Goal: Information Seeking & Learning: Learn about a topic

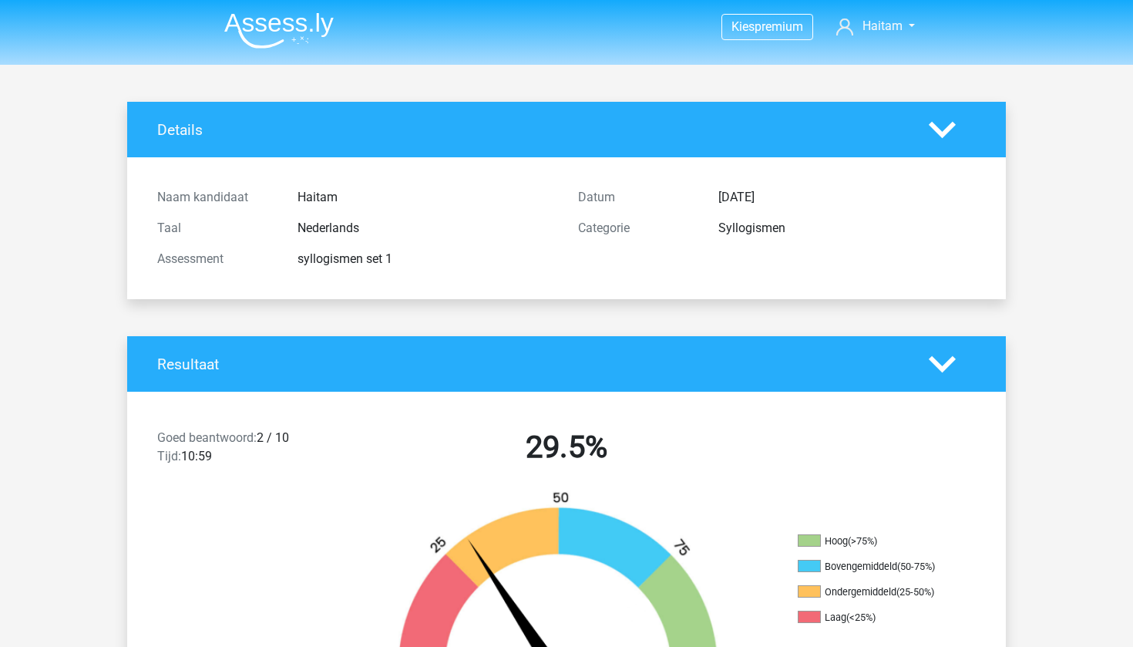
scroll to position [1699, 0]
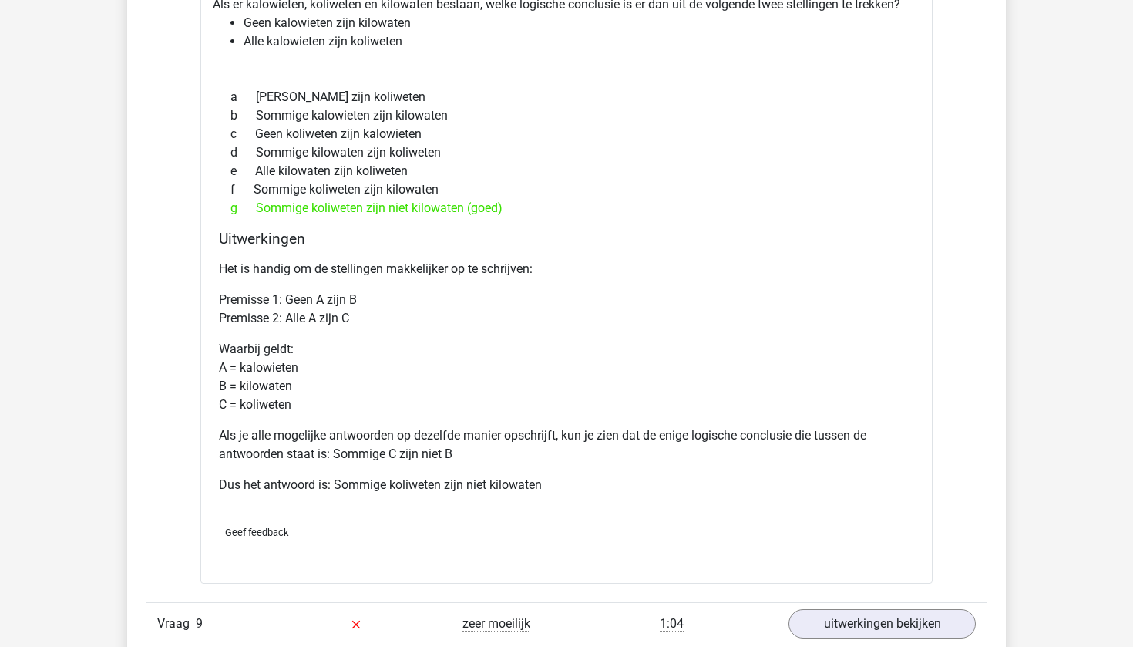
click at [914, 379] on div "Uitwerkingen Het is handig om de stellingen makkelijker op te schrijven: Premis…" at bounding box center [567, 371] width 708 height 283
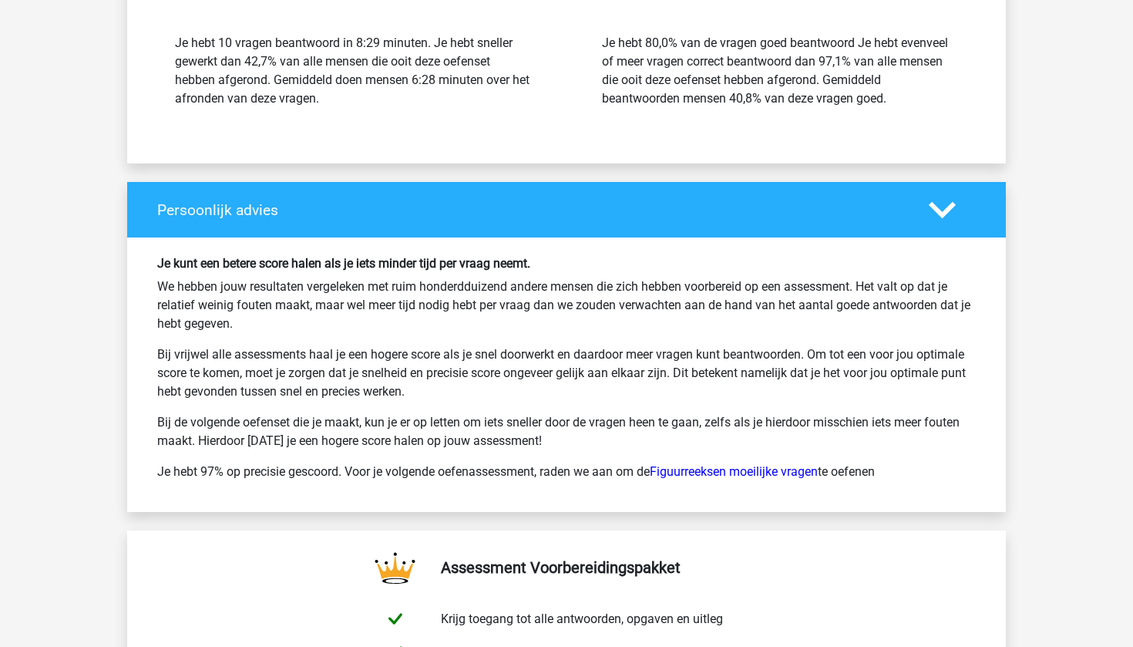
scroll to position [4396, 0]
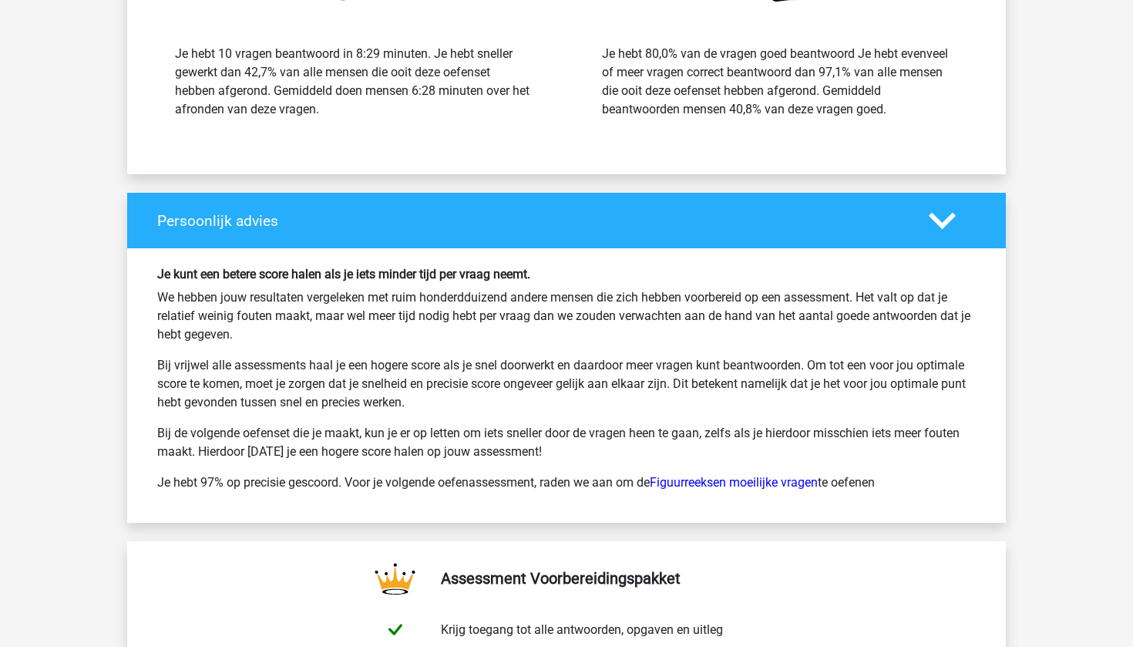
click at [262, 224] on h4 "Persoonlijk advies" at bounding box center [531, 221] width 749 height 18
click at [947, 213] on icon at bounding box center [942, 220] width 27 height 27
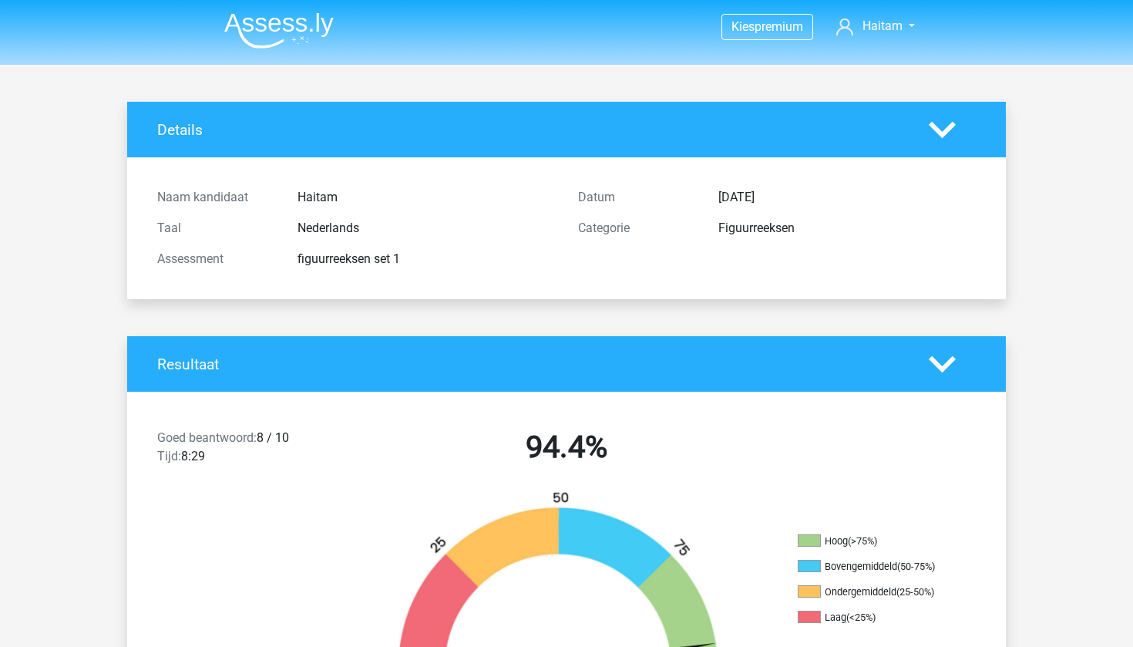
scroll to position [0, 0]
click at [313, 32] on img at bounding box center [278, 30] width 109 height 36
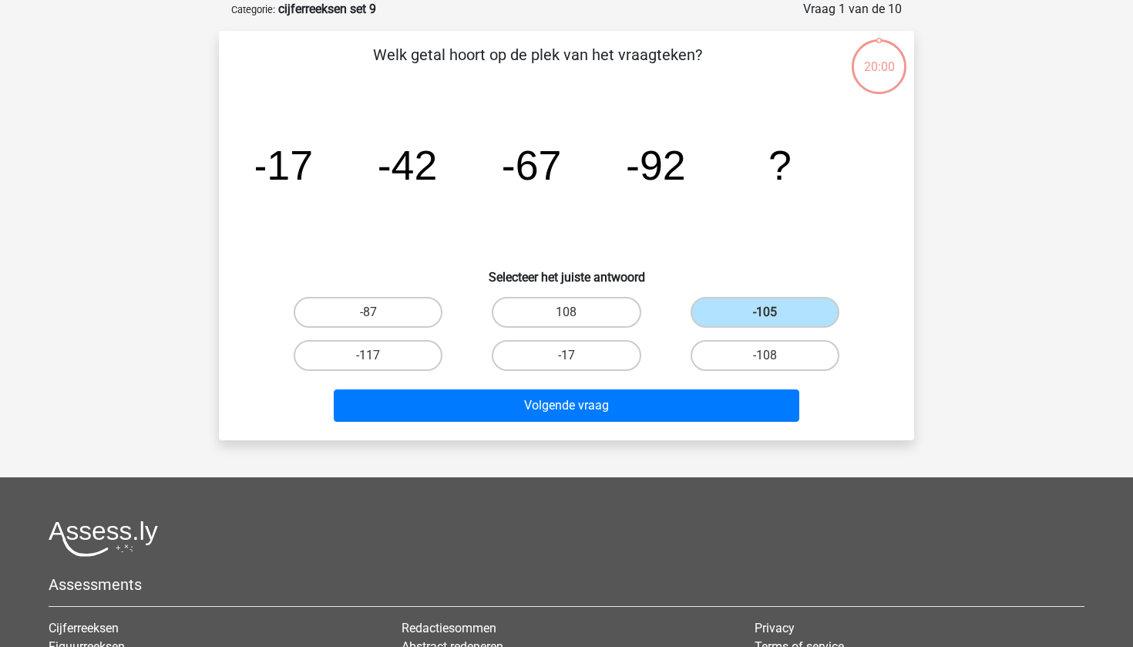
scroll to position [77, 0]
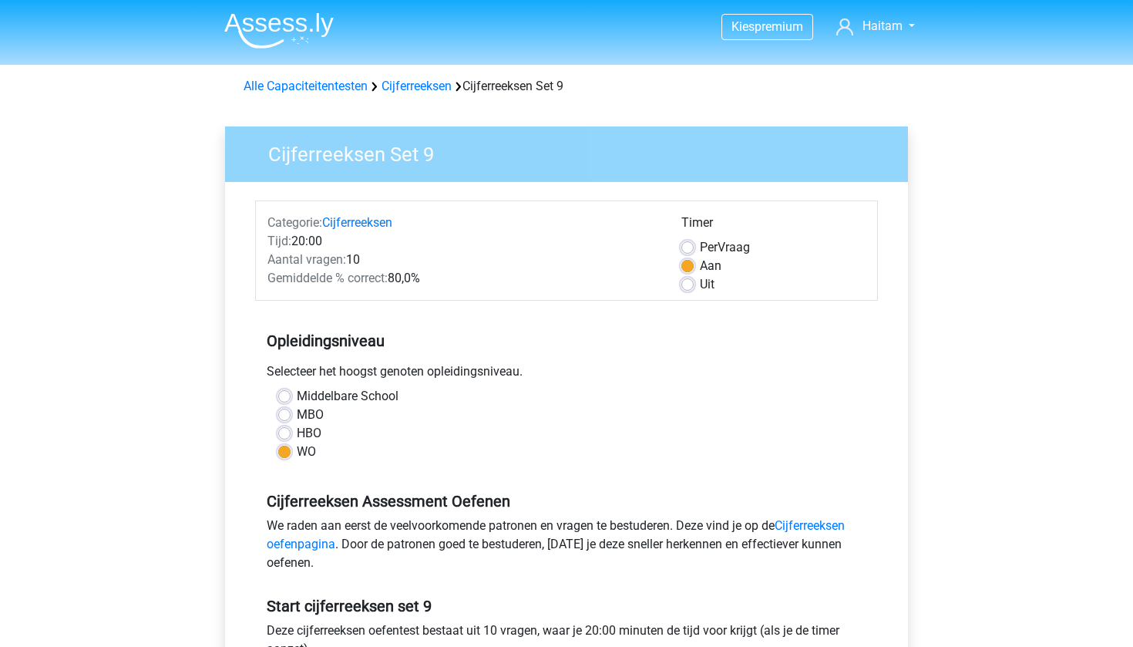
click at [284, 34] on img at bounding box center [278, 30] width 109 height 36
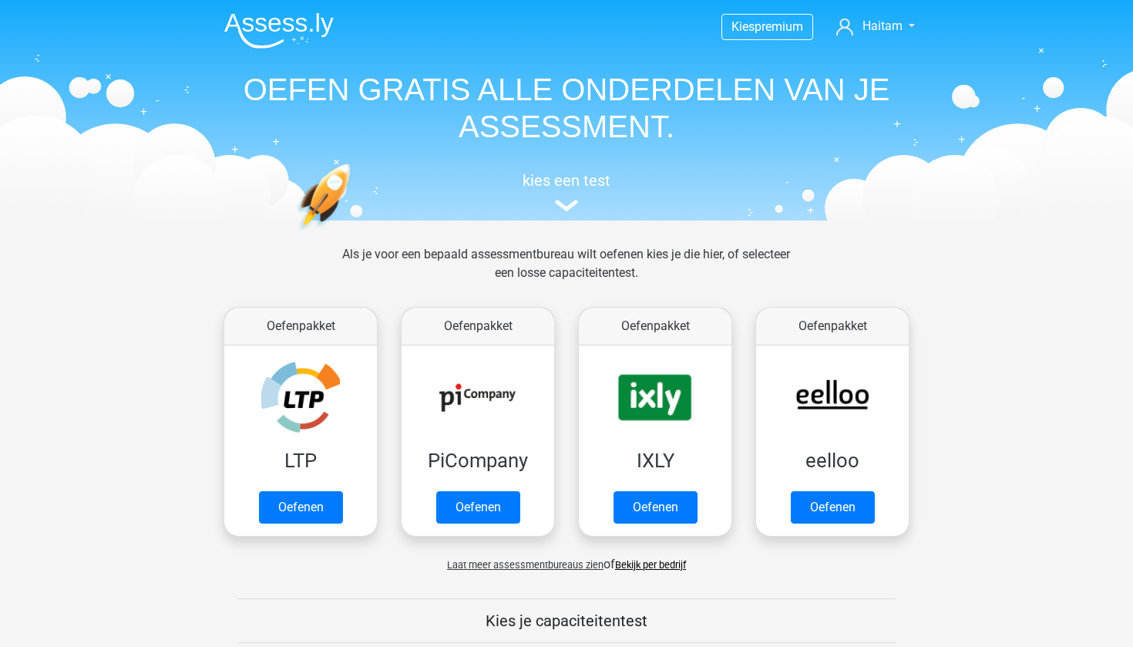
click at [480, 103] on h1 "OEFEN GRATIS ALLE ONDERDELEN VAN JE ASSESSMENT." at bounding box center [566, 108] width 709 height 74
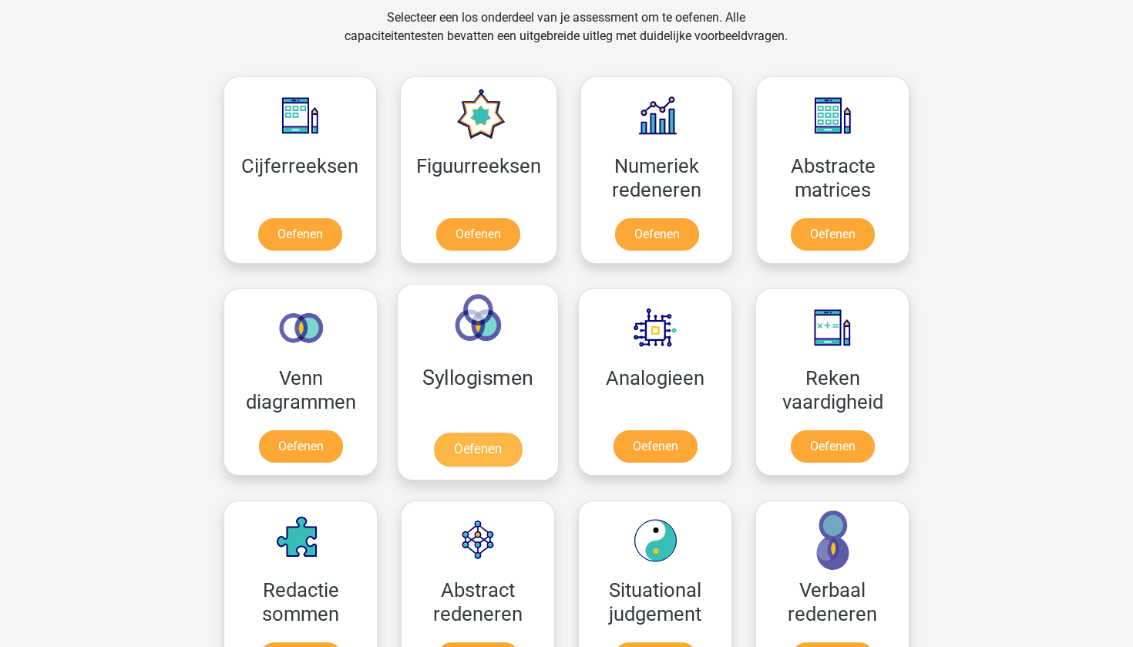
scroll to position [648, 0]
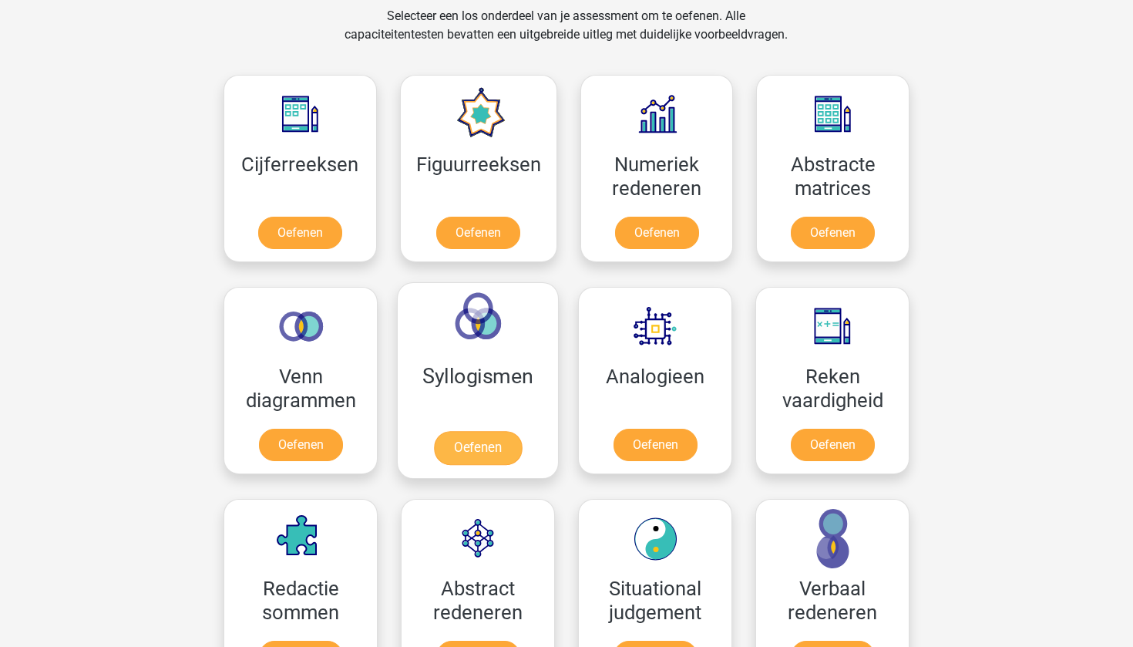
click at [458, 432] on link "Oefenen" at bounding box center [478, 448] width 88 height 34
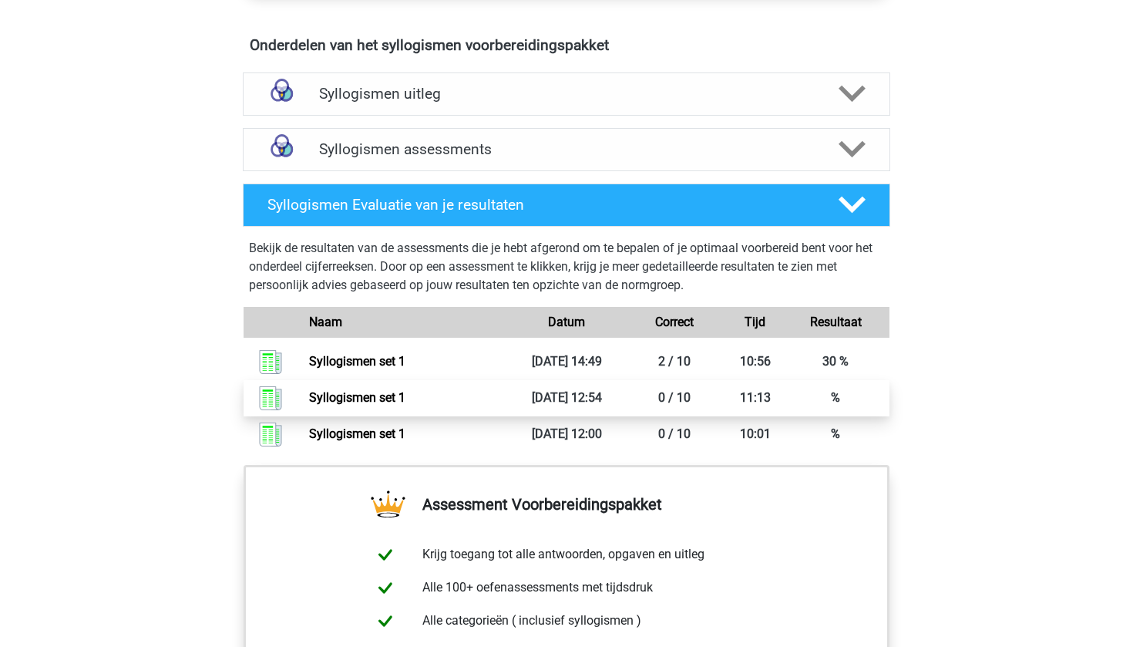
scroll to position [869, 0]
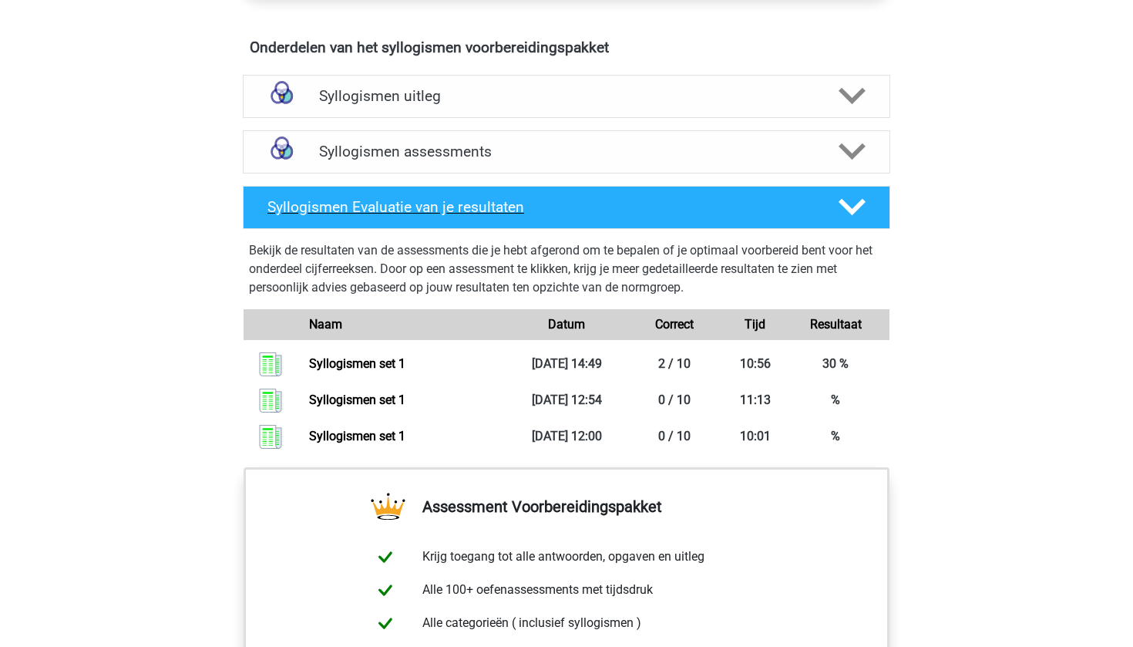
click at [435, 186] on div "Syllogismen Evaluatie van je resultaten" at bounding box center [567, 207] width 648 height 43
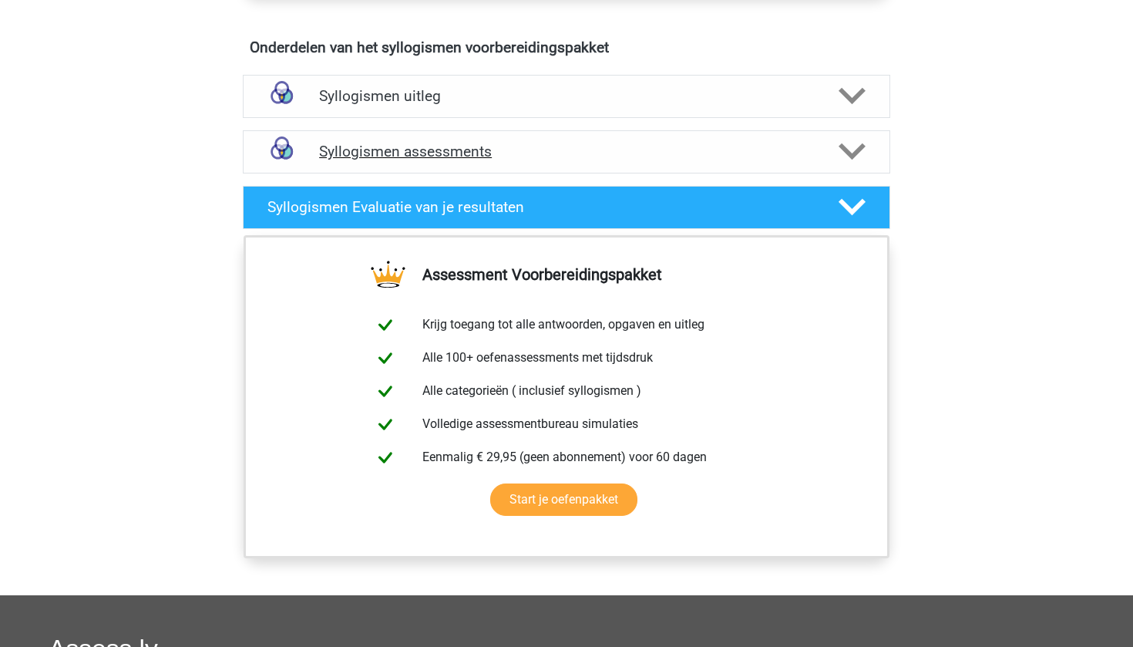
click at [434, 146] on h4 "Syllogismen assessments" at bounding box center [566, 152] width 495 height 18
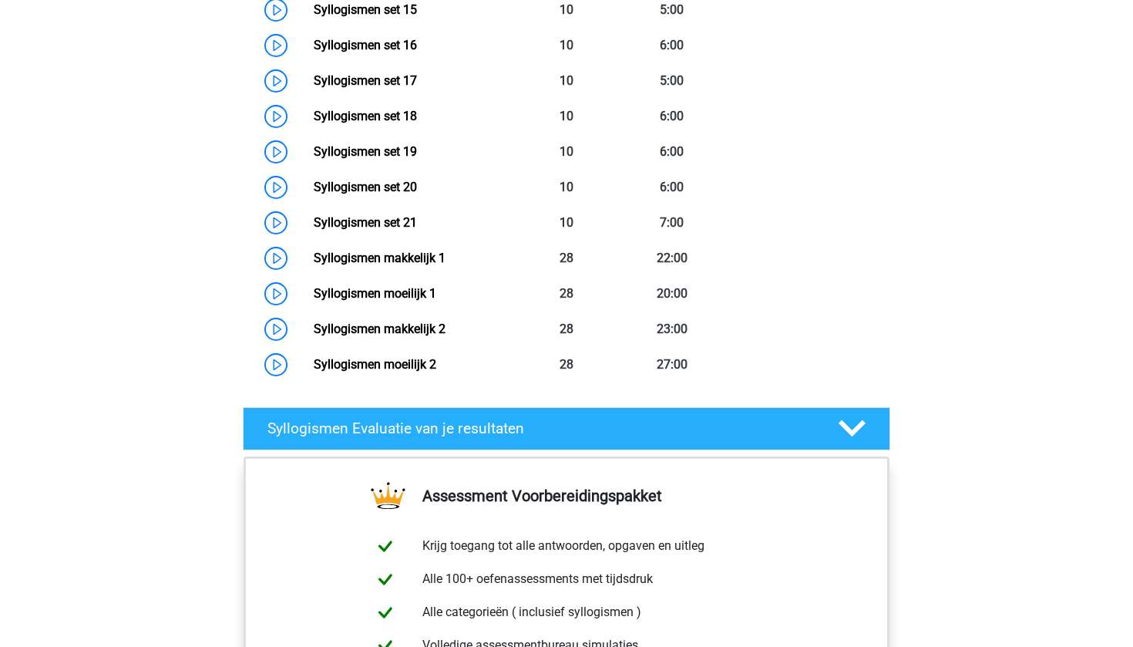
scroll to position [1651, 0]
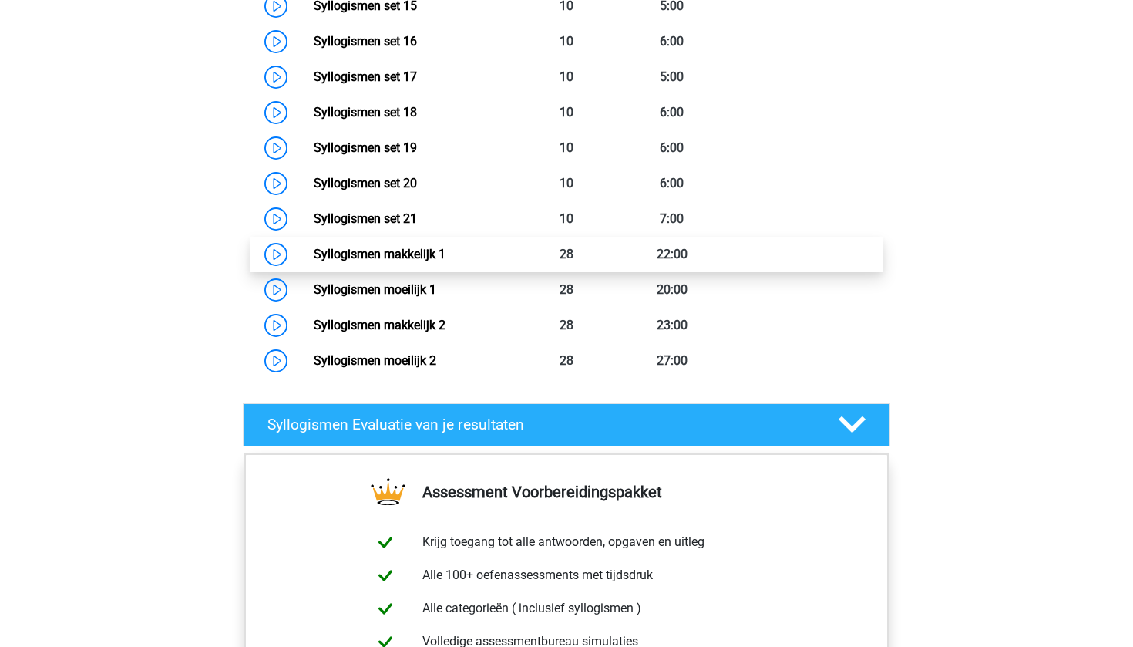
click at [346, 260] on link "Syllogismen makkelijk 1" at bounding box center [380, 254] width 132 height 15
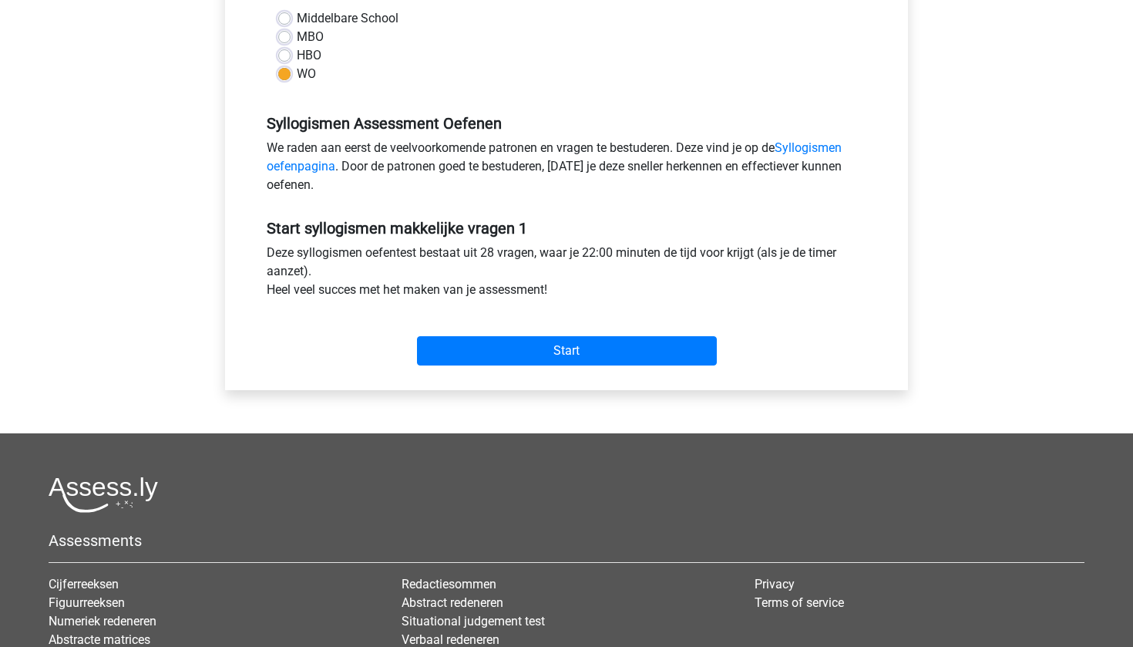
scroll to position [378, 0]
click at [500, 348] on input "Start" at bounding box center [567, 350] width 300 height 29
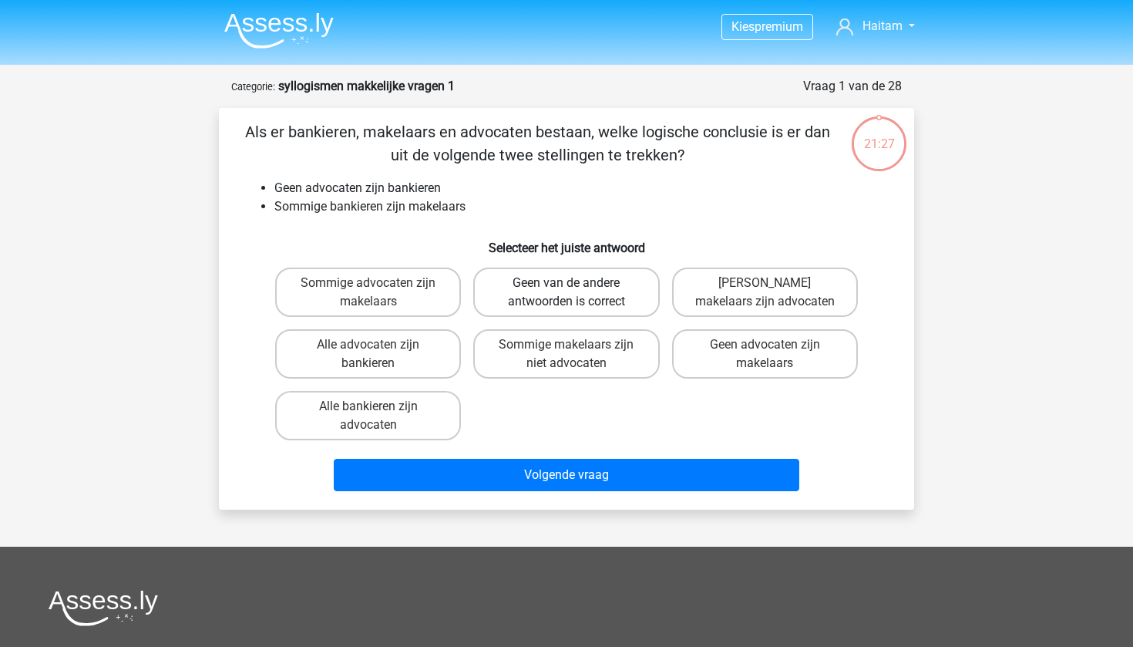
click at [565, 295] on label "Geen van de andere antwoorden is correct" at bounding box center [566, 292] width 186 height 49
click at [567, 293] on input "Geen van de andere antwoorden is correct" at bounding box center [572, 288] width 10 height 10
radio input "true"
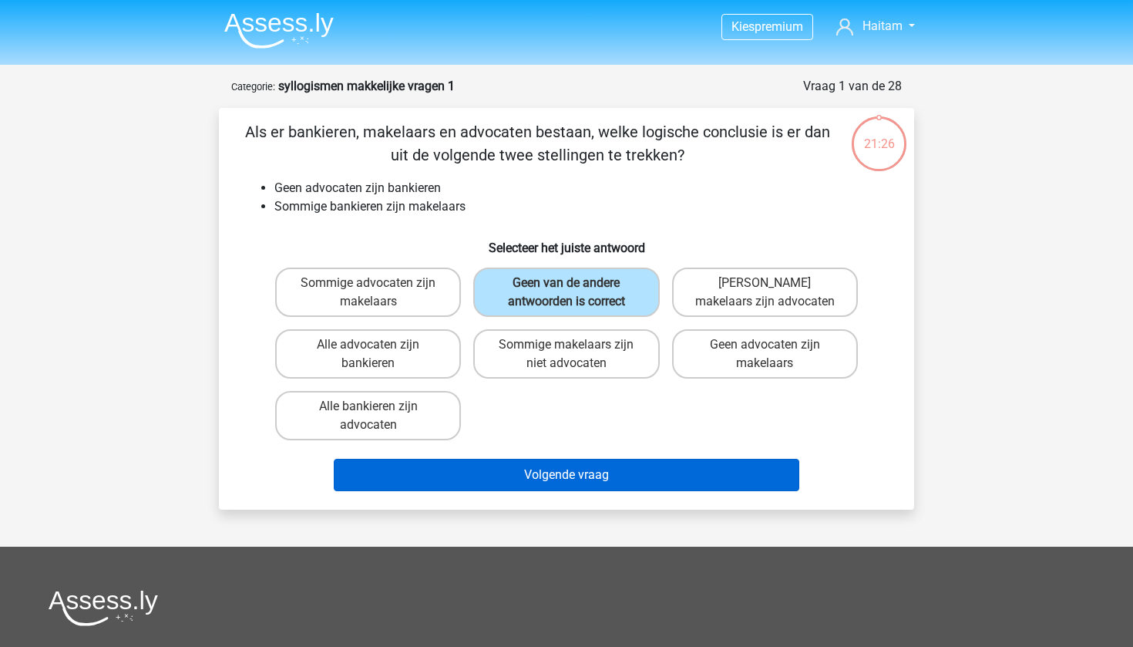
click at [552, 475] on button "Volgende vraag" at bounding box center [567, 475] width 466 height 32
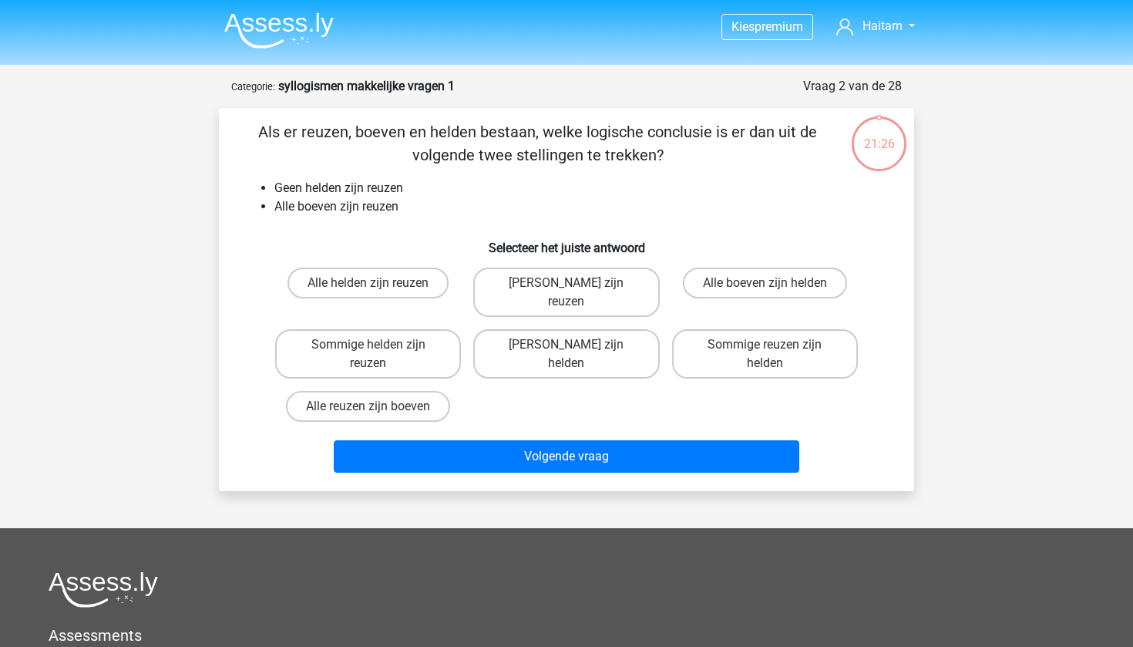
scroll to position [77, 0]
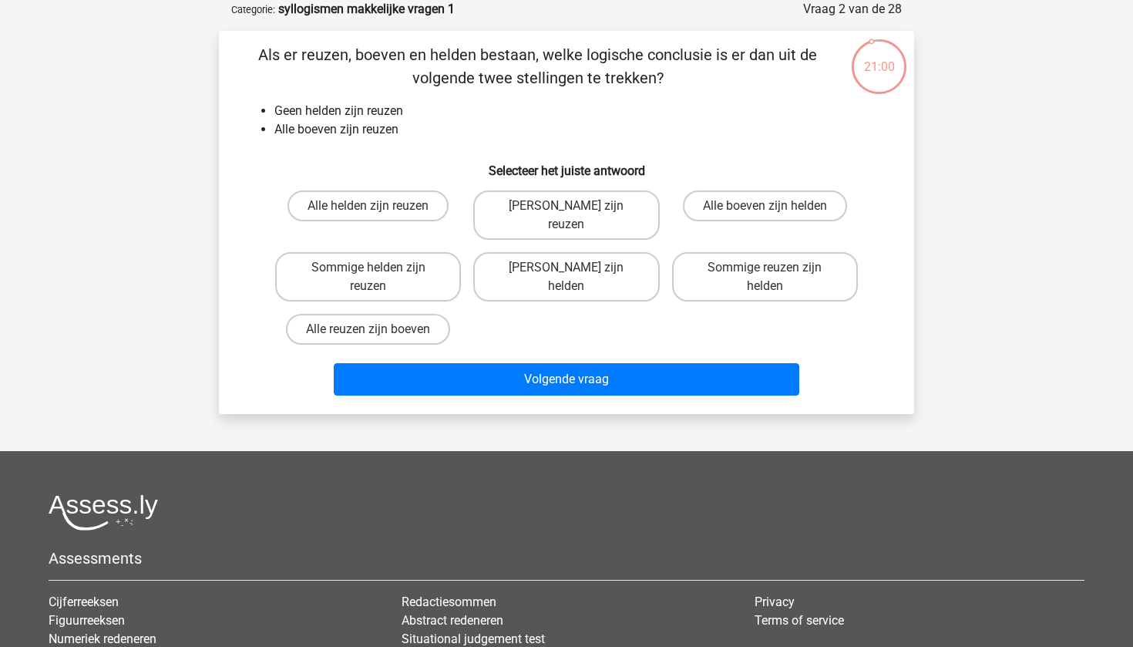
click at [567, 268] on input "Geen boeven zijn helden" at bounding box center [572, 273] width 10 height 10
radio input "true"
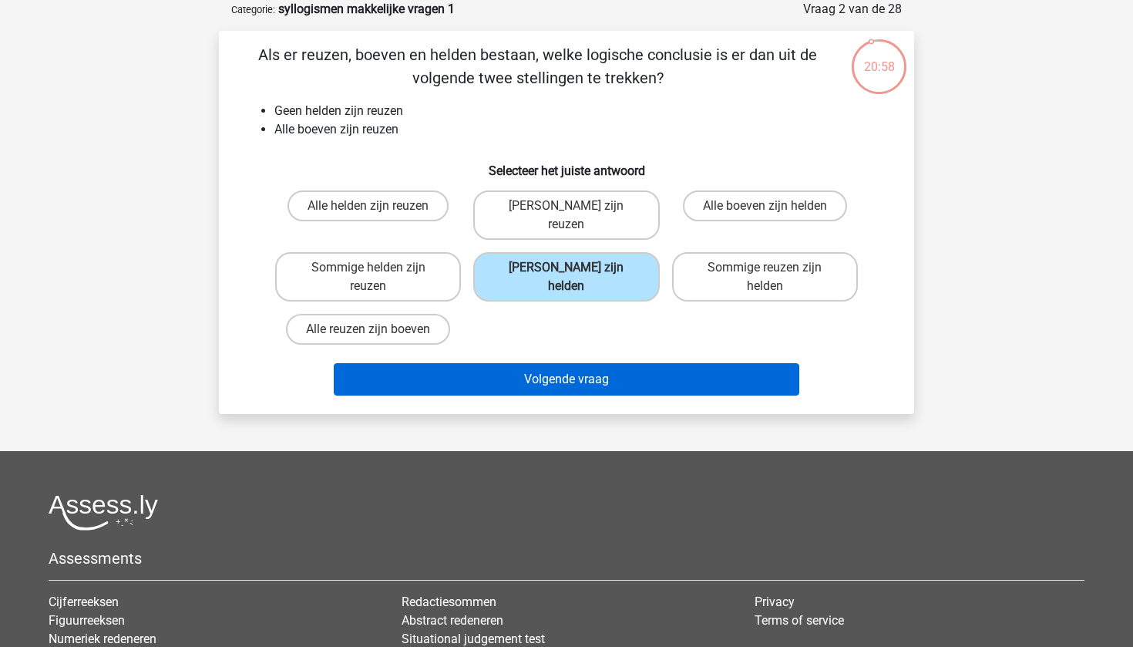
click at [577, 363] on button "Volgende vraag" at bounding box center [567, 379] width 466 height 32
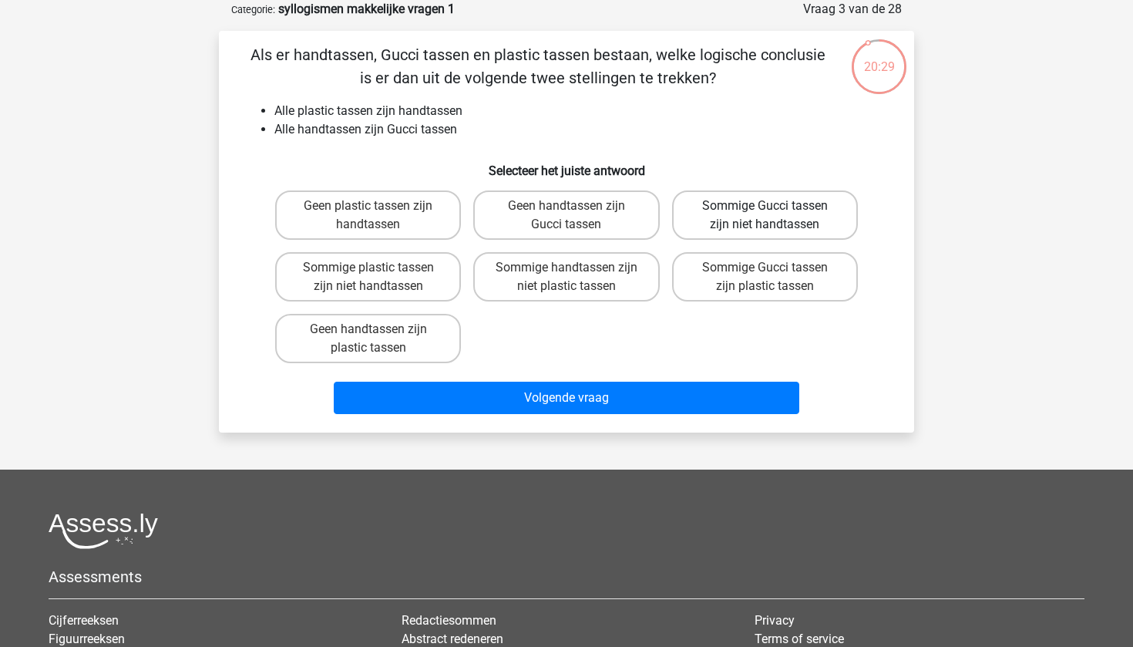
click at [696, 218] on label "Sommige Gucci tassen zijn niet handtassen" at bounding box center [765, 214] width 186 height 49
click at [765, 216] on input "Sommige Gucci tassen zijn niet handtassen" at bounding box center [770, 211] width 10 height 10
radio input "true"
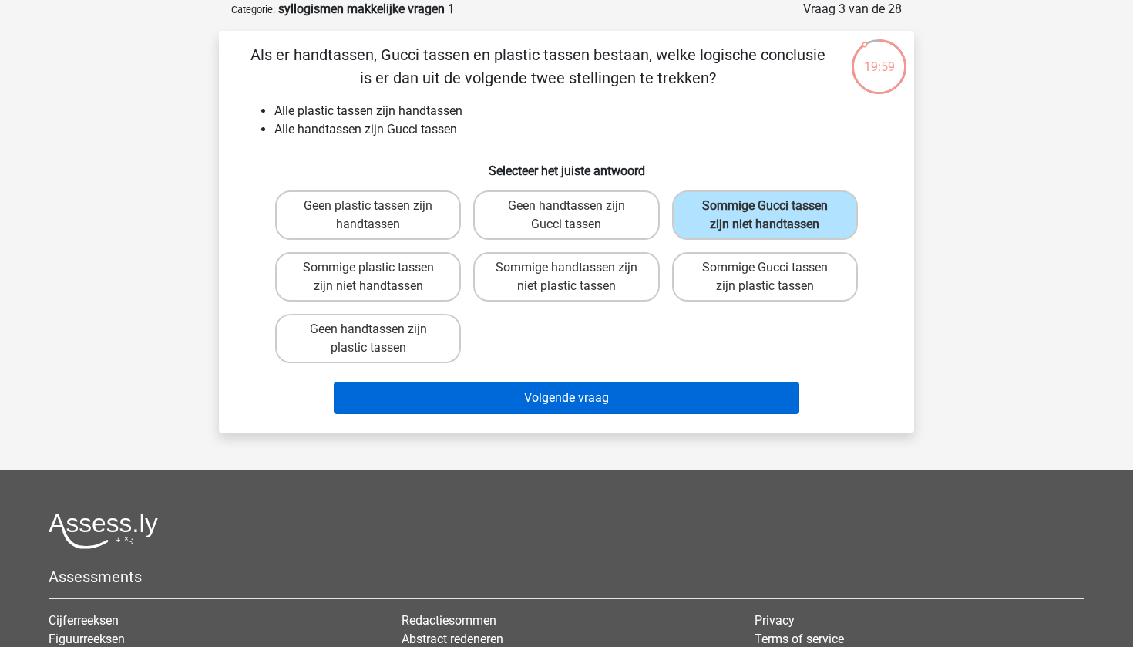
click at [674, 400] on button "Volgende vraag" at bounding box center [567, 398] width 466 height 32
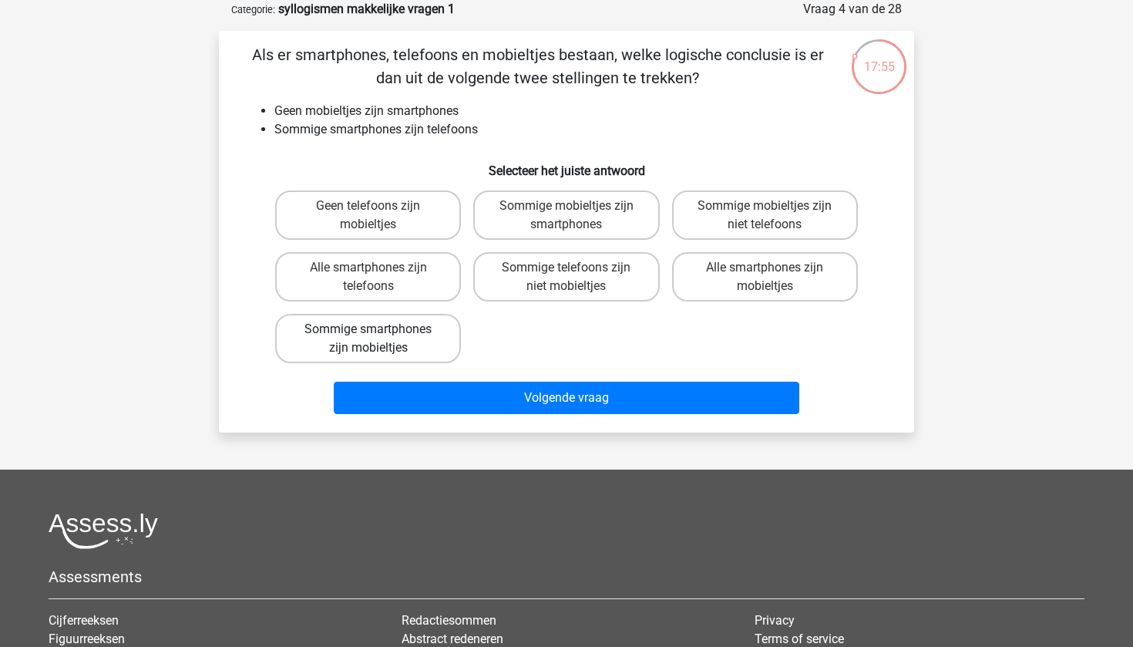
click at [408, 328] on label "Sommige smartphones zijn mobieltjes" at bounding box center [368, 338] width 186 height 49
click at [379, 329] on input "Sommige smartphones zijn mobieltjes" at bounding box center [374, 334] width 10 height 10
radio input "true"
click at [544, 203] on label "Sommige mobieltjes zijn smartphones" at bounding box center [566, 214] width 186 height 49
click at [567, 206] on input "Sommige mobieltjes zijn smartphones" at bounding box center [572, 211] width 10 height 10
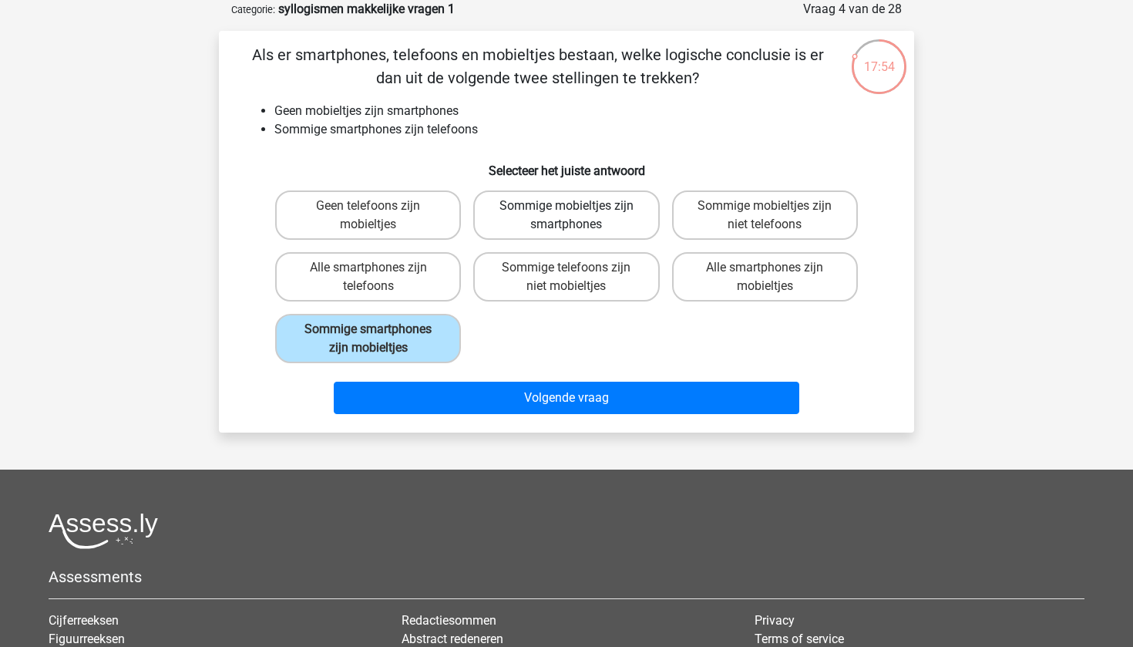
radio input "true"
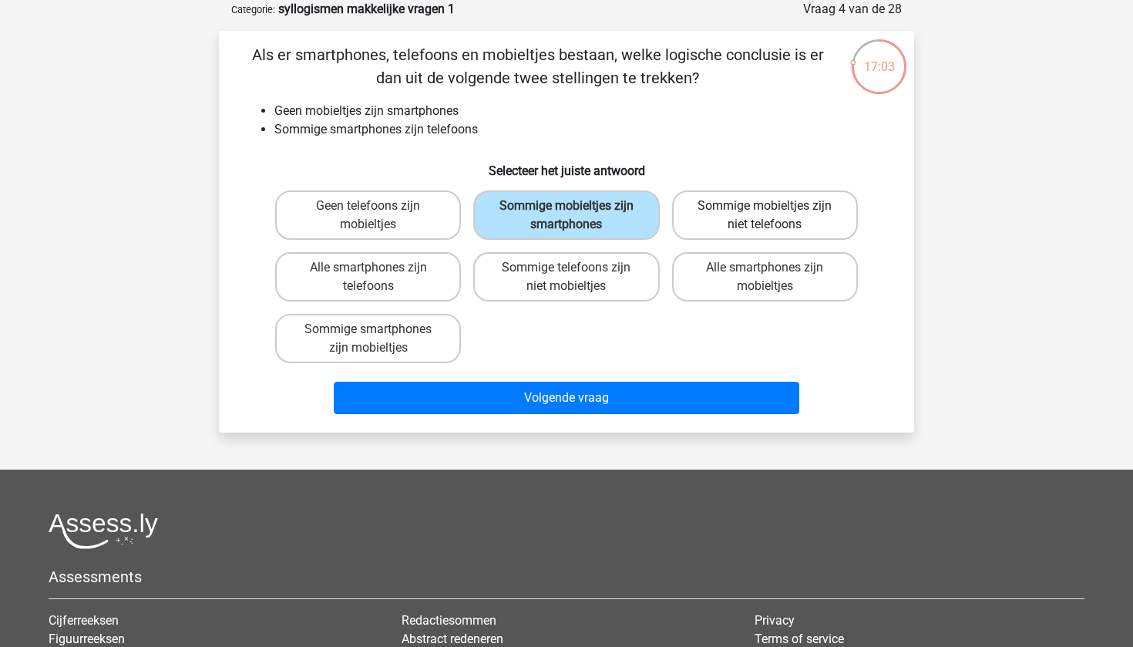
click at [777, 210] on label "Sommige mobieltjes zijn niet telefoons" at bounding box center [765, 214] width 186 height 49
click at [775, 210] on input "Sommige mobieltjes zijn niet telefoons" at bounding box center [770, 211] width 10 height 10
radio input "true"
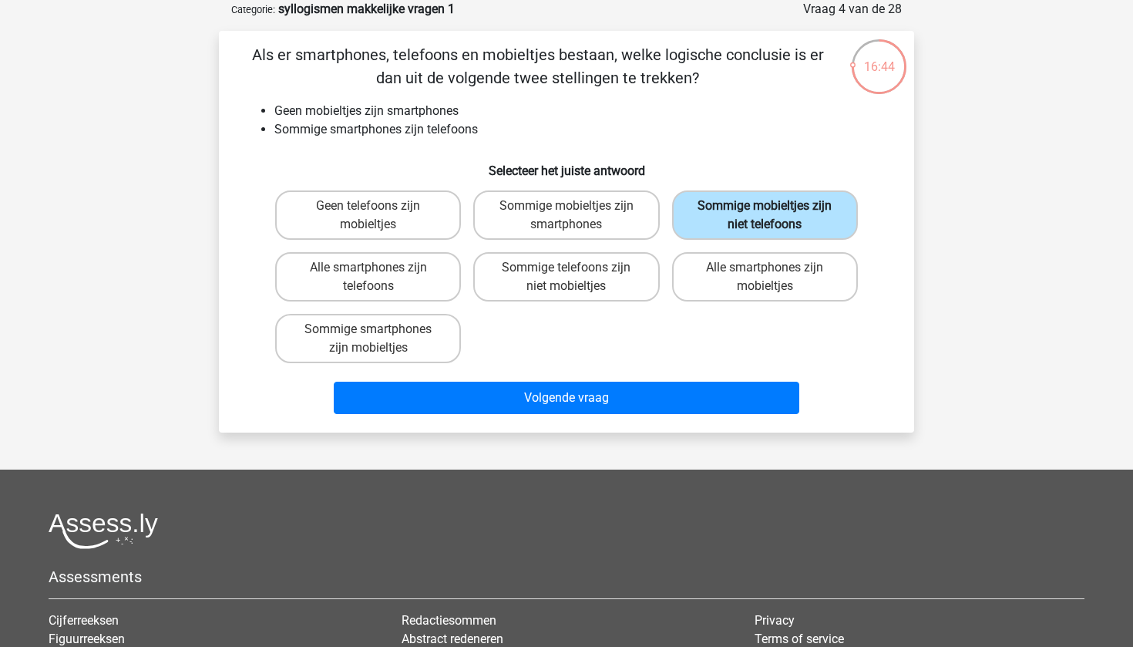
click at [777, 210] on label "Sommige mobieltjes zijn niet telefoons" at bounding box center [765, 214] width 186 height 49
click at [775, 210] on input "Sommige mobieltjes zijn niet telefoons" at bounding box center [770, 211] width 10 height 10
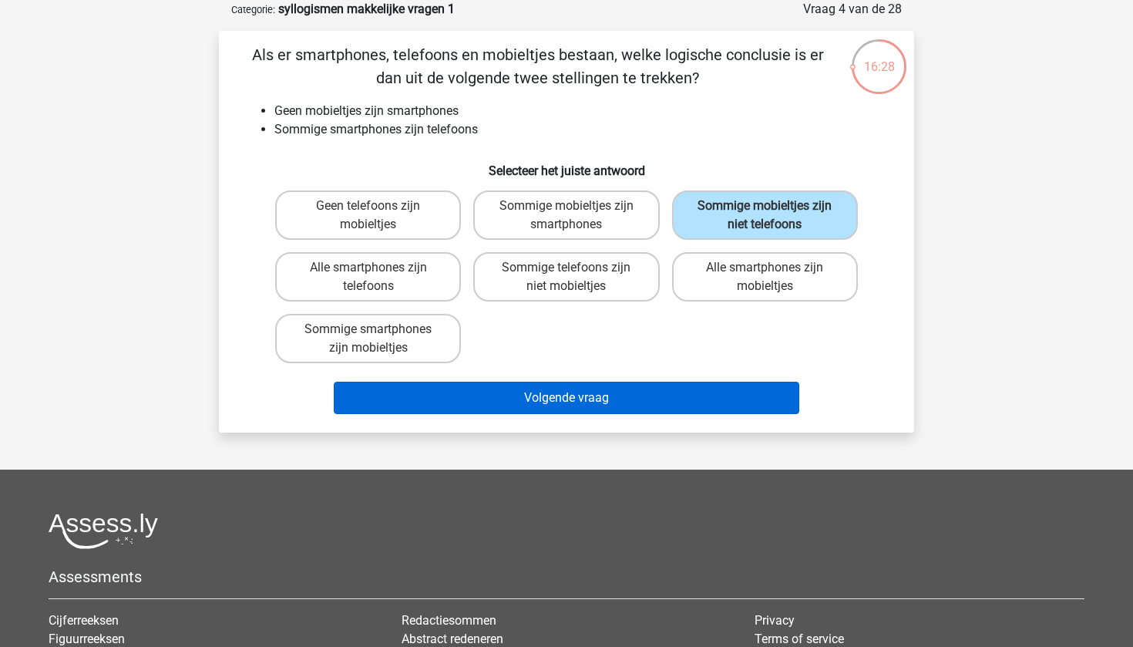
click at [587, 387] on button "Volgende vraag" at bounding box center [567, 398] width 466 height 32
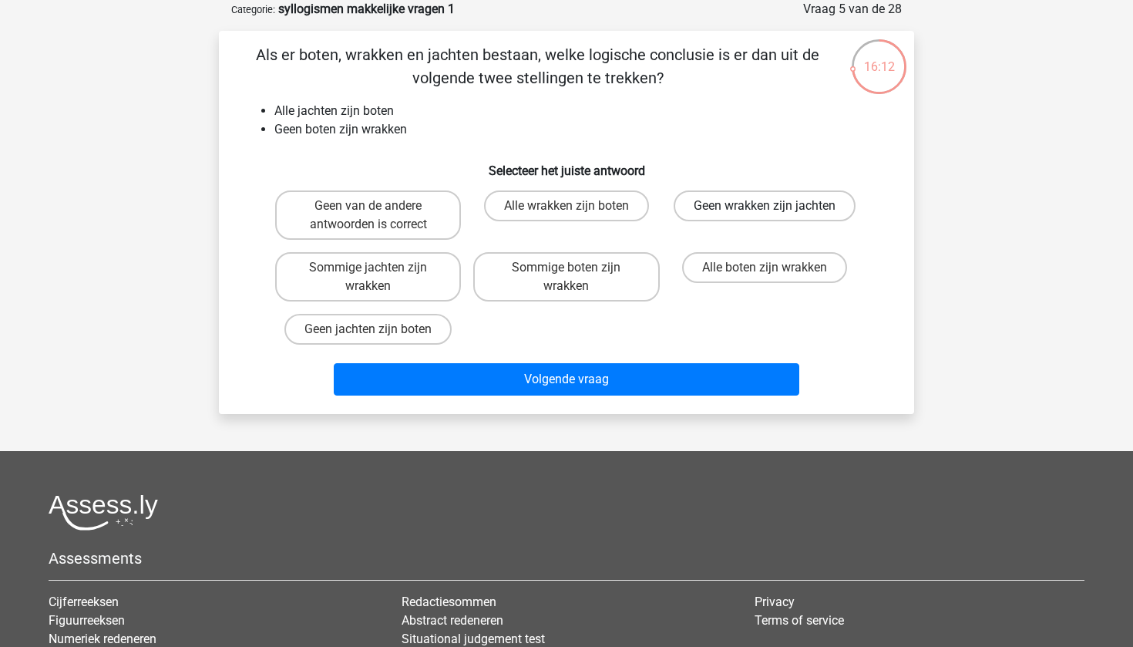
click at [760, 215] on label "Geen wrakken zijn jachten" at bounding box center [765, 205] width 182 height 31
click at [765, 215] on input "Geen wrakken zijn jachten" at bounding box center [770, 211] width 10 height 10
radio input "true"
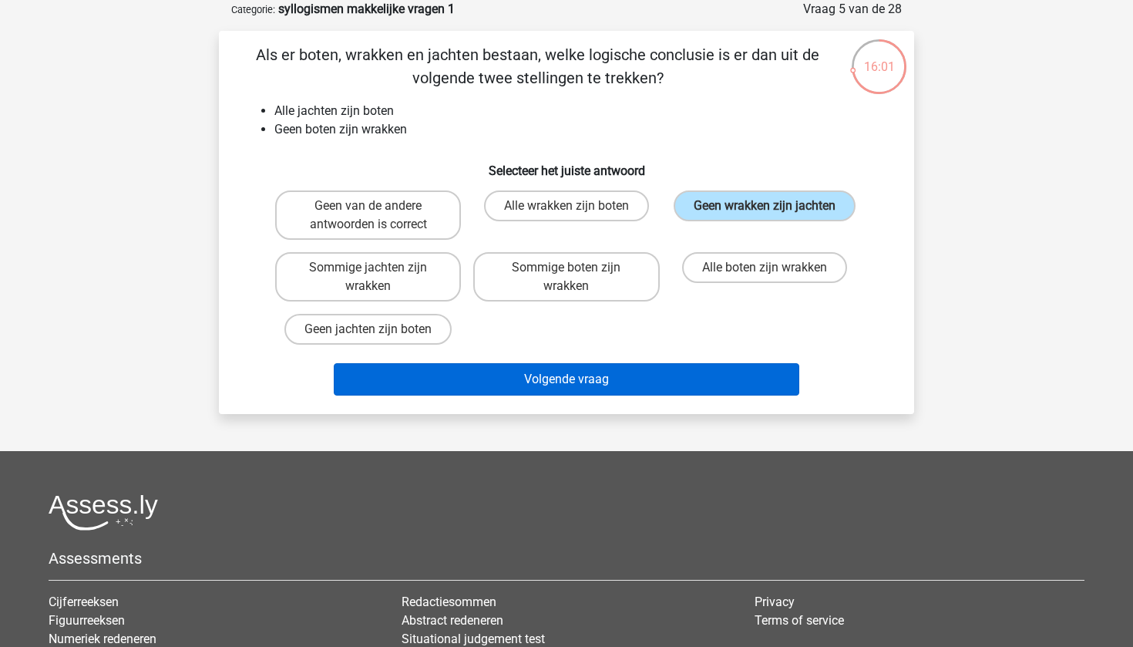
click at [515, 395] on button "Volgende vraag" at bounding box center [567, 379] width 466 height 32
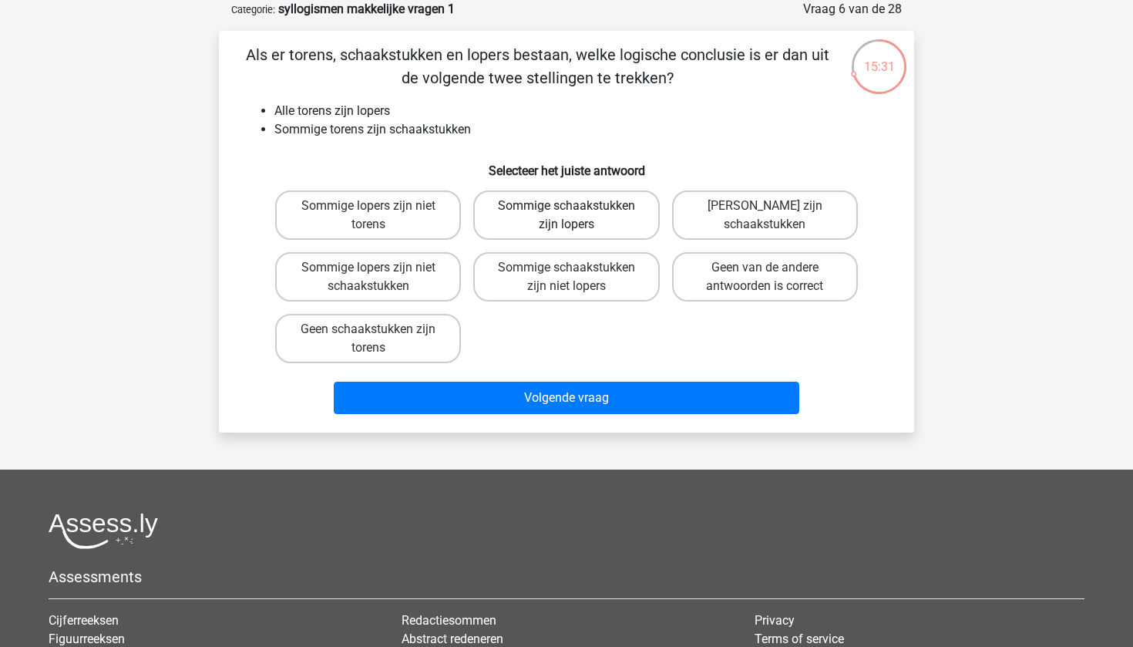
click at [541, 227] on label "Sommige schaakstukken zijn lopers" at bounding box center [566, 214] width 186 height 49
click at [567, 216] on input "Sommige schaakstukken zijn lopers" at bounding box center [572, 211] width 10 height 10
radio input "true"
click at [420, 276] on label "Sommige lopers zijn niet schaakstukken" at bounding box center [368, 276] width 186 height 49
click at [379, 276] on input "Sommige lopers zijn niet schaakstukken" at bounding box center [374, 273] width 10 height 10
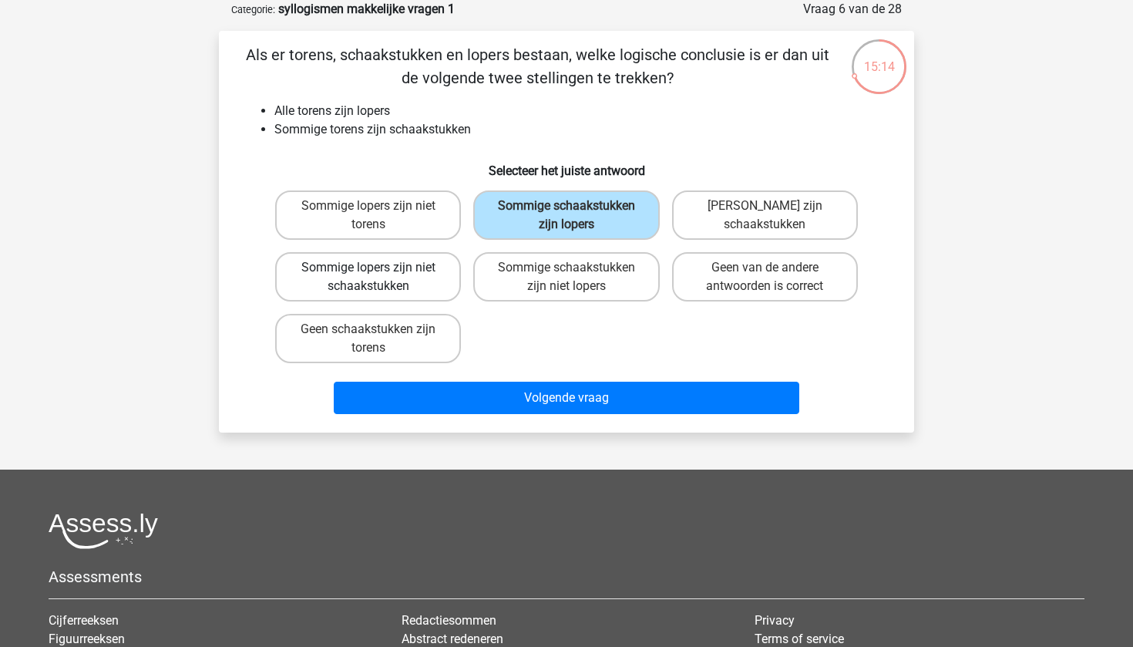
radio input "true"
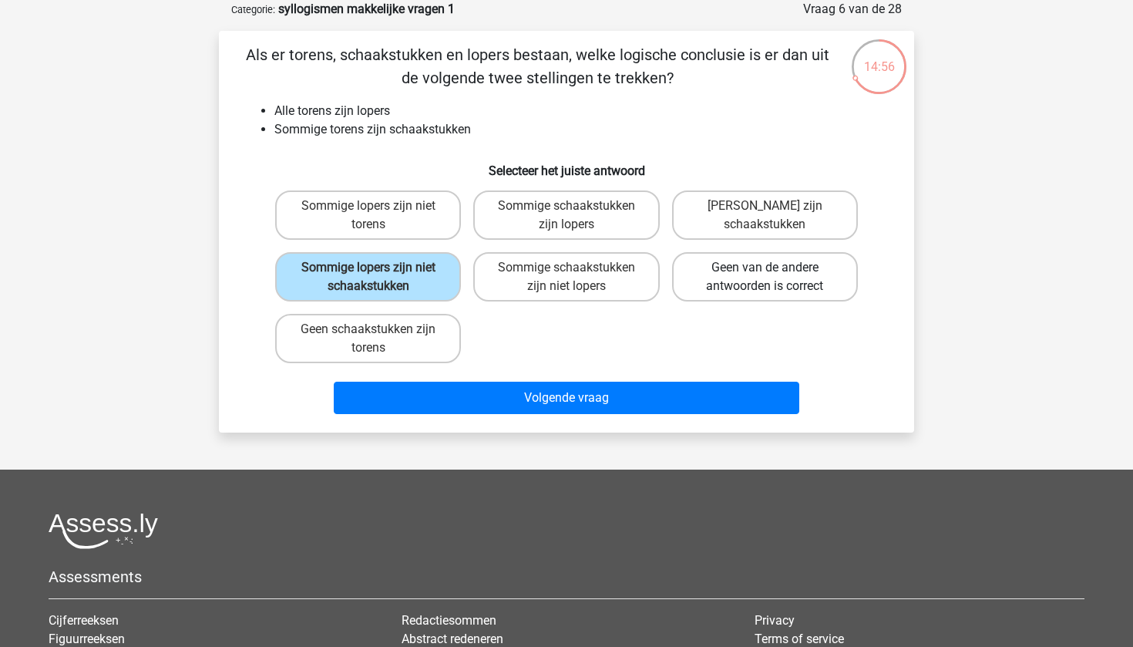
click at [684, 282] on label "Geen van de andere antwoorden is correct" at bounding box center [765, 276] width 186 height 49
click at [765, 278] on input "Geen van de andere antwoorden is correct" at bounding box center [770, 273] width 10 height 10
radio input "true"
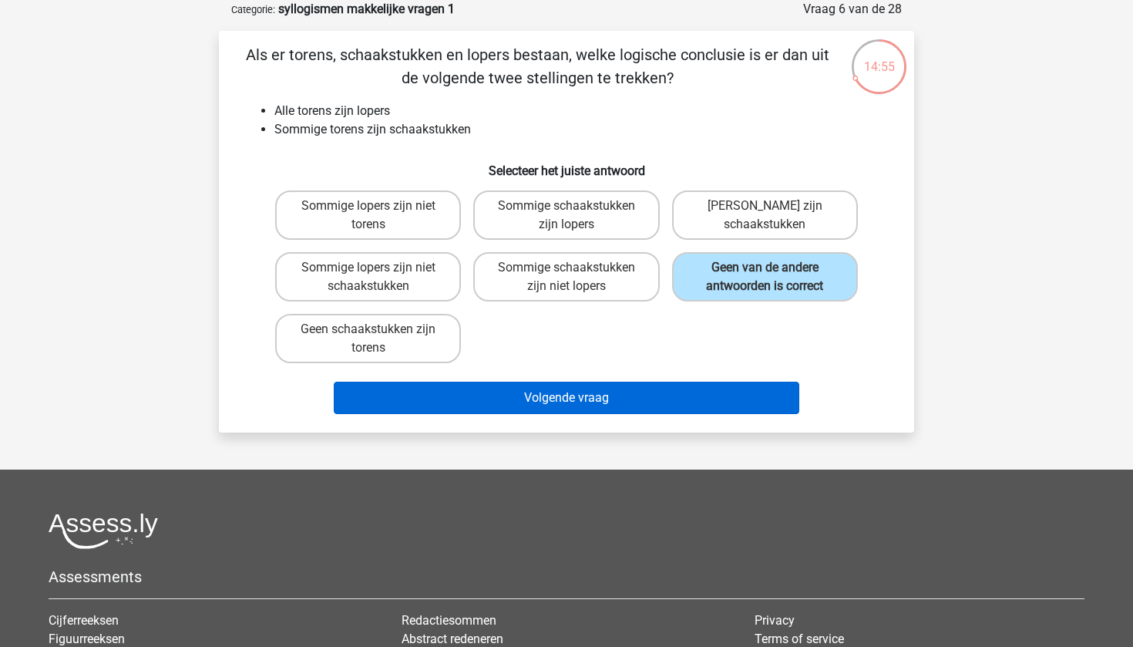
click at [695, 383] on button "Volgende vraag" at bounding box center [567, 398] width 466 height 32
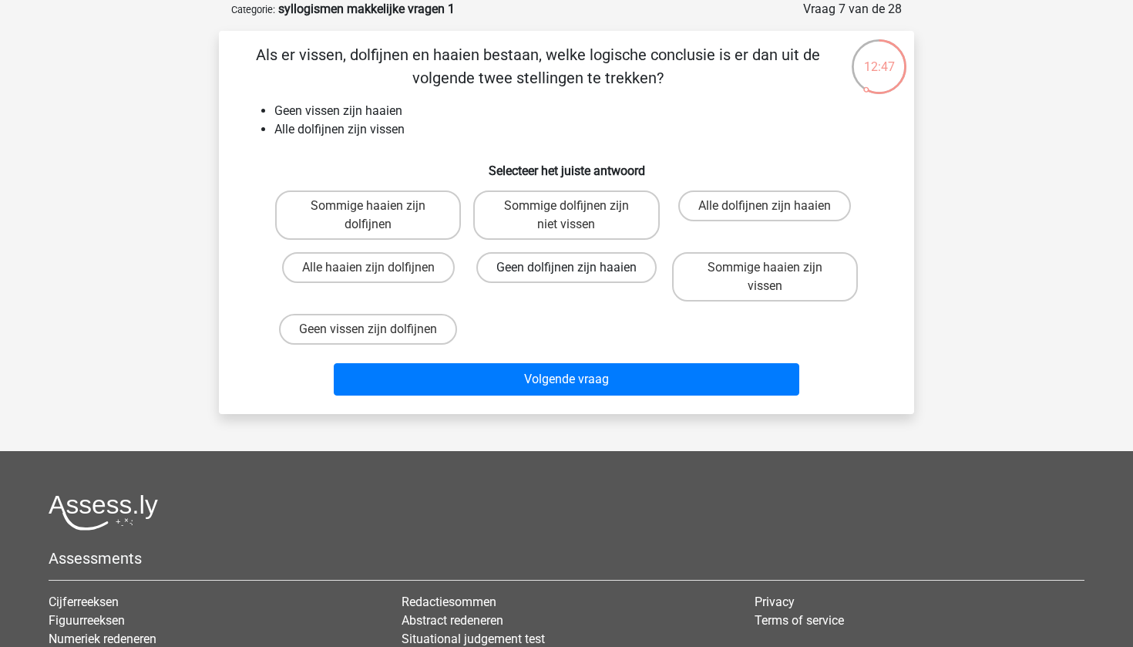
click at [547, 267] on label "Geen dolfijnen zijn haaien" at bounding box center [566, 267] width 180 height 31
click at [567, 268] on input "Geen dolfijnen zijn haaien" at bounding box center [572, 273] width 10 height 10
radio input "true"
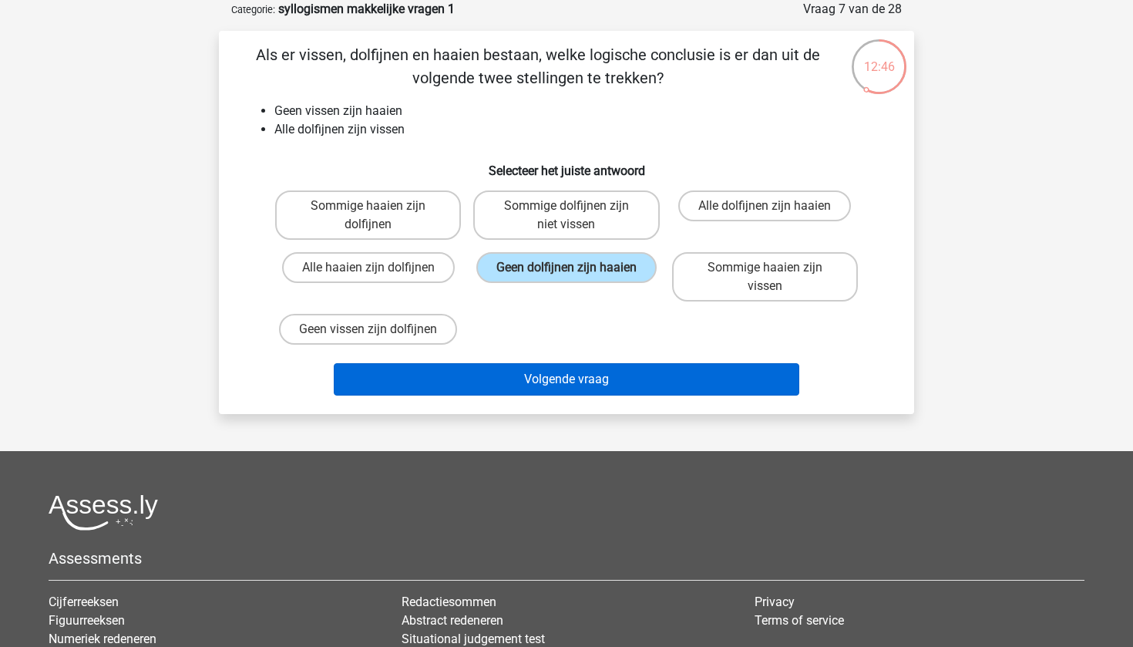
click at [563, 378] on button "Volgende vraag" at bounding box center [567, 379] width 466 height 32
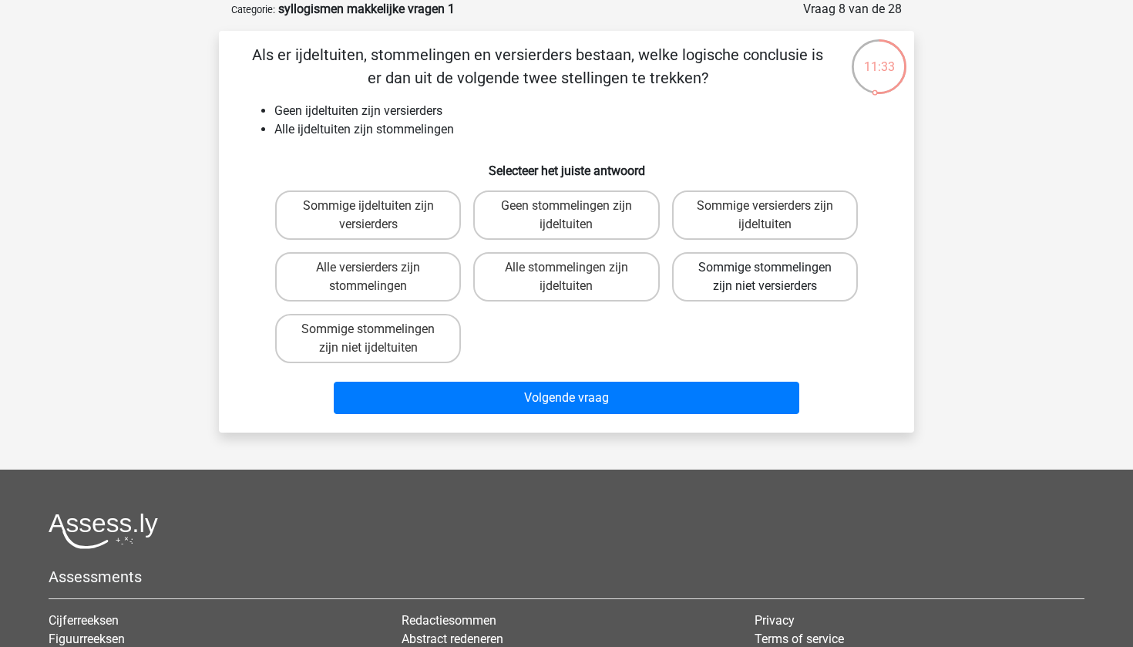
click at [729, 271] on label "Sommige stommelingen zijn niet versierders" at bounding box center [765, 276] width 186 height 49
click at [765, 271] on input "Sommige stommelingen zijn niet versierders" at bounding box center [770, 273] width 10 height 10
radio input "true"
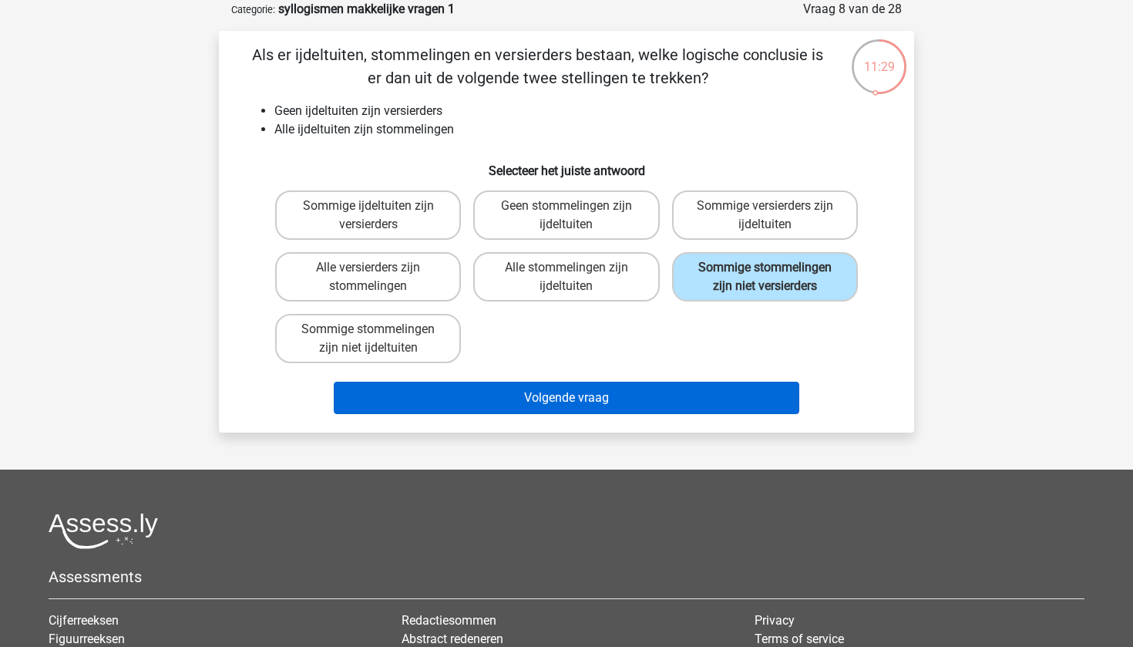
click at [642, 413] on button "Volgende vraag" at bounding box center [567, 398] width 466 height 32
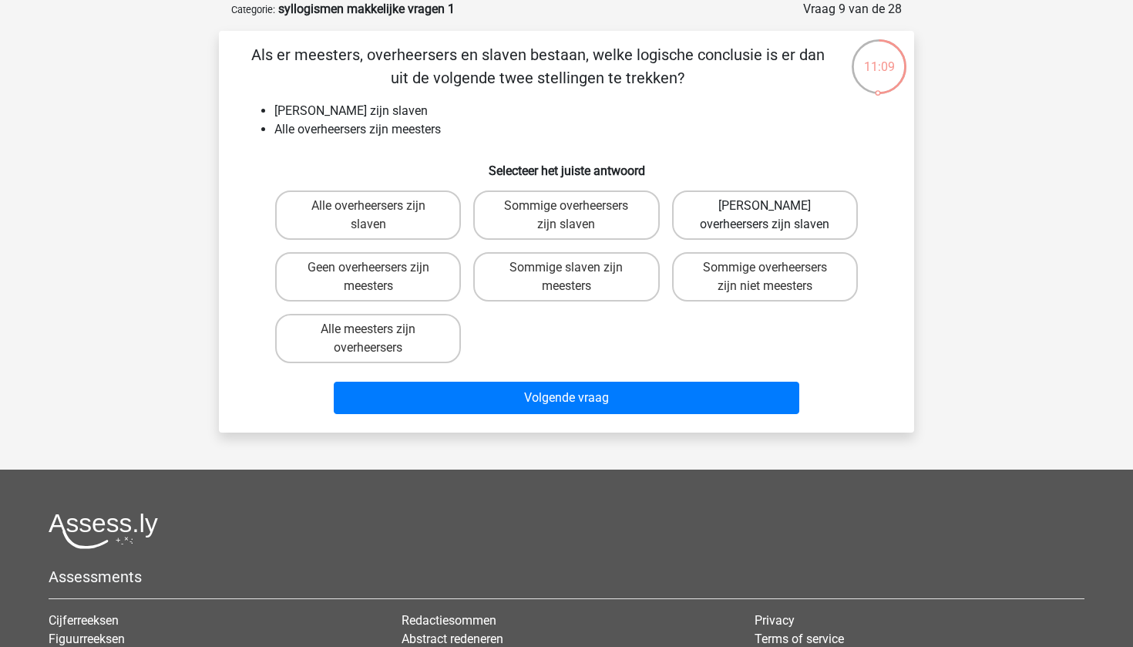
click at [703, 220] on label "Geen overheersers zijn slaven" at bounding box center [765, 214] width 186 height 49
click at [765, 216] on input "Geen overheersers zijn slaven" at bounding box center [770, 211] width 10 height 10
radio input "true"
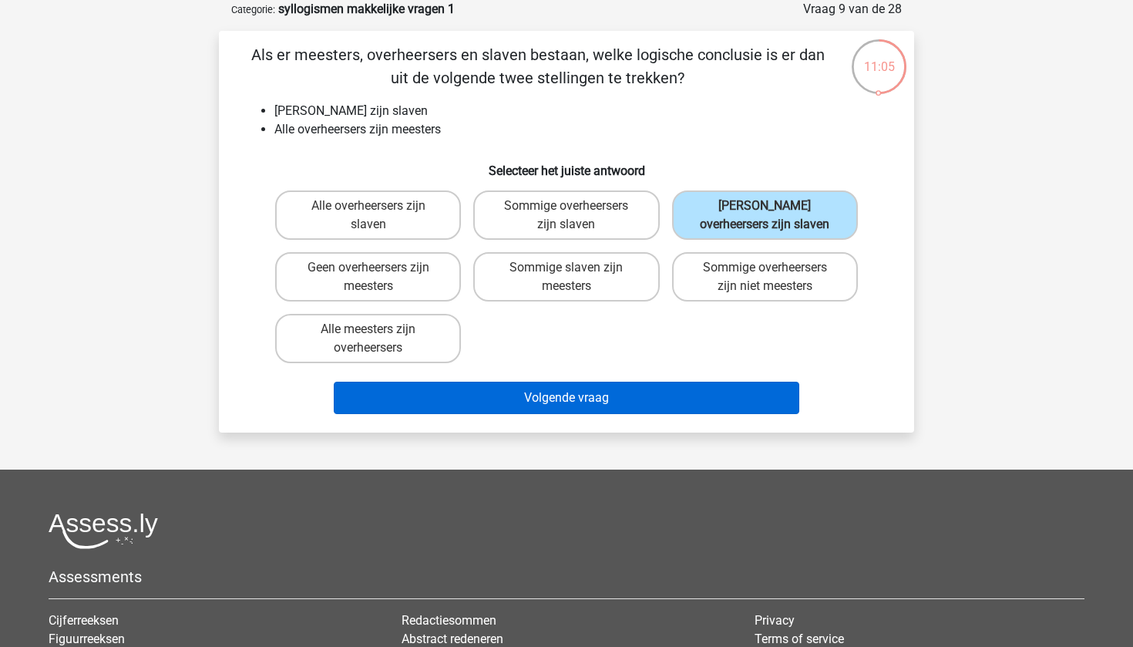
click at [581, 393] on button "Volgende vraag" at bounding box center [567, 398] width 466 height 32
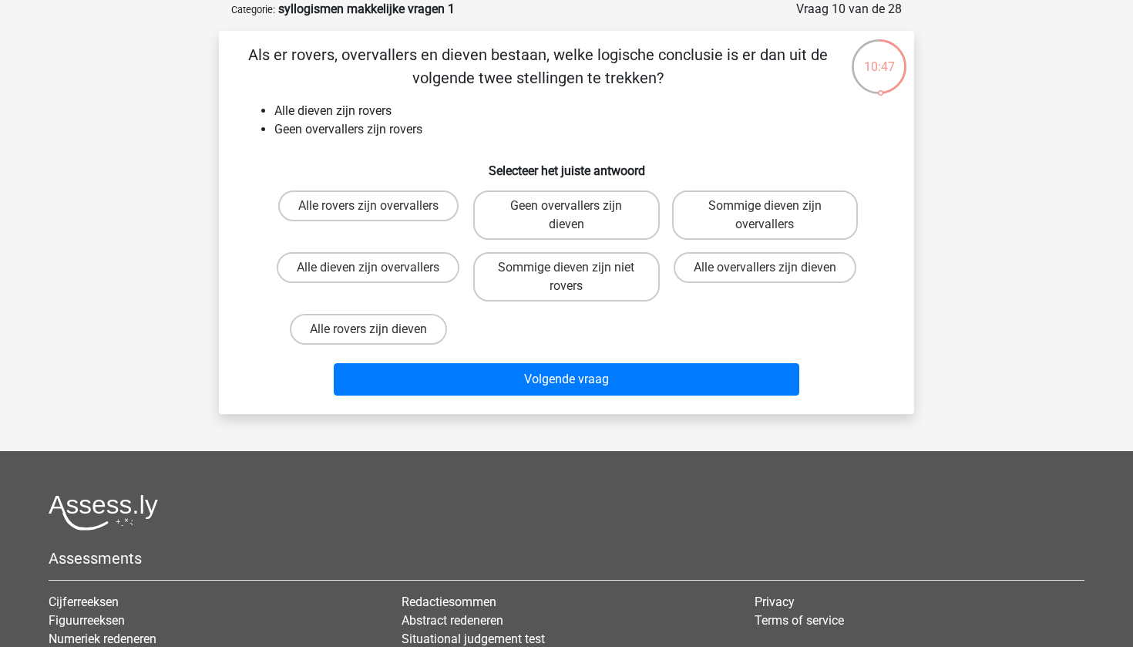
click at [571, 212] on input "Geen overvallers zijn dieven" at bounding box center [572, 211] width 10 height 10
radio input "true"
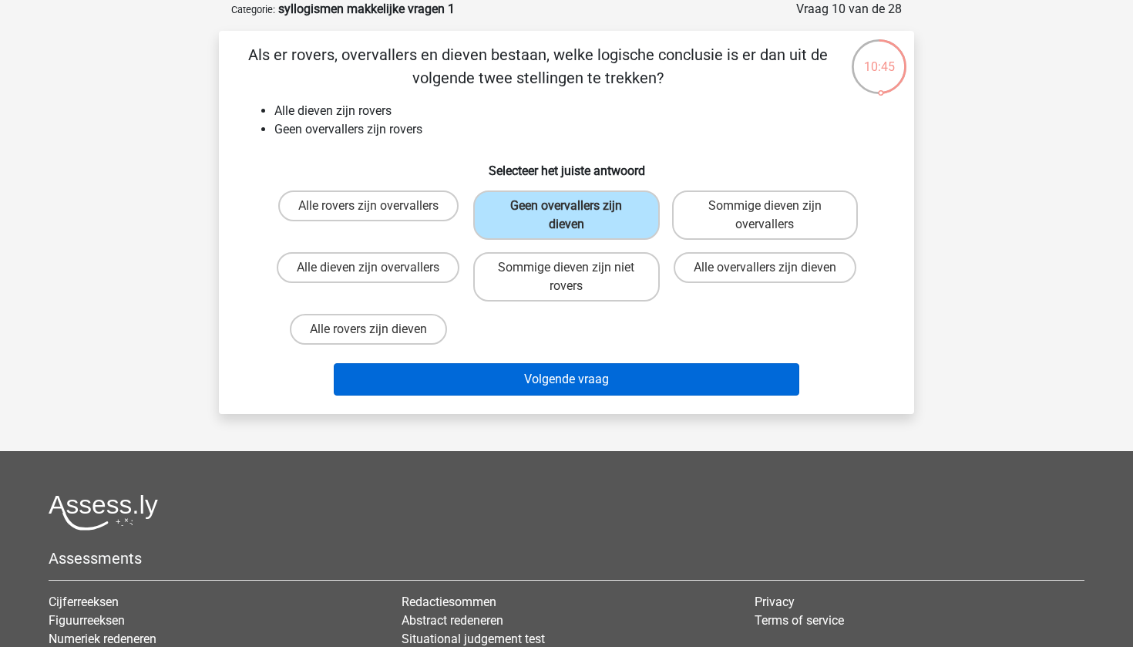
click at [538, 381] on button "Volgende vraag" at bounding box center [567, 379] width 466 height 32
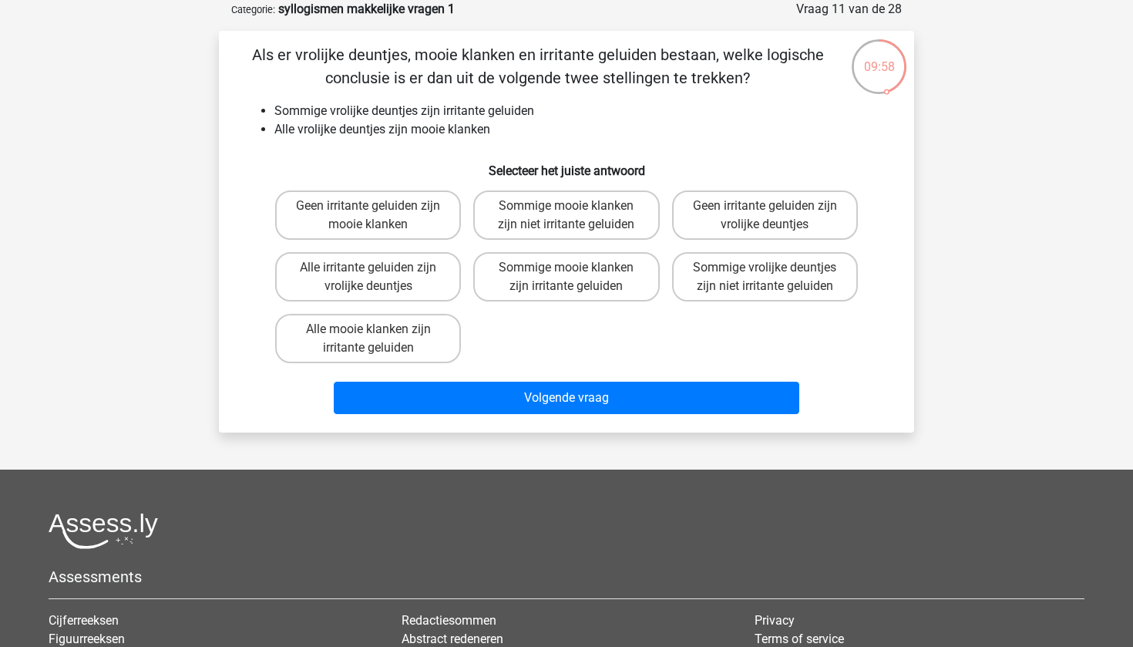
click at [567, 209] on input "Sommige mooie klanken zijn niet irritante geluiden" at bounding box center [572, 211] width 10 height 10
radio input "true"
click at [594, 208] on label "Sommige mooie klanken zijn niet irritante geluiden" at bounding box center [566, 214] width 186 height 49
click at [577, 208] on input "Sommige mooie klanken zijn niet irritante geluiden" at bounding box center [572, 211] width 10 height 10
click at [541, 291] on label "Sommige mooie klanken zijn irritante geluiden" at bounding box center [566, 276] width 186 height 49
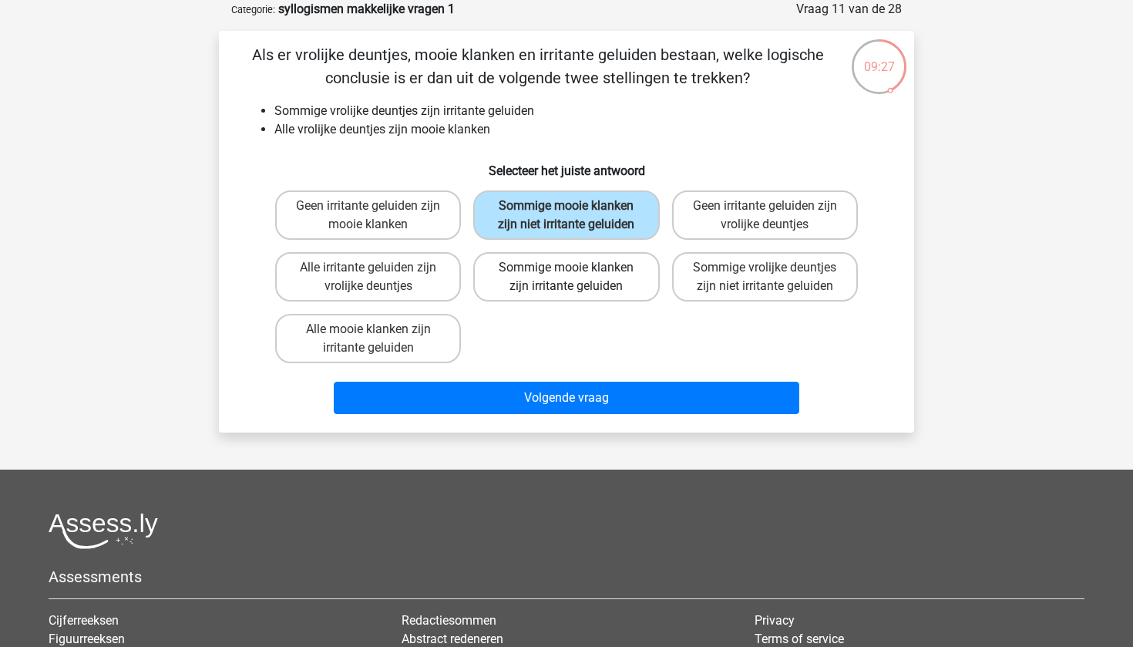
click at [567, 278] on input "Sommige mooie klanken zijn irritante geluiden" at bounding box center [572, 273] width 10 height 10
radio input "true"
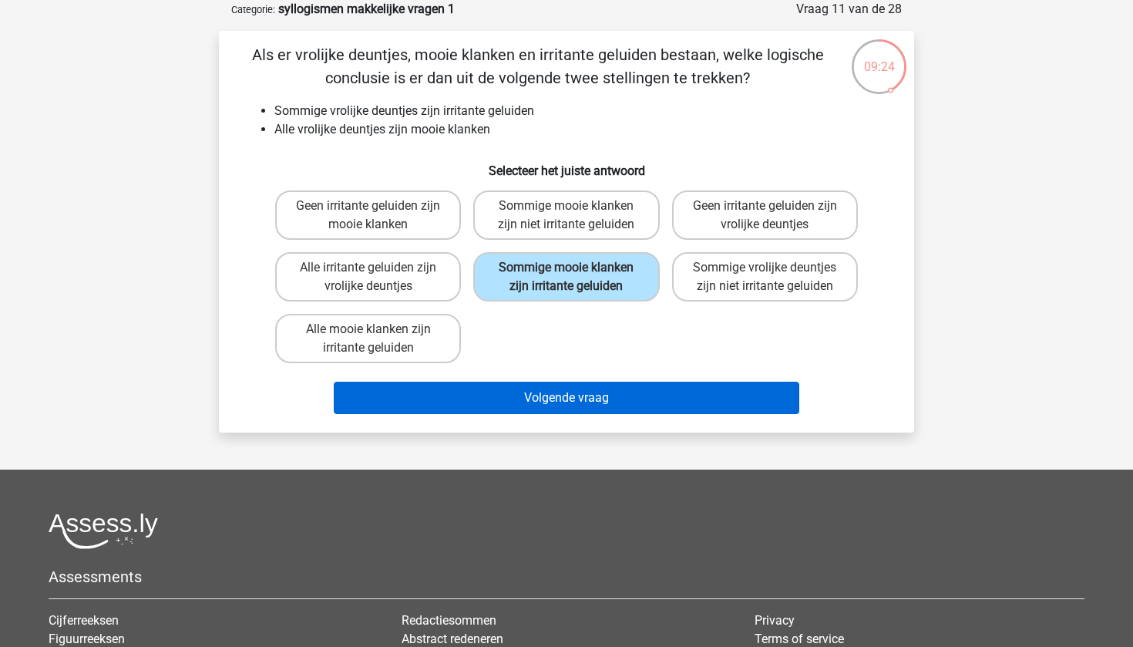
click at [651, 414] on button "Volgende vraag" at bounding box center [567, 398] width 466 height 32
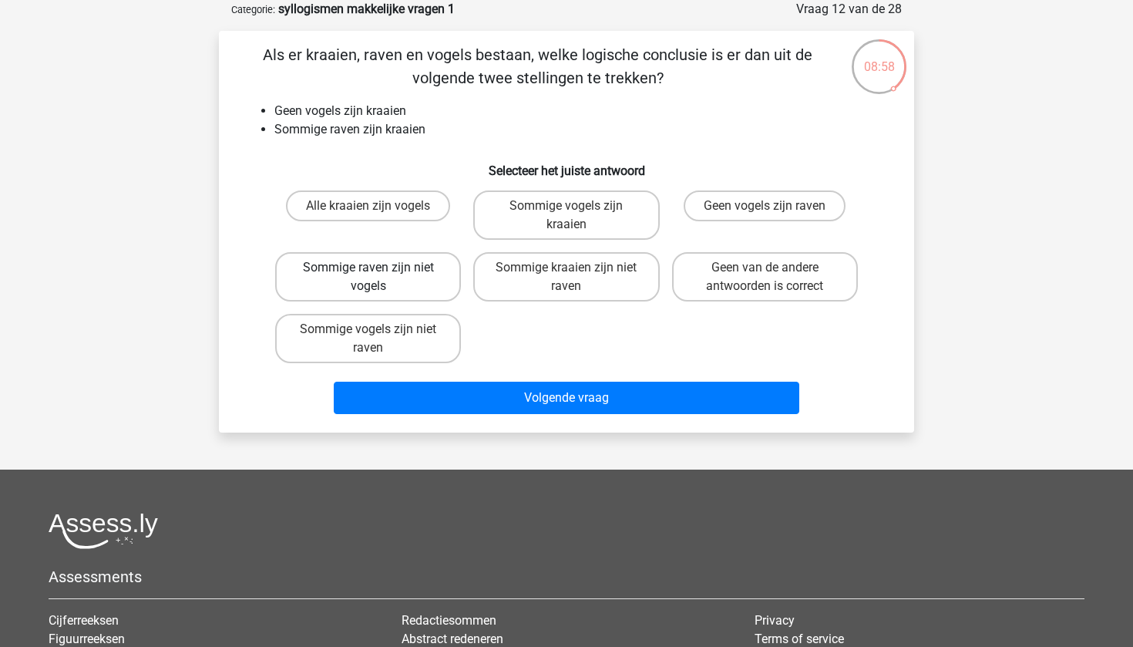
click at [404, 274] on label "Sommige raven zijn niet vogels" at bounding box center [368, 276] width 186 height 49
click at [379, 274] on input "Sommige raven zijn niet vogels" at bounding box center [374, 273] width 10 height 10
radio input "true"
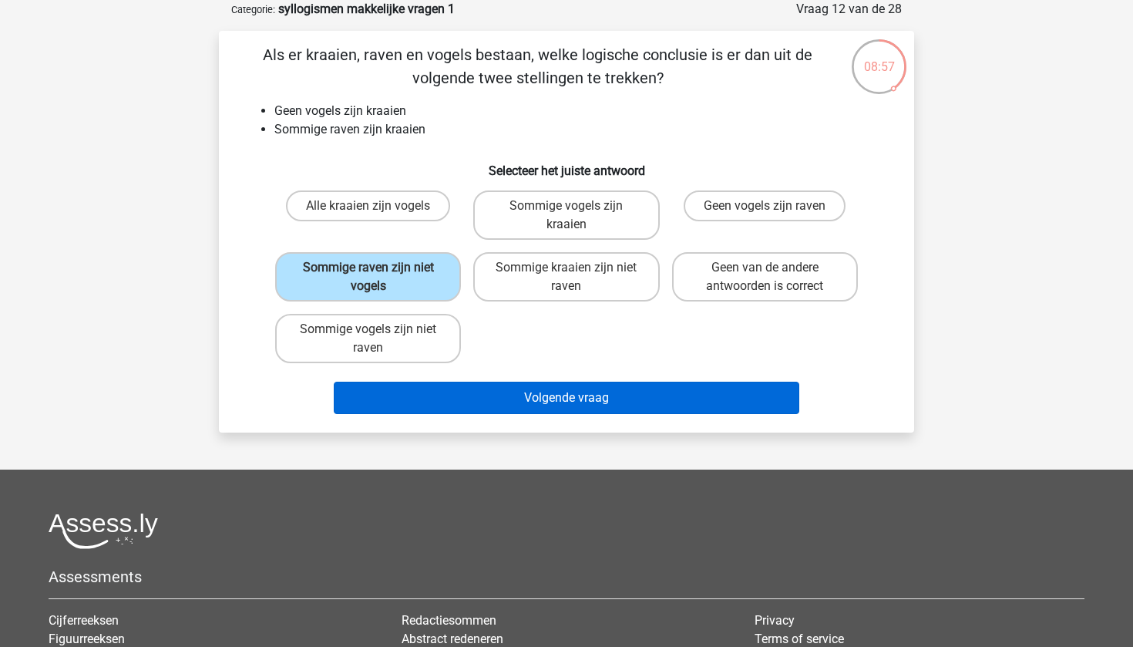
click at [466, 399] on button "Volgende vraag" at bounding box center [567, 398] width 466 height 32
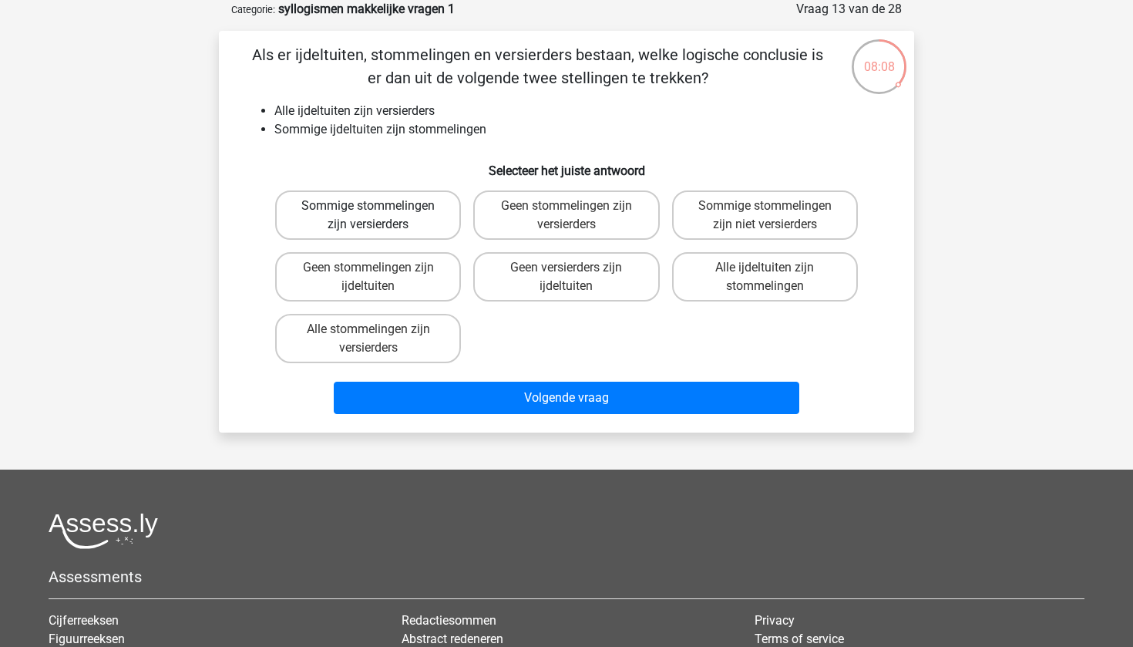
click at [389, 213] on label "Sommige stommelingen zijn versierders" at bounding box center [368, 214] width 186 height 49
click at [379, 213] on input "Sommige stommelingen zijn versierders" at bounding box center [374, 211] width 10 height 10
radio input "true"
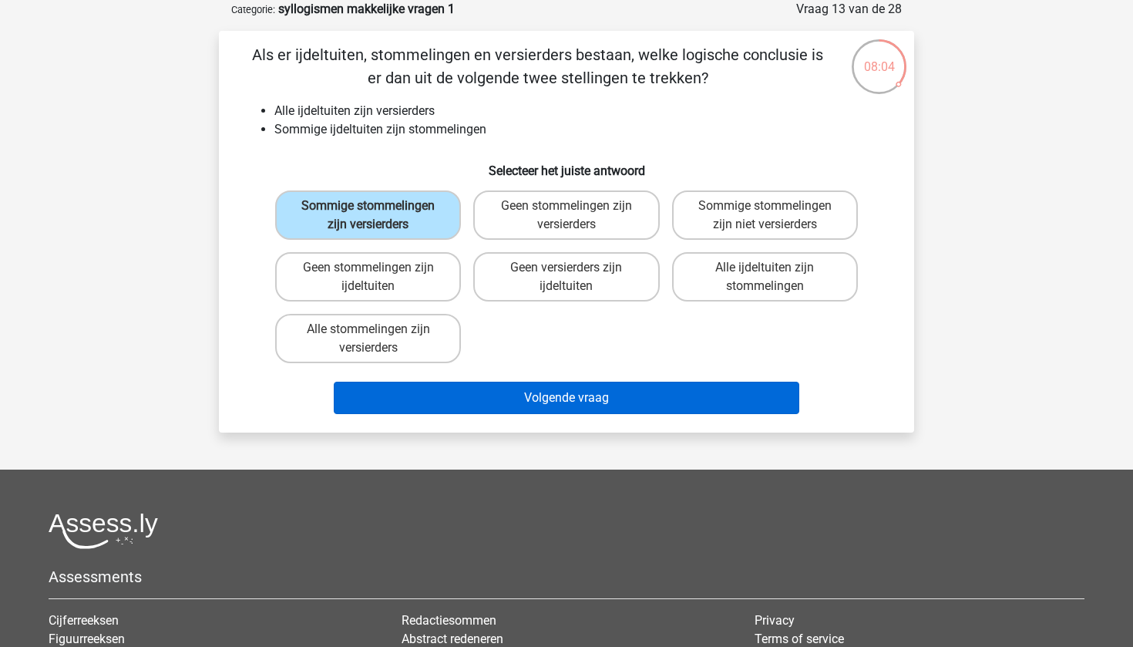
click at [538, 403] on button "Volgende vraag" at bounding box center [567, 398] width 466 height 32
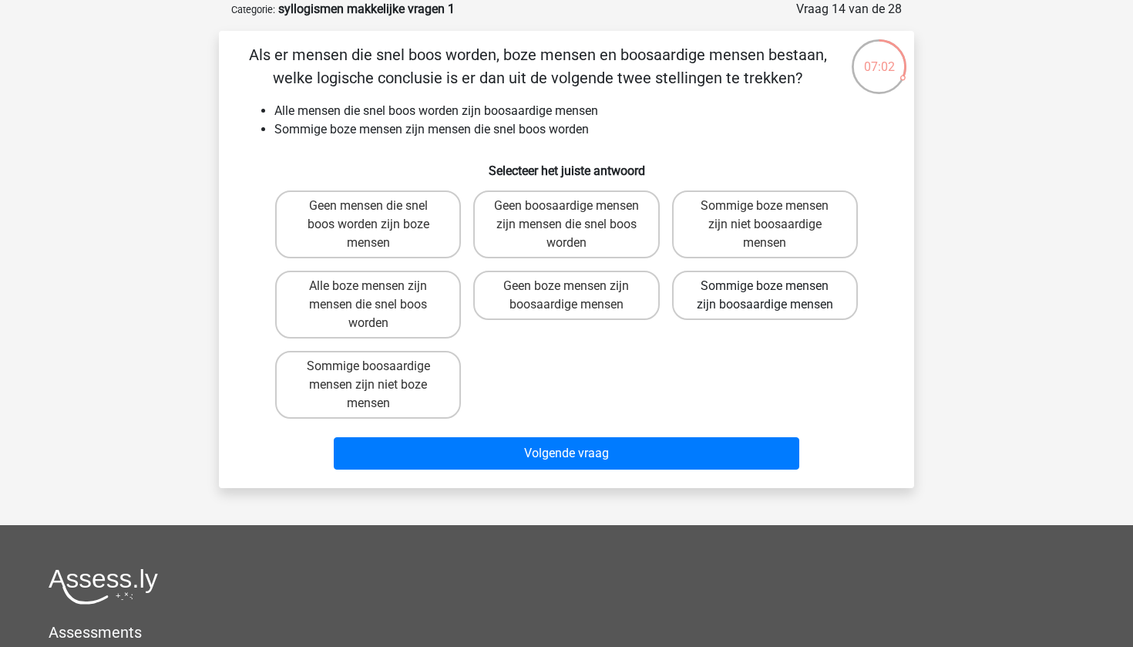
click at [794, 293] on label "Sommige boze mensen zijn boosaardige mensen" at bounding box center [765, 295] width 186 height 49
click at [775, 293] on input "Sommige boze mensen zijn boosaardige mensen" at bounding box center [770, 291] width 10 height 10
radio input "true"
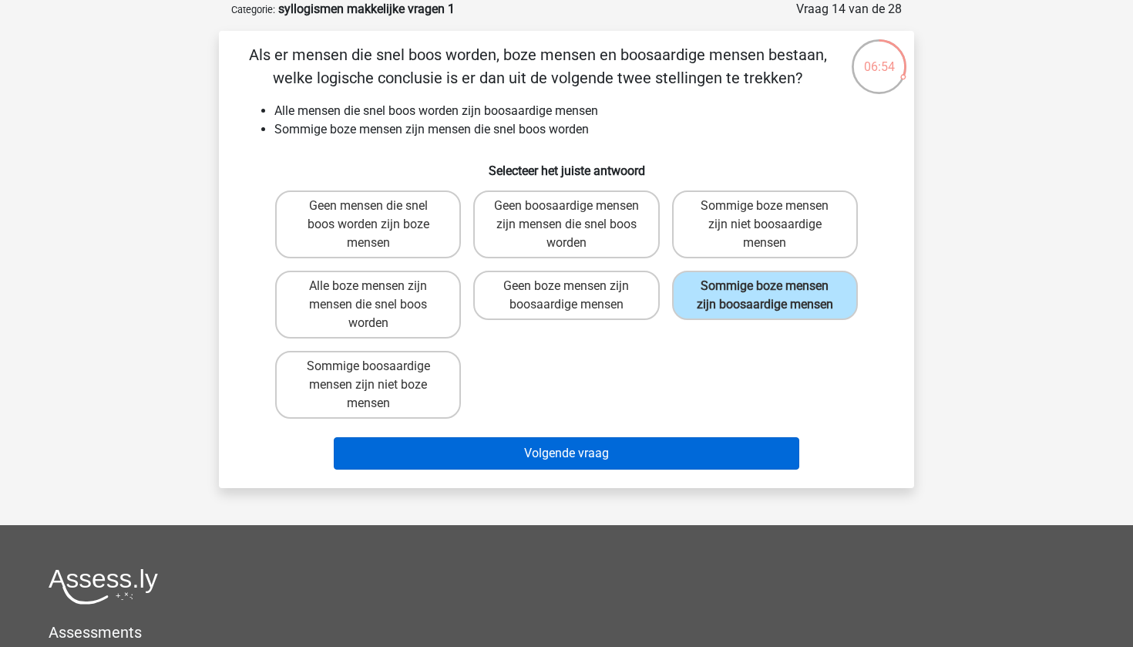
click at [490, 456] on button "Volgende vraag" at bounding box center [567, 453] width 466 height 32
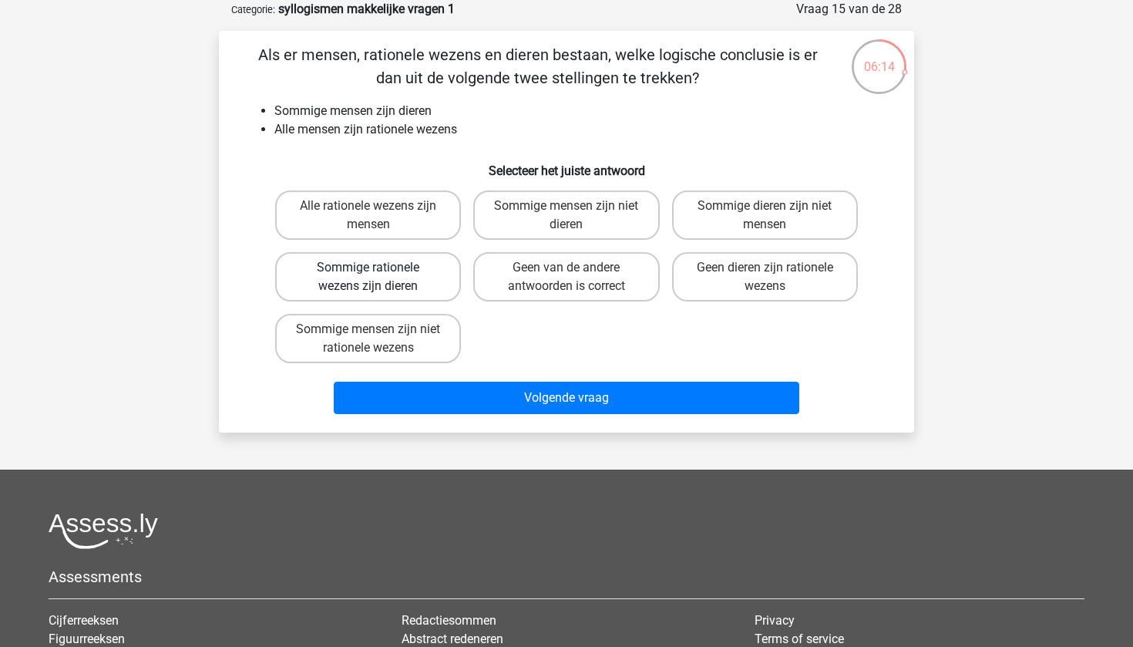
click at [397, 278] on label "Sommige rationele wezens zijn dieren" at bounding box center [368, 276] width 186 height 49
click at [379, 278] on input "Sommige rationele wezens zijn dieren" at bounding box center [374, 273] width 10 height 10
radio input "true"
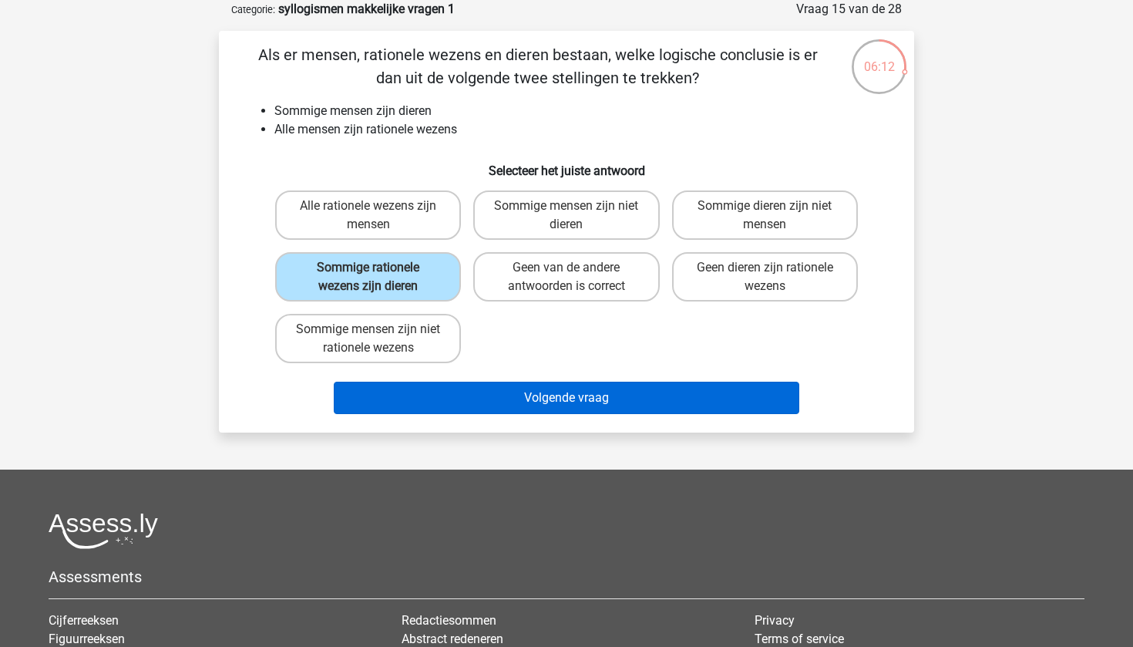
click at [497, 388] on button "Volgende vraag" at bounding box center [567, 398] width 466 height 32
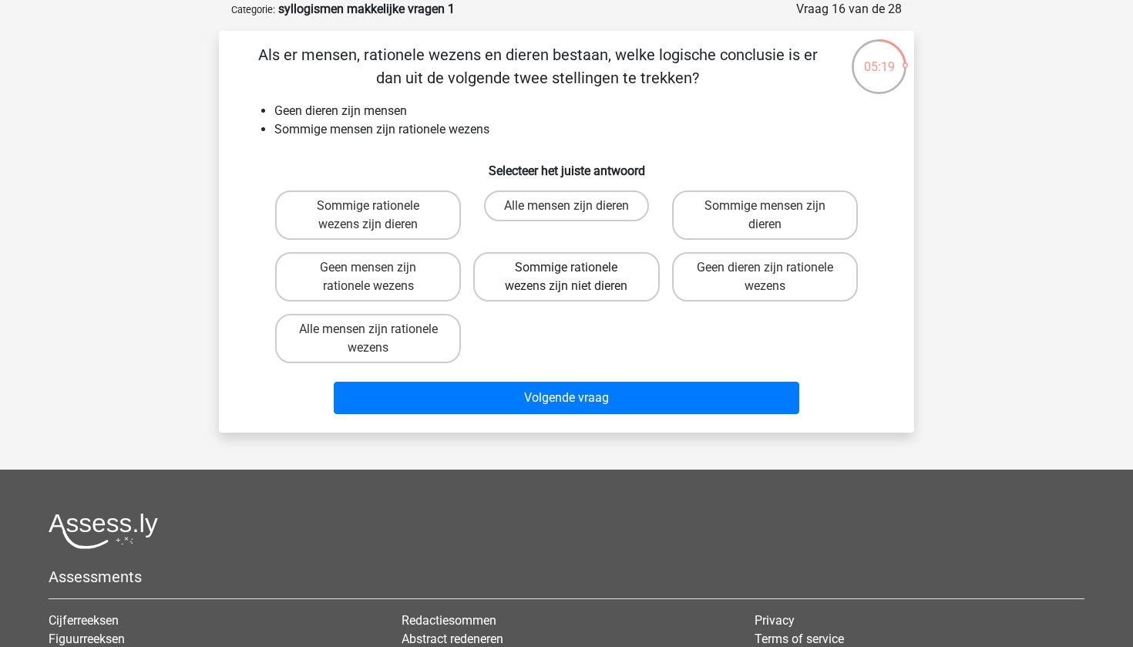
click at [541, 271] on label "Sommige rationele wezens zijn niet dieren" at bounding box center [566, 276] width 186 height 49
click at [567, 271] on input "Sommige rationele wezens zijn niet dieren" at bounding box center [572, 273] width 10 height 10
radio input "true"
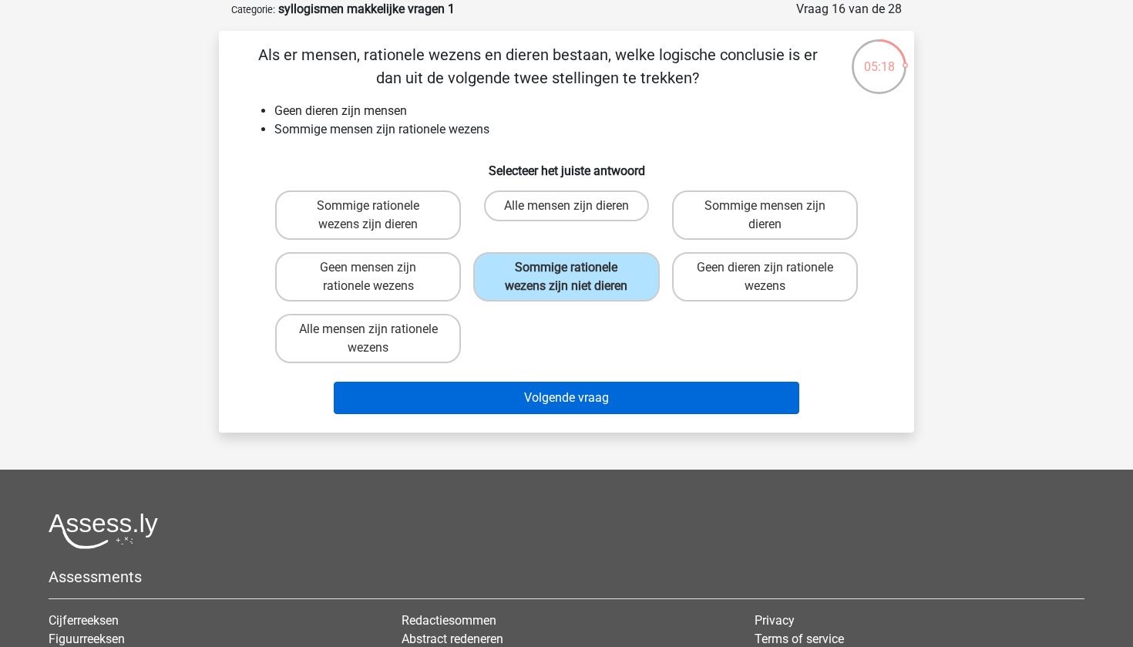
click at [583, 384] on button "Volgende vraag" at bounding box center [567, 398] width 466 height 32
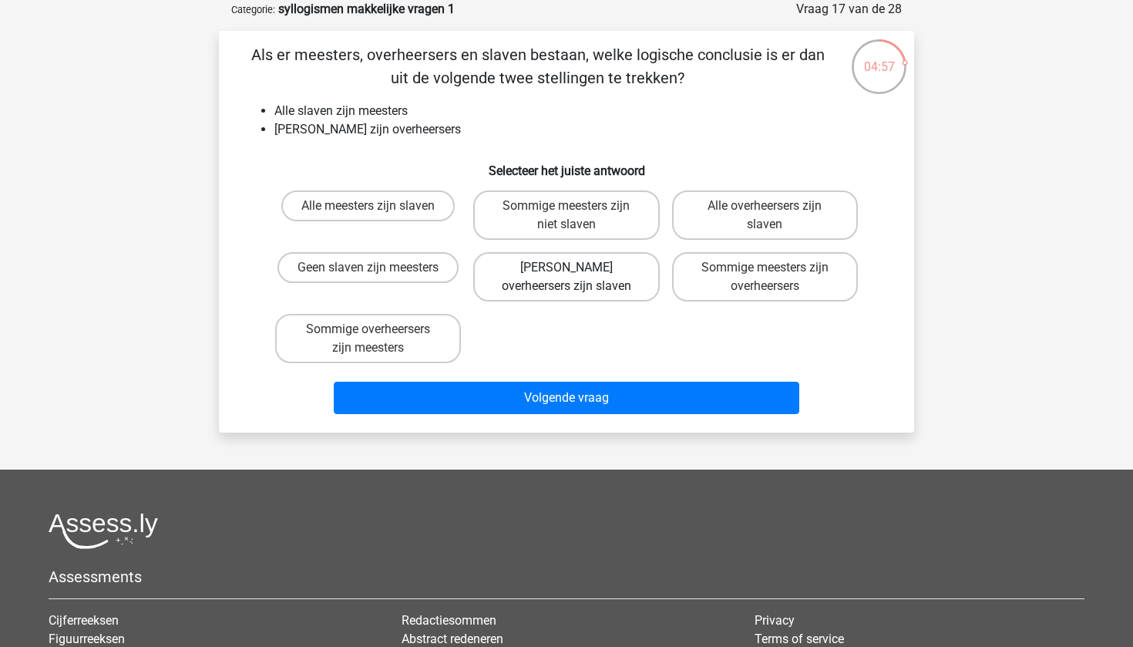
click at [560, 284] on label "Geen overheersers zijn slaven" at bounding box center [566, 276] width 186 height 49
click at [567, 278] on input "Geen overheersers zijn slaven" at bounding box center [572, 273] width 10 height 10
radio input "true"
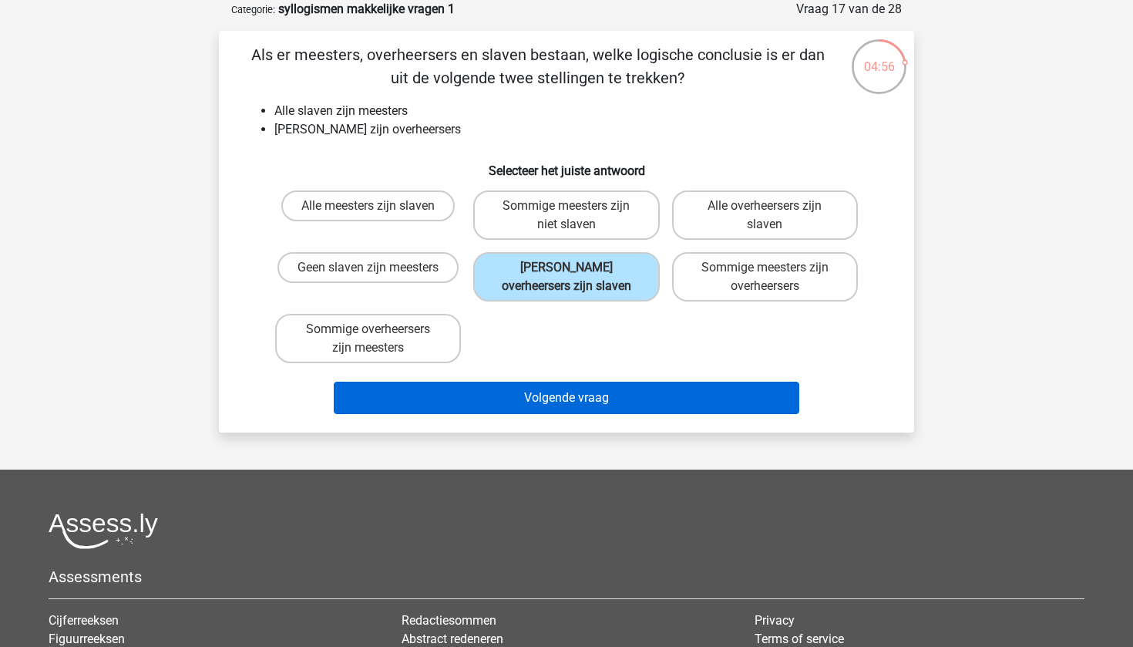
click at [601, 400] on button "Volgende vraag" at bounding box center [567, 398] width 466 height 32
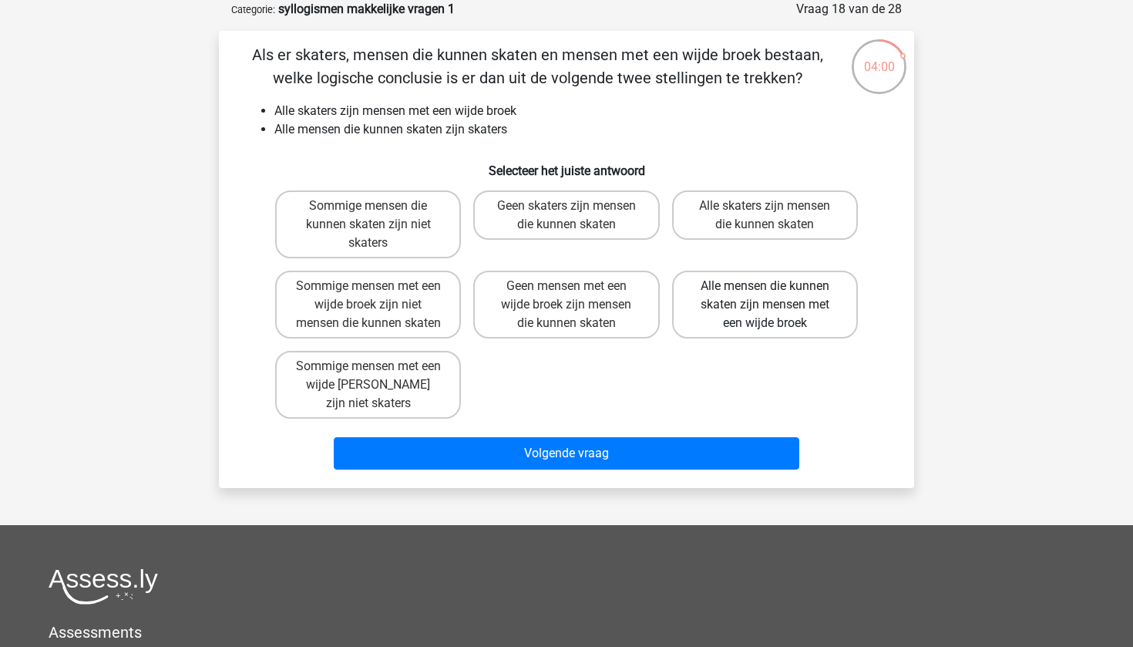
click at [712, 299] on label "Alle mensen die kunnen skaten zijn mensen met een wijde broek" at bounding box center [765, 305] width 186 height 68
click at [765, 296] on input "Alle mensen die kunnen skaten zijn mensen met een wijde broek" at bounding box center [770, 291] width 10 height 10
radio input "true"
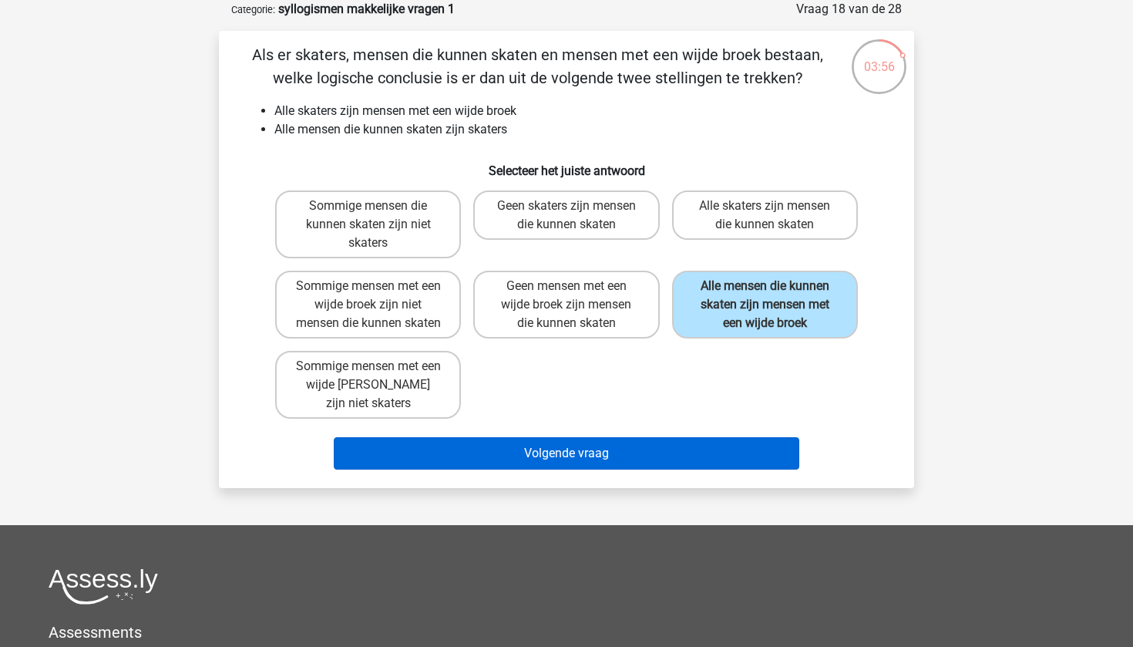
click at [679, 466] on button "Volgende vraag" at bounding box center [567, 453] width 466 height 32
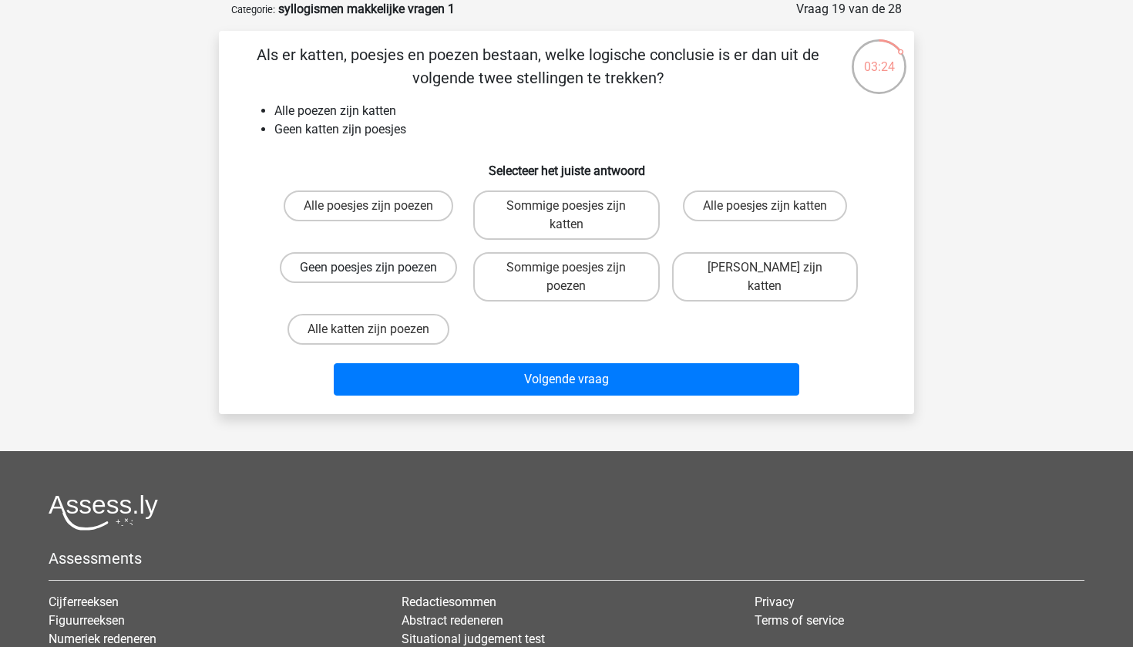
click at [423, 267] on label "Geen poesjes zijn poezen" at bounding box center [368, 267] width 177 height 31
click at [379, 268] on input "Geen poesjes zijn poezen" at bounding box center [374, 273] width 10 height 10
radio input "true"
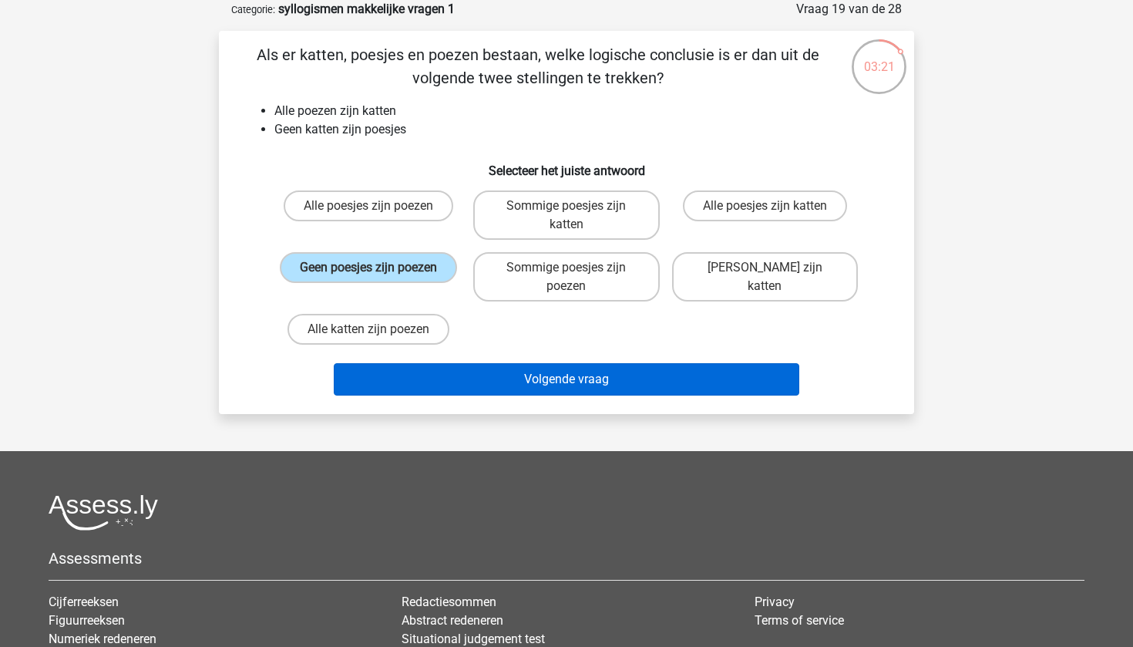
click at [502, 377] on button "Volgende vraag" at bounding box center [567, 379] width 466 height 32
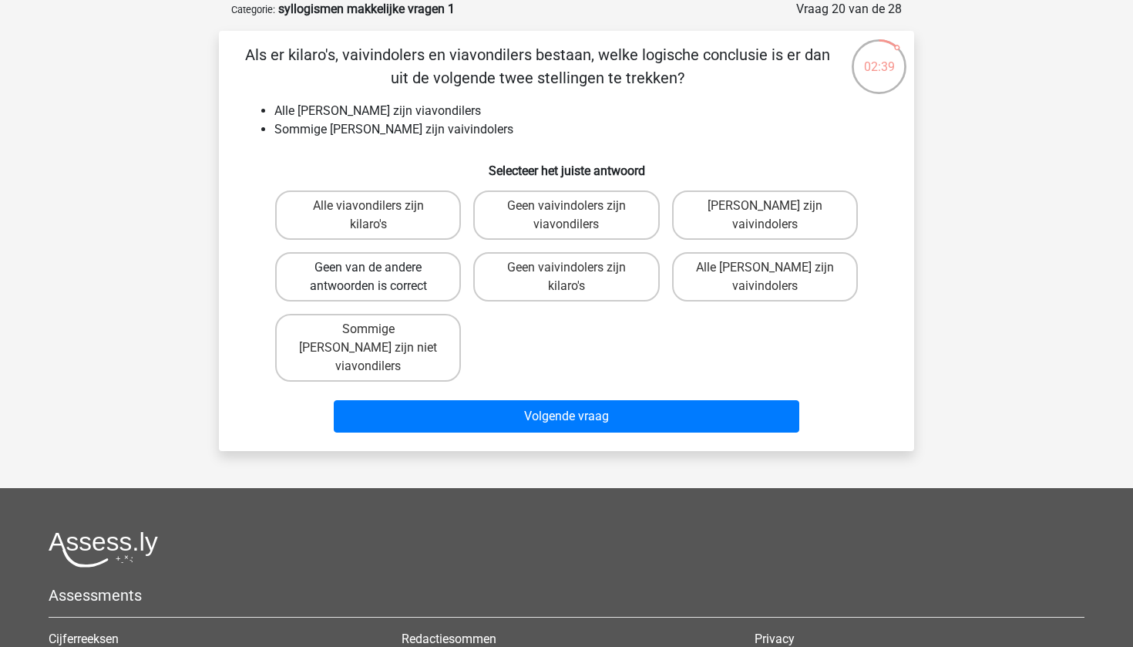
click at [399, 278] on label "Geen van de andere antwoorden is correct" at bounding box center [368, 276] width 186 height 49
click at [379, 278] on input "Geen van de andere antwoorden is correct" at bounding box center [374, 273] width 10 height 10
radio input "true"
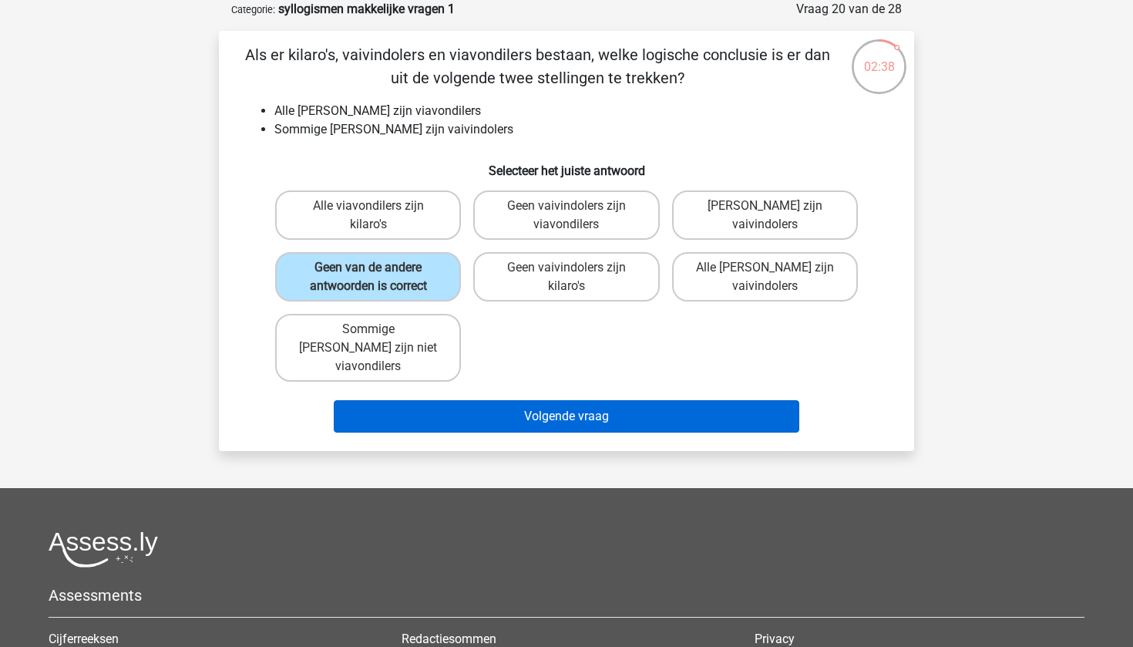
click at [488, 400] on button "Volgende vraag" at bounding box center [567, 416] width 466 height 32
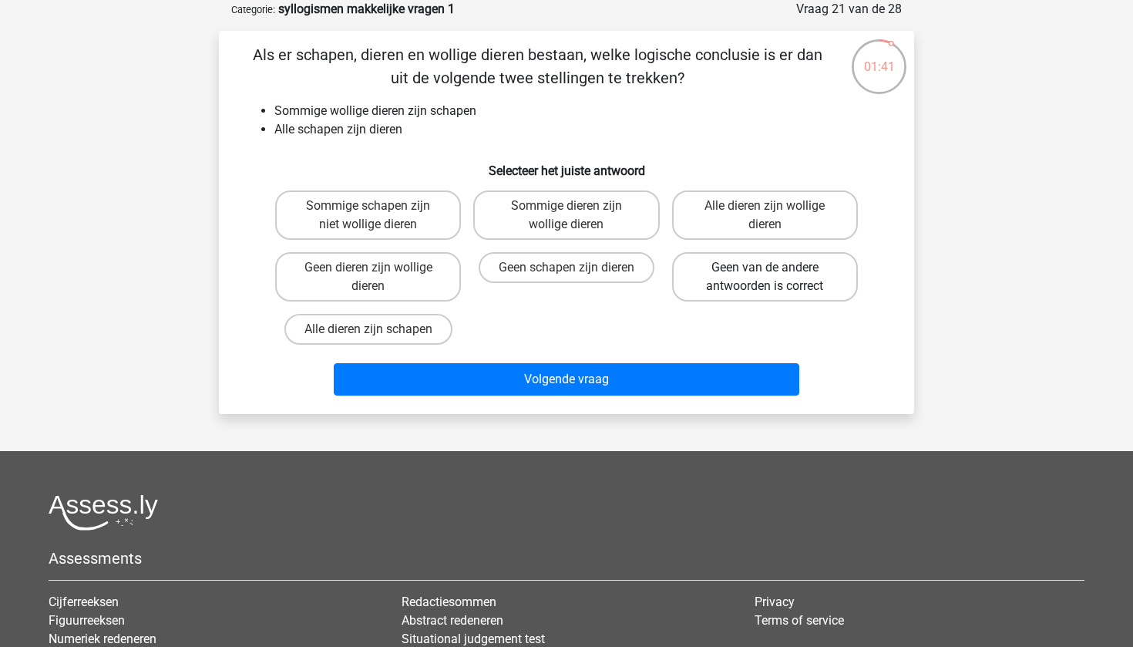
click at [752, 285] on label "Geen van de andere antwoorden is correct" at bounding box center [765, 276] width 186 height 49
click at [765, 278] on input "Geen van de andere antwoorden is correct" at bounding box center [770, 273] width 10 height 10
radio input "true"
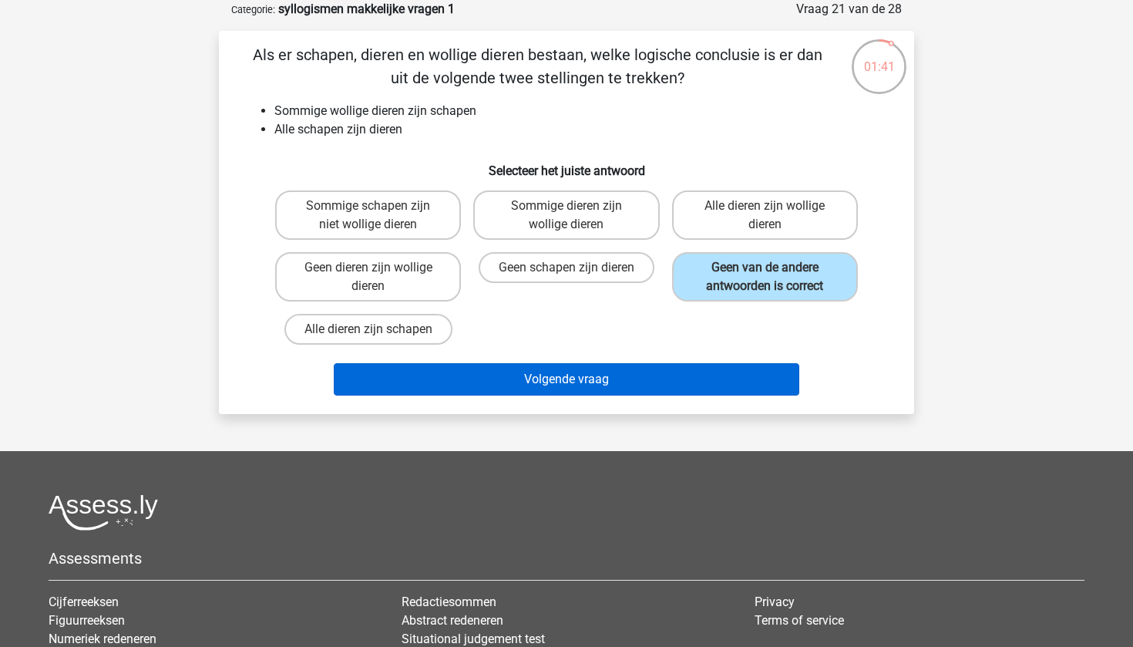
click at [688, 369] on button "Volgende vraag" at bounding box center [567, 379] width 466 height 32
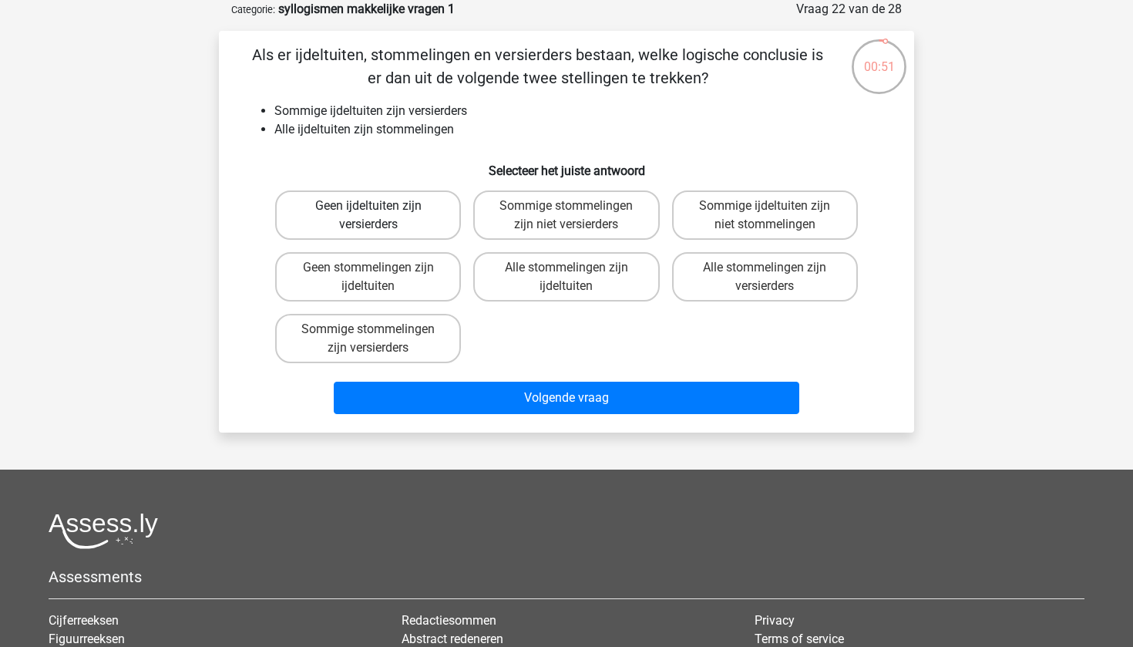
click at [413, 214] on label "Geen ijdeltuiten zijn versierders" at bounding box center [368, 214] width 186 height 49
click at [379, 214] on input "Geen ijdeltuiten zijn versierders" at bounding box center [374, 211] width 10 height 10
radio input "true"
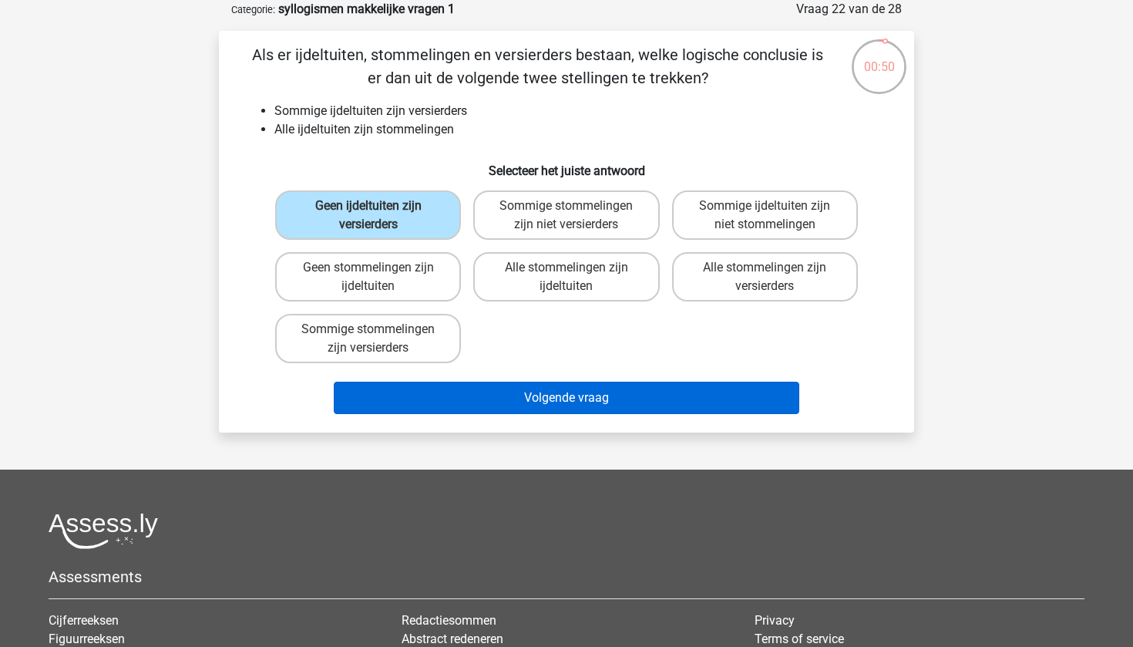
click at [539, 406] on button "Volgende vraag" at bounding box center [567, 398] width 466 height 32
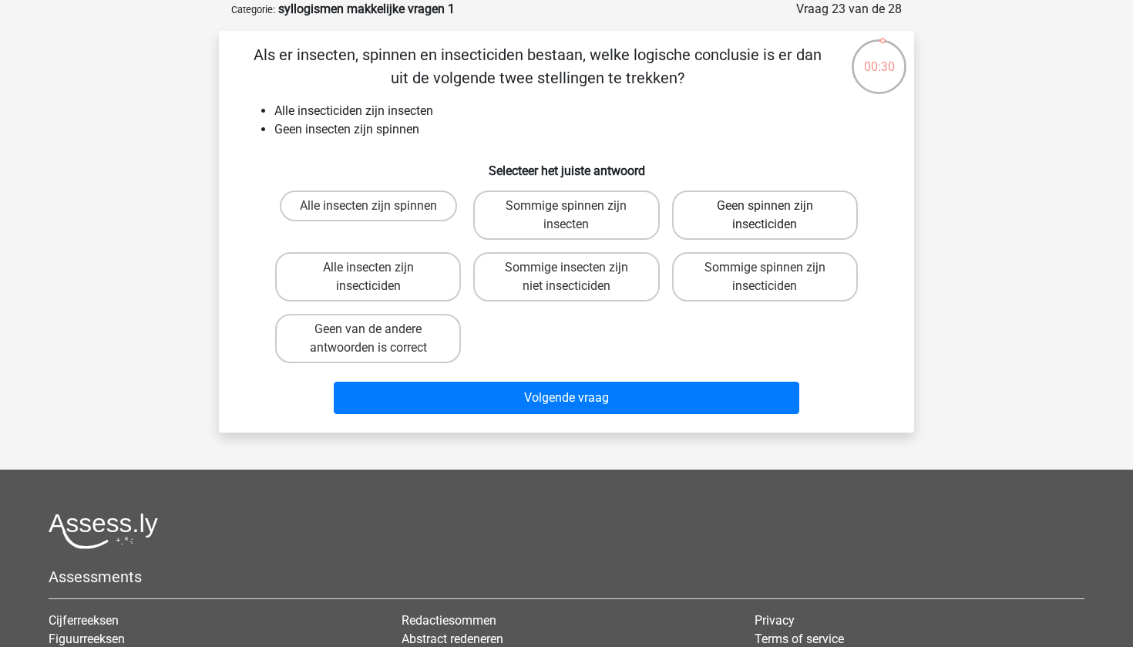
click at [720, 208] on label "Geen spinnen zijn insecticiden" at bounding box center [765, 214] width 186 height 49
click at [765, 208] on input "Geen spinnen zijn insecticiden" at bounding box center [770, 211] width 10 height 10
radio input "true"
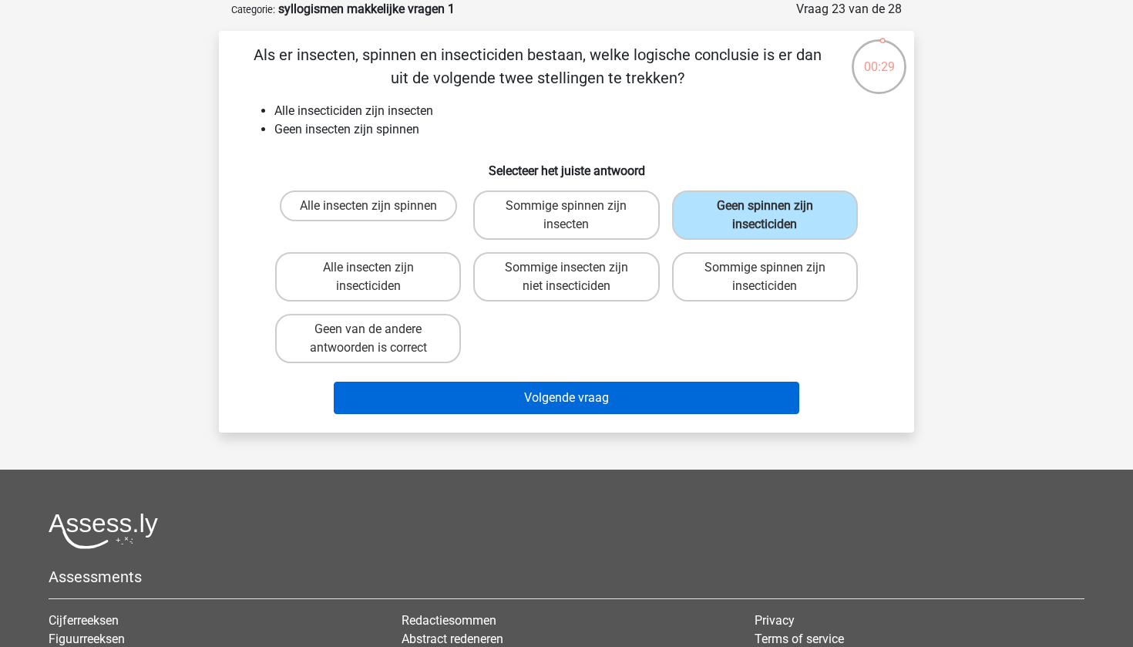
click at [683, 404] on button "Volgende vraag" at bounding box center [567, 398] width 466 height 32
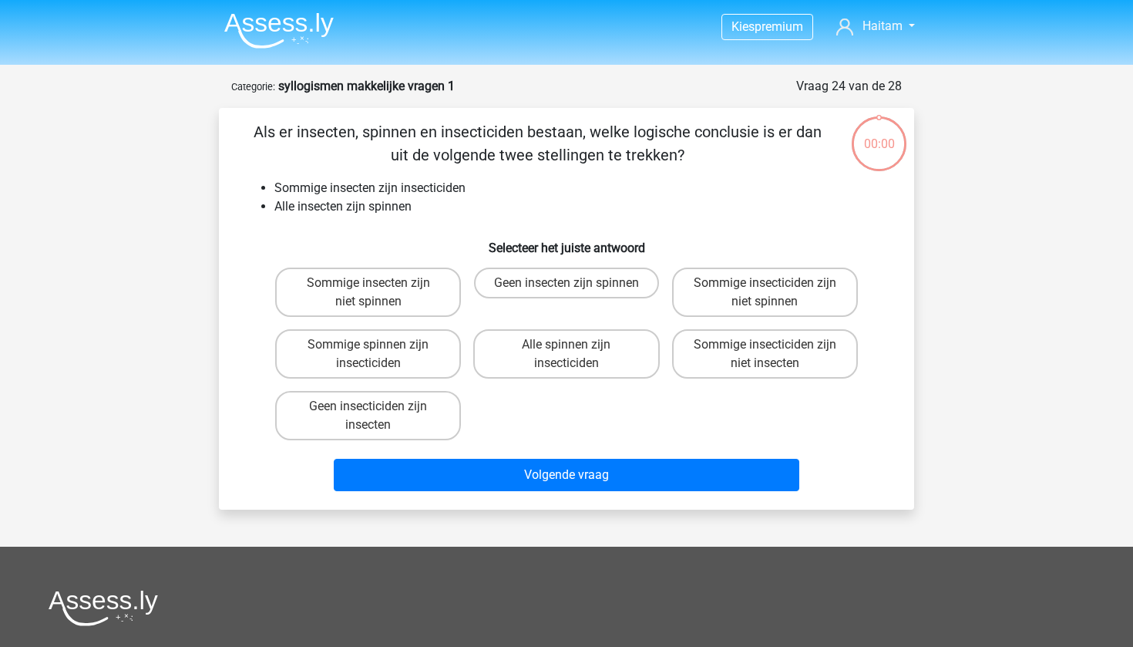
scroll to position [77, 0]
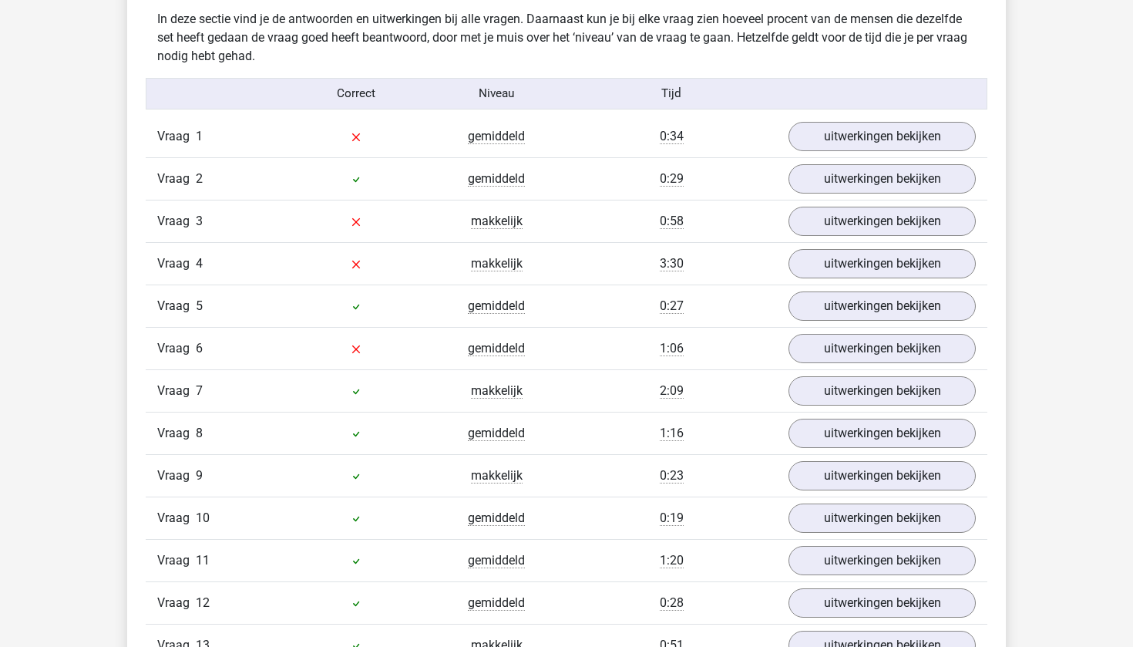
scroll to position [1038, 0]
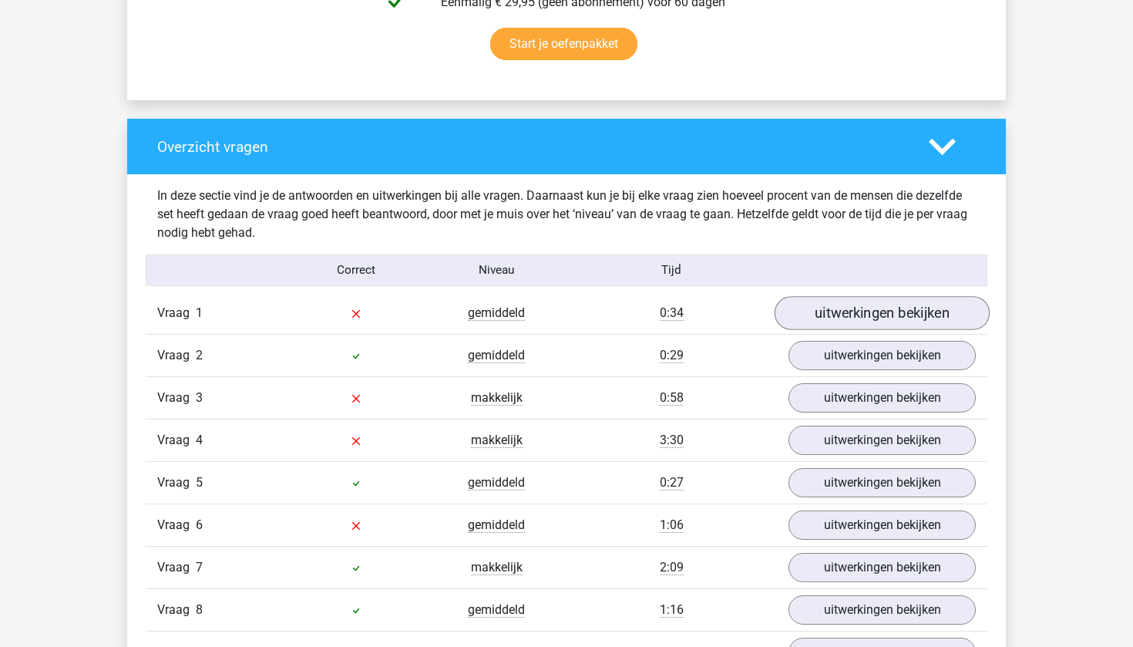
click at [909, 317] on link "uitwerkingen bekijken" at bounding box center [882, 313] width 215 height 34
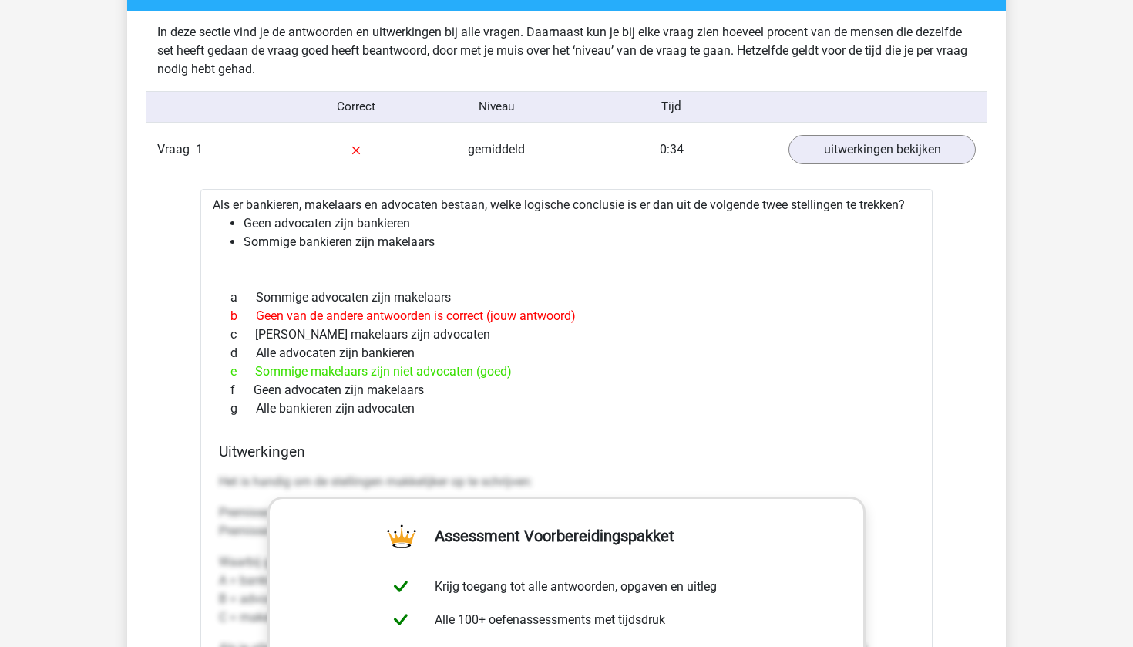
scroll to position [1203, 0]
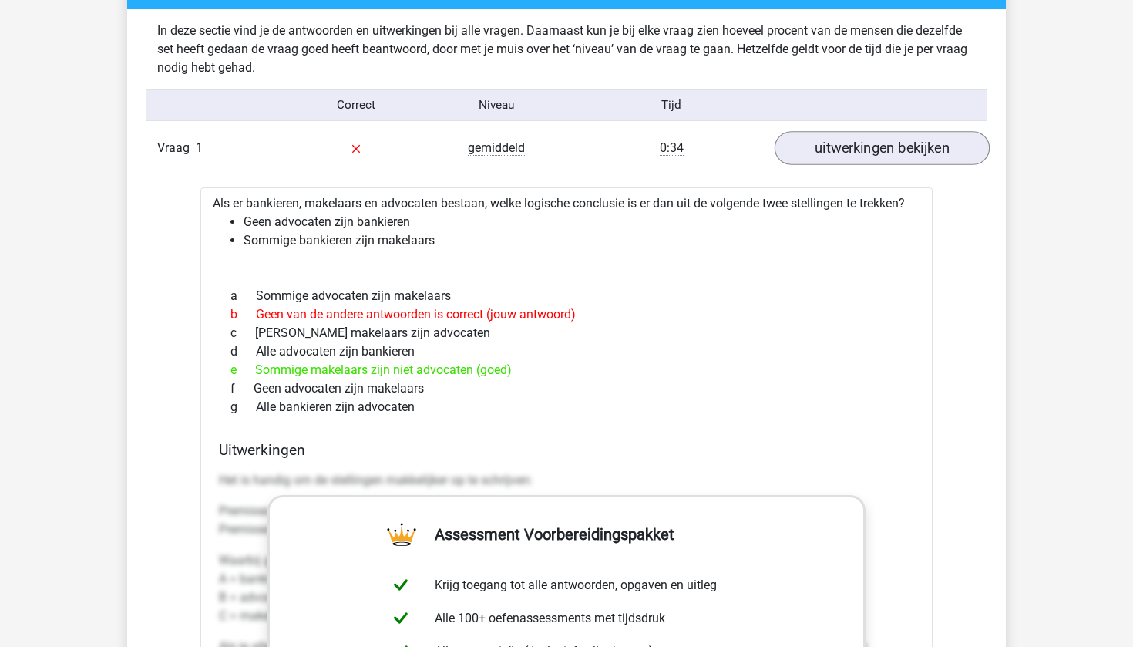
click at [851, 165] on link "uitwerkingen bekijken" at bounding box center [882, 148] width 215 height 34
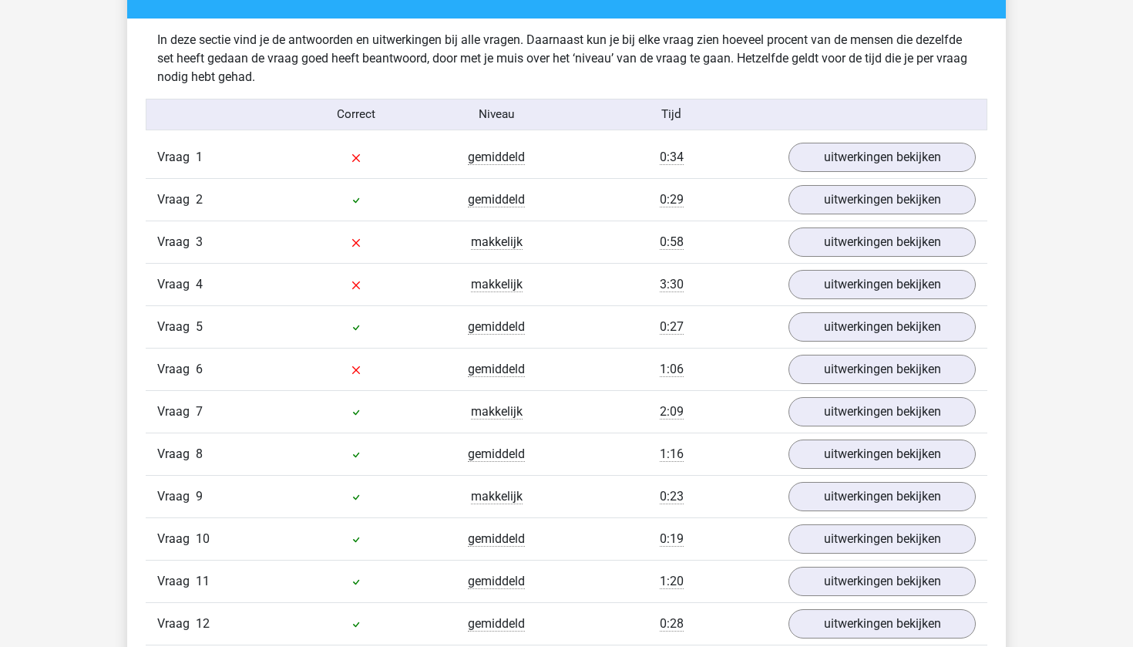
scroll to position [1193, 0]
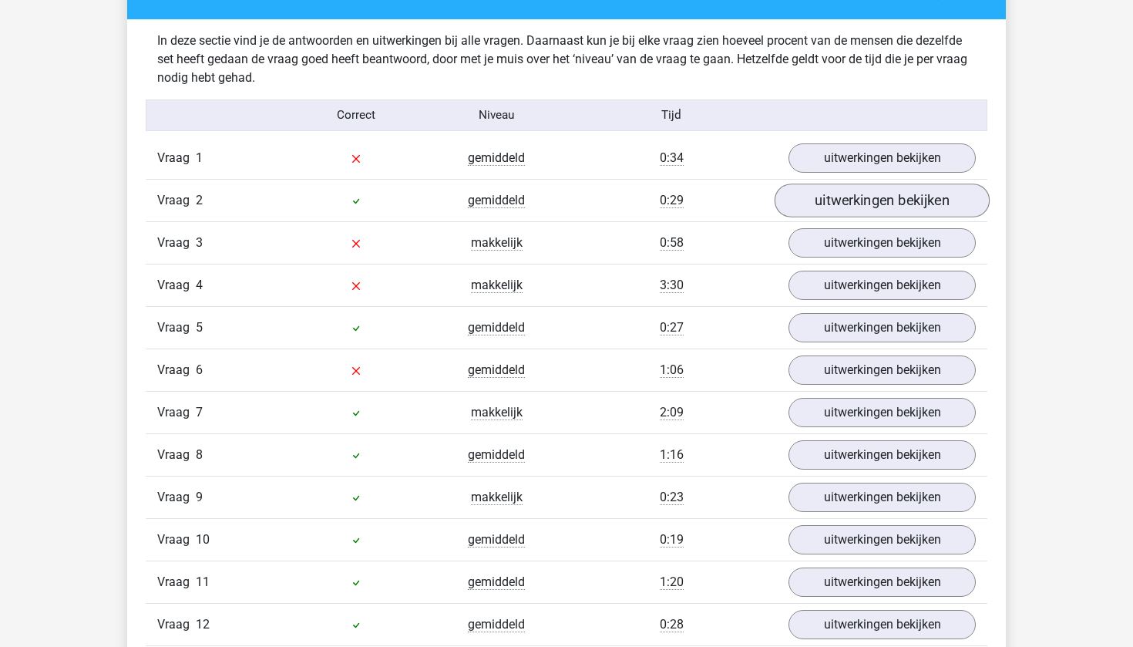
click at [850, 199] on link "uitwerkingen bekijken" at bounding box center [882, 200] width 215 height 34
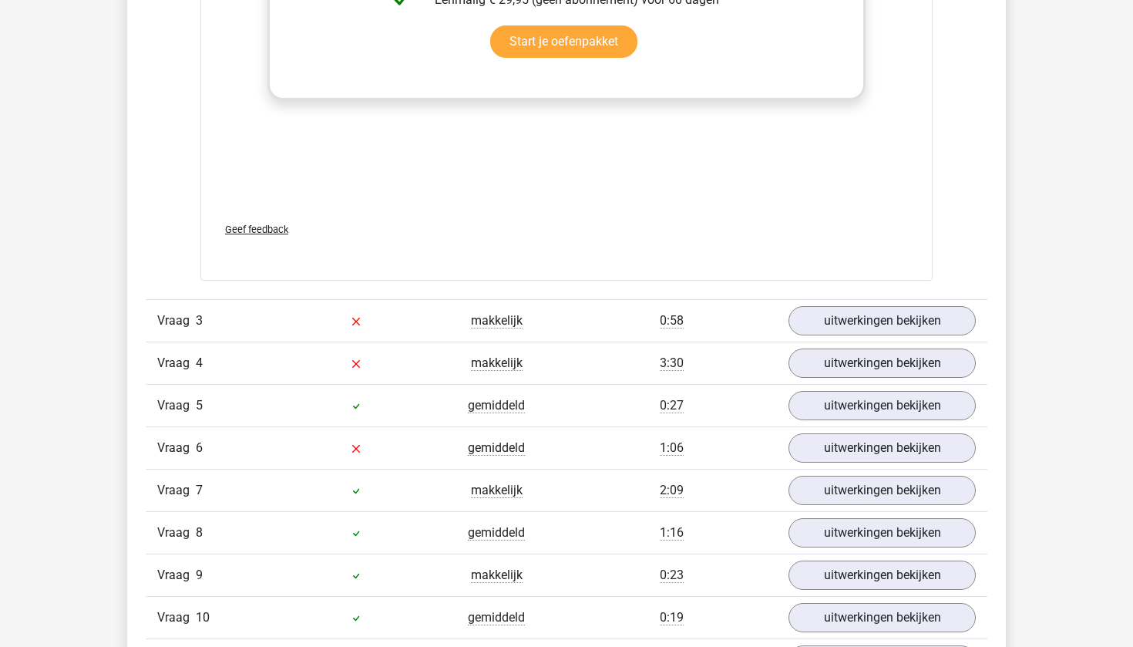
scroll to position [1933, 0]
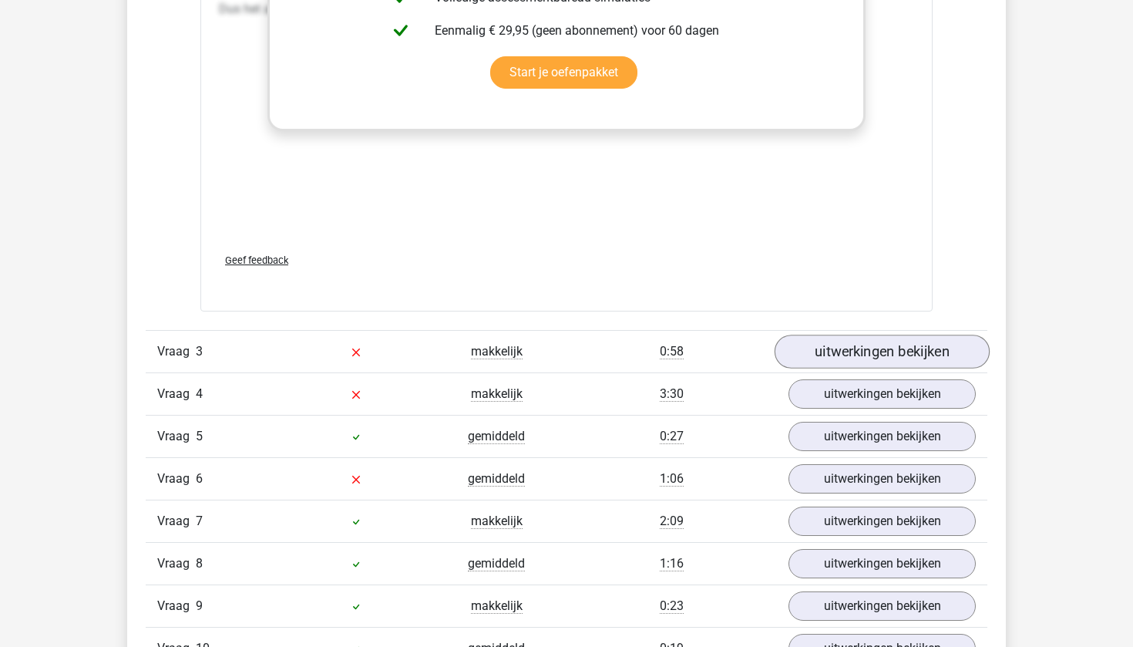
click at [831, 355] on link "uitwerkingen bekijken" at bounding box center [882, 352] width 215 height 34
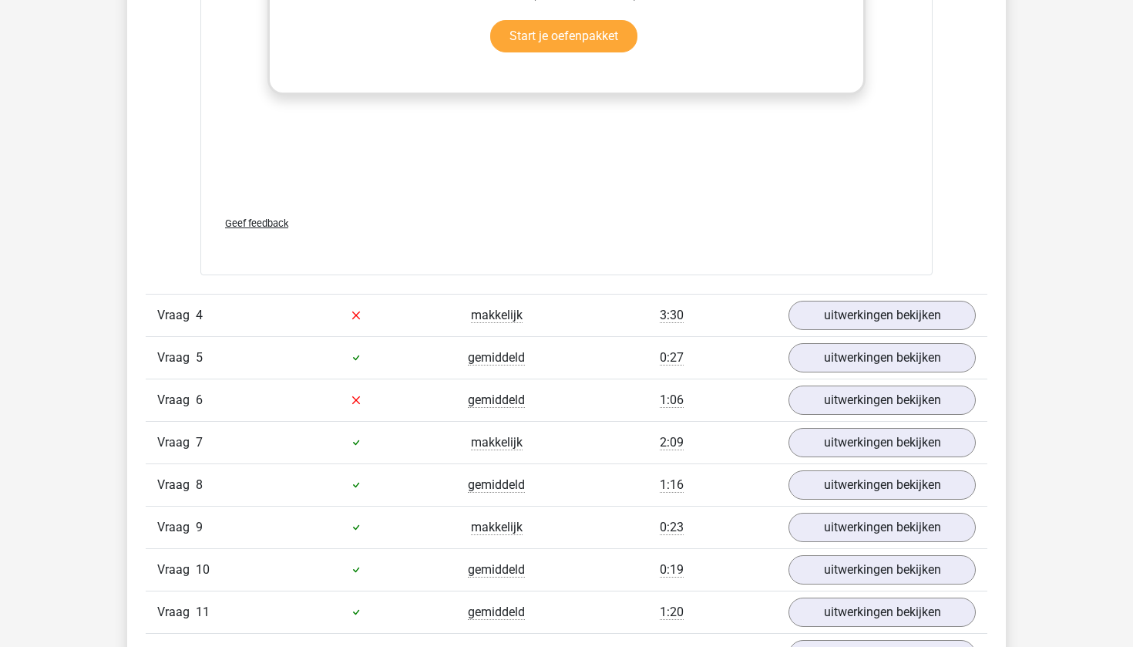
scroll to position [2882, 0]
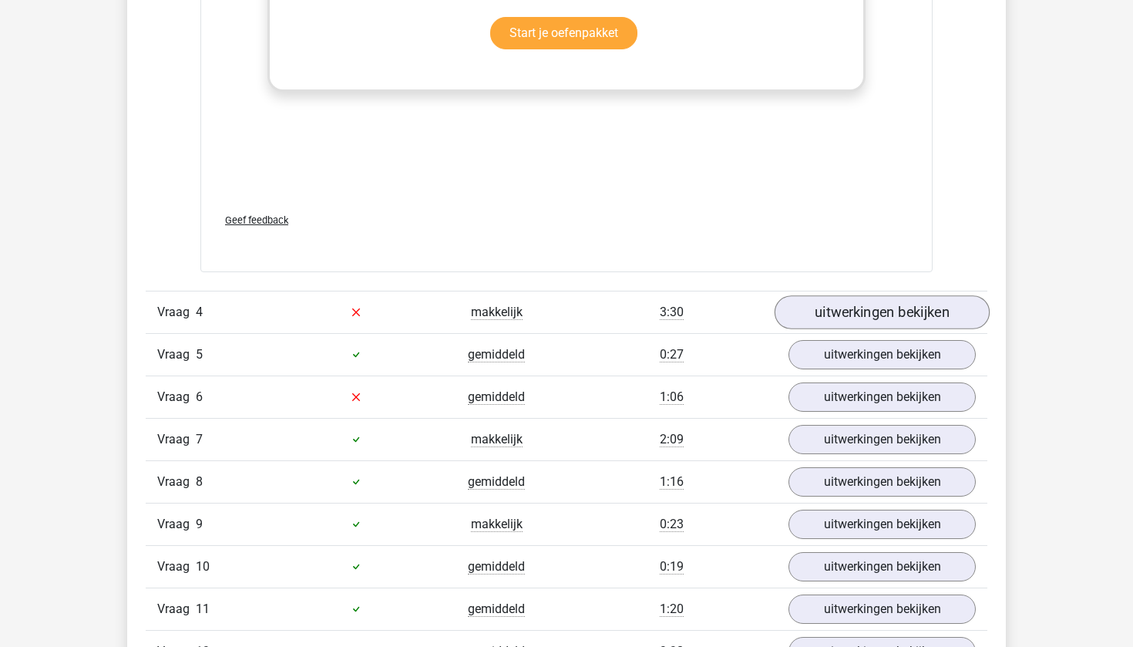
click at [822, 325] on link "uitwerkingen bekijken" at bounding box center [882, 312] width 215 height 34
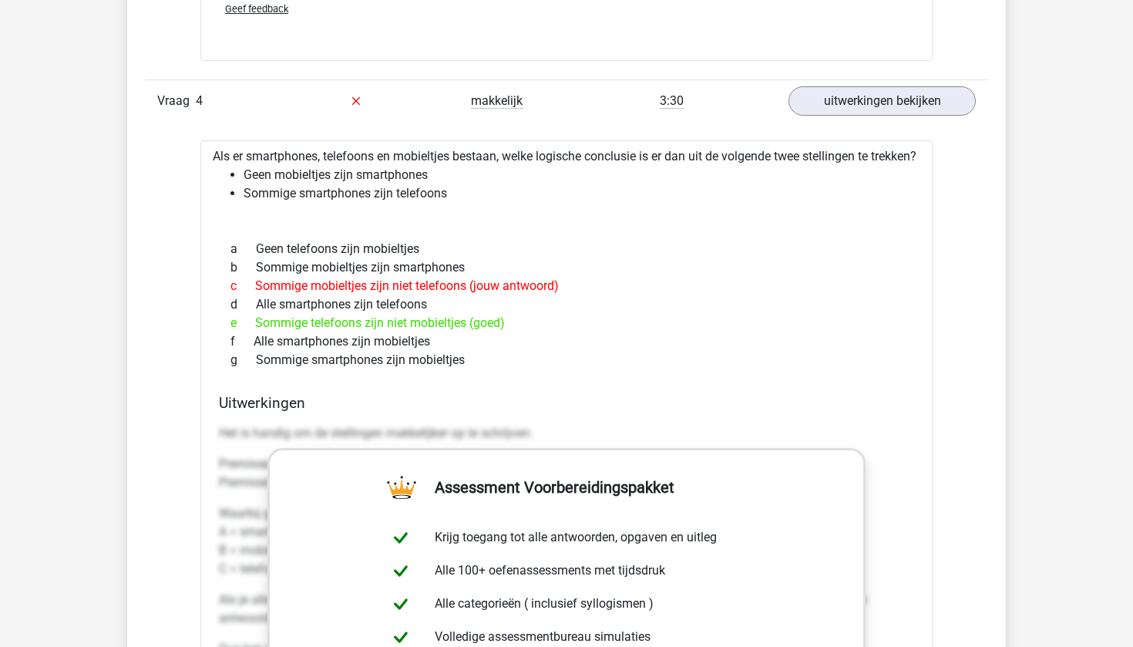
scroll to position [3092, 0]
click at [826, 108] on link "uitwerkingen bekijken" at bounding box center [882, 102] width 215 height 34
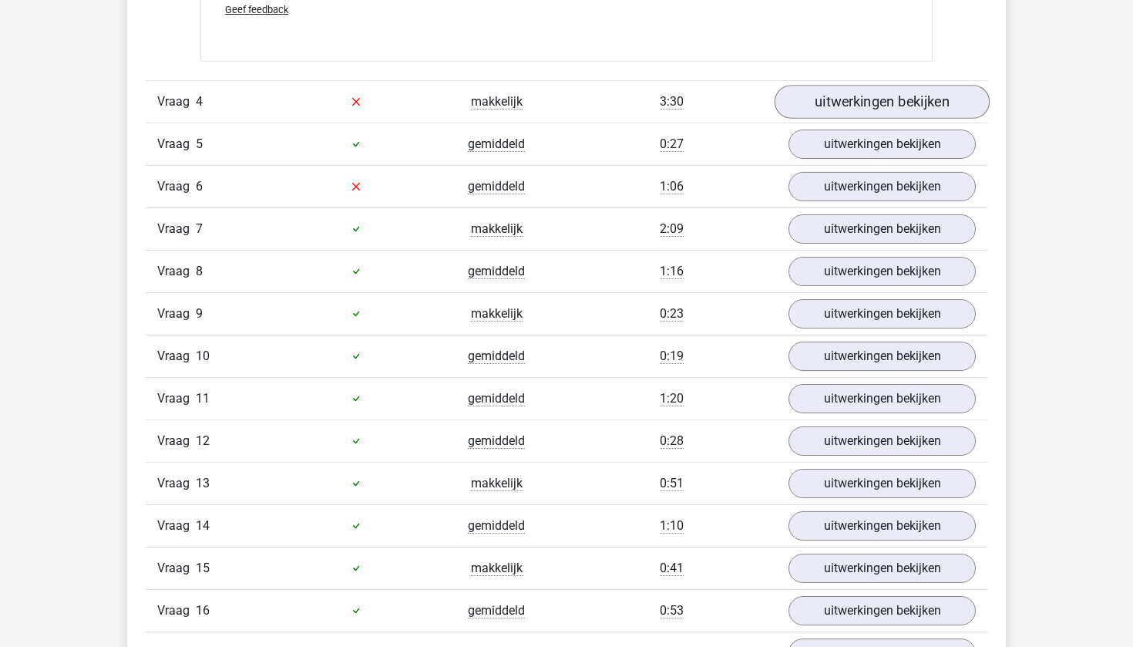
click at [826, 108] on link "uitwerkingen bekijken" at bounding box center [882, 102] width 215 height 34
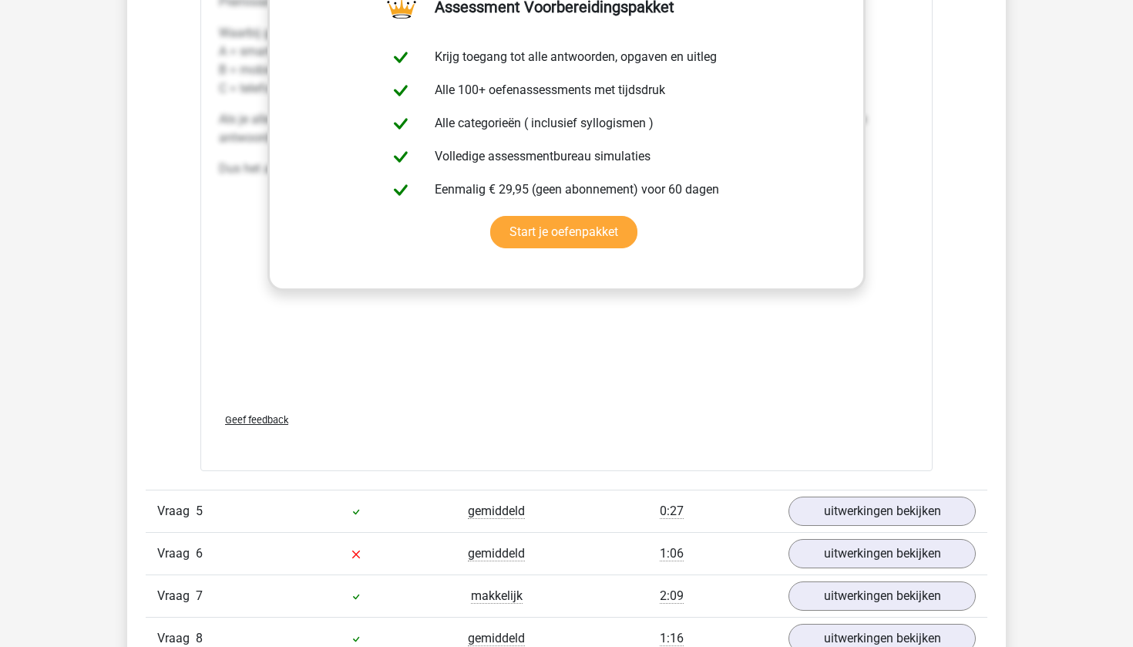
scroll to position [3610, 0]
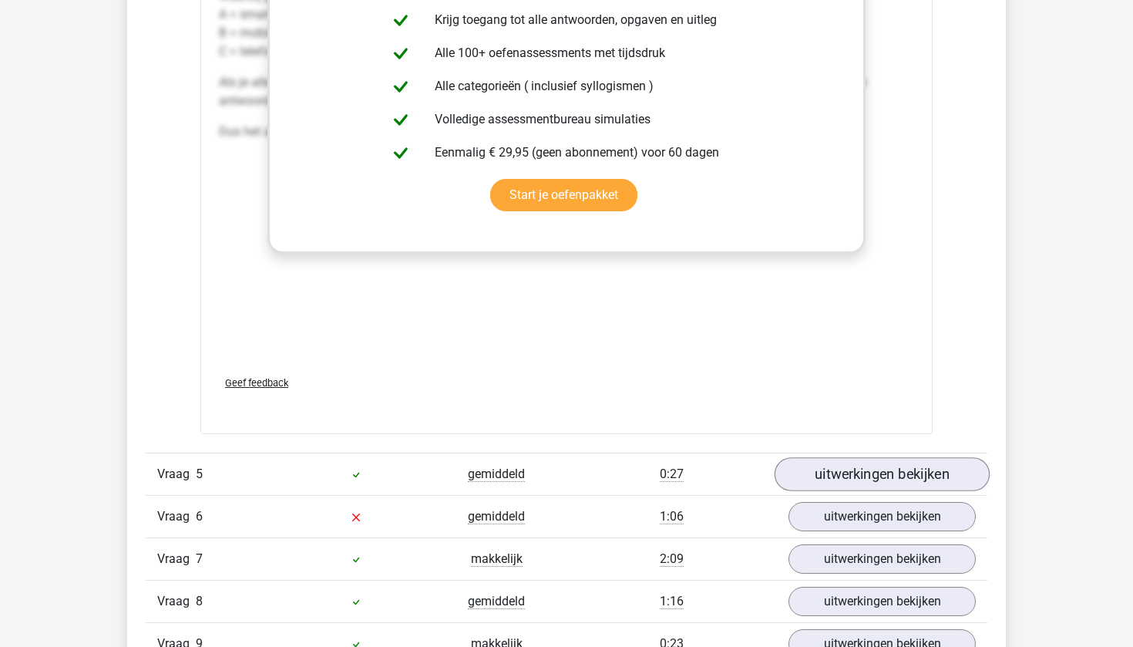
click at [854, 480] on link "uitwerkingen bekijken" at bounding box center [882, 474] width 215 height 34
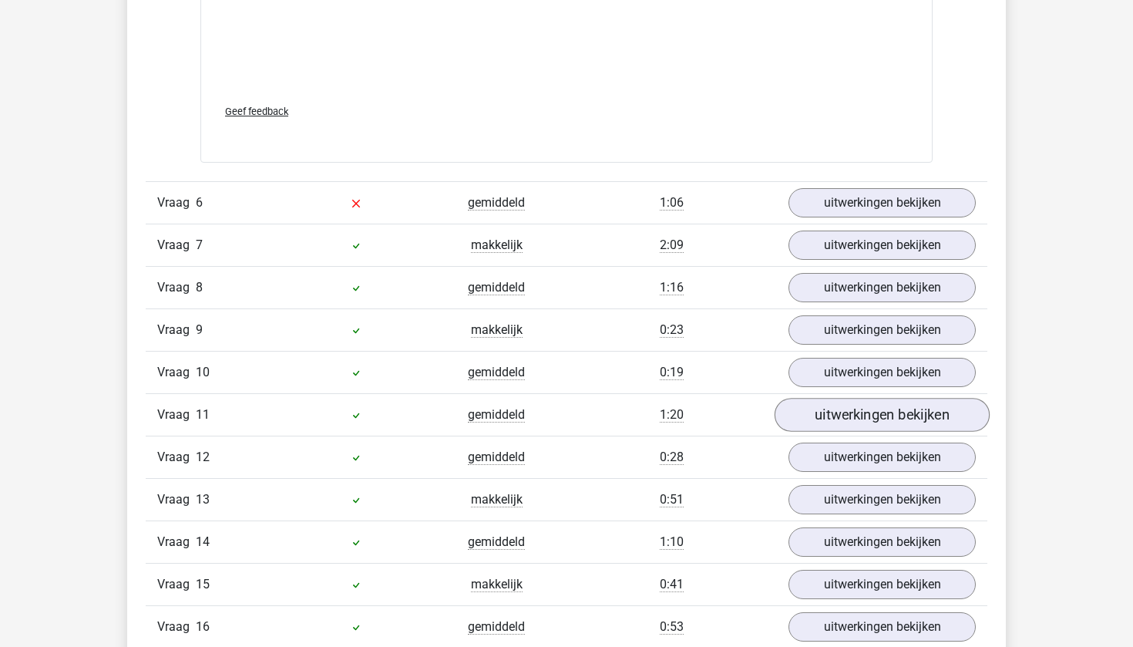
scroll to position [4791, 0]
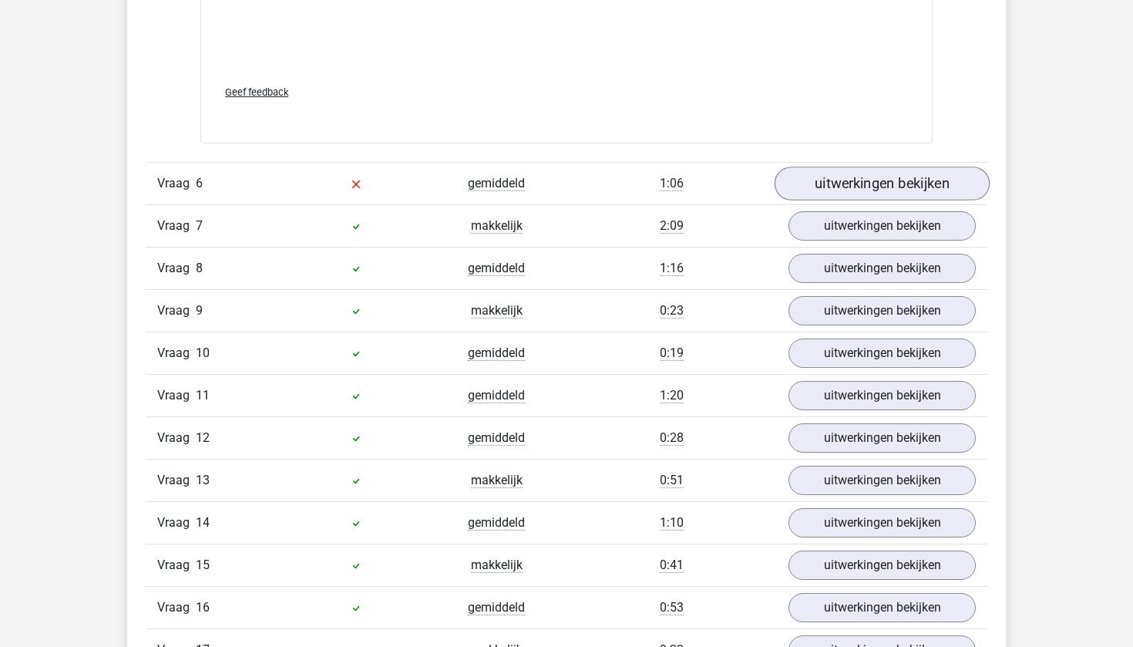
click at [814, 199] on link "uitwerkingen bekijken" at bounding box center [882, 184] width 215 height 34
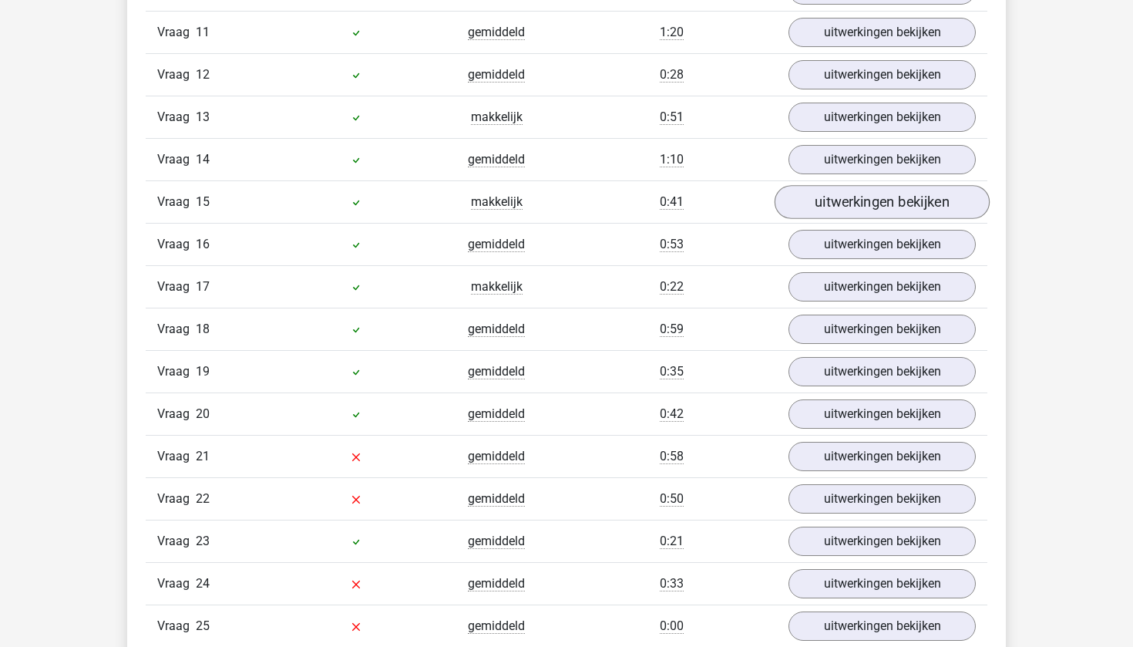
scroll to position [6011, 0]
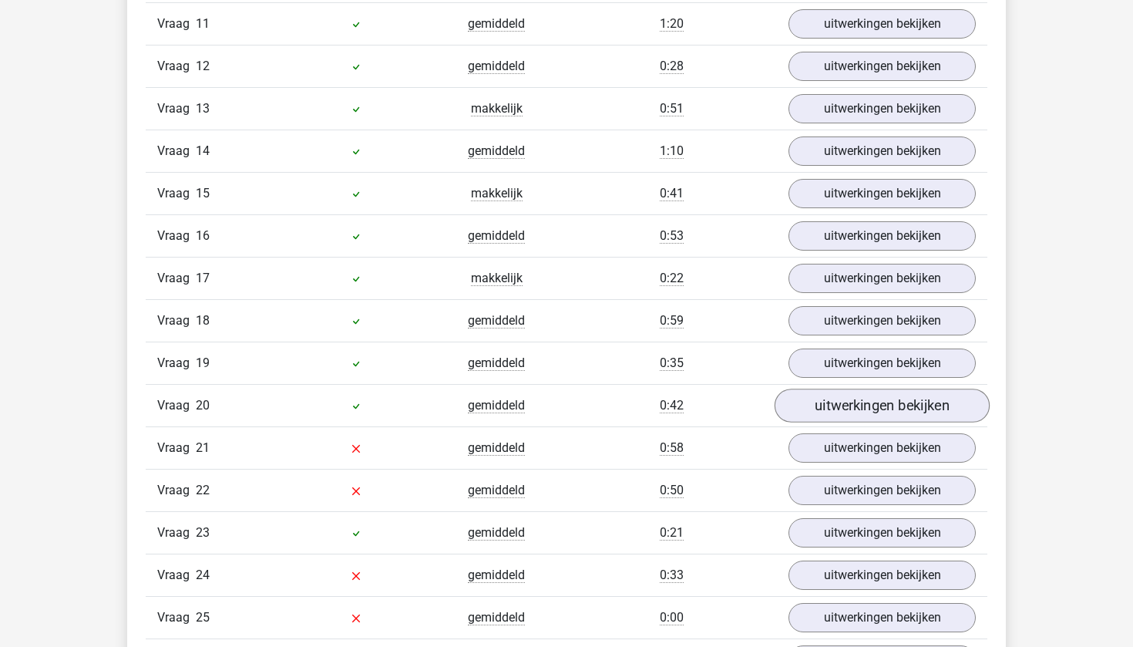
click at [826, 426] on div "Vraag 20 gemiddeld 0:42 uitwerkingen bekijken" at bounding box center [567, 405] width 842 height 42
click at [826, 422] on link "uitwerkingen bekijken" at bounding box center [882, 406] width 215 height 34
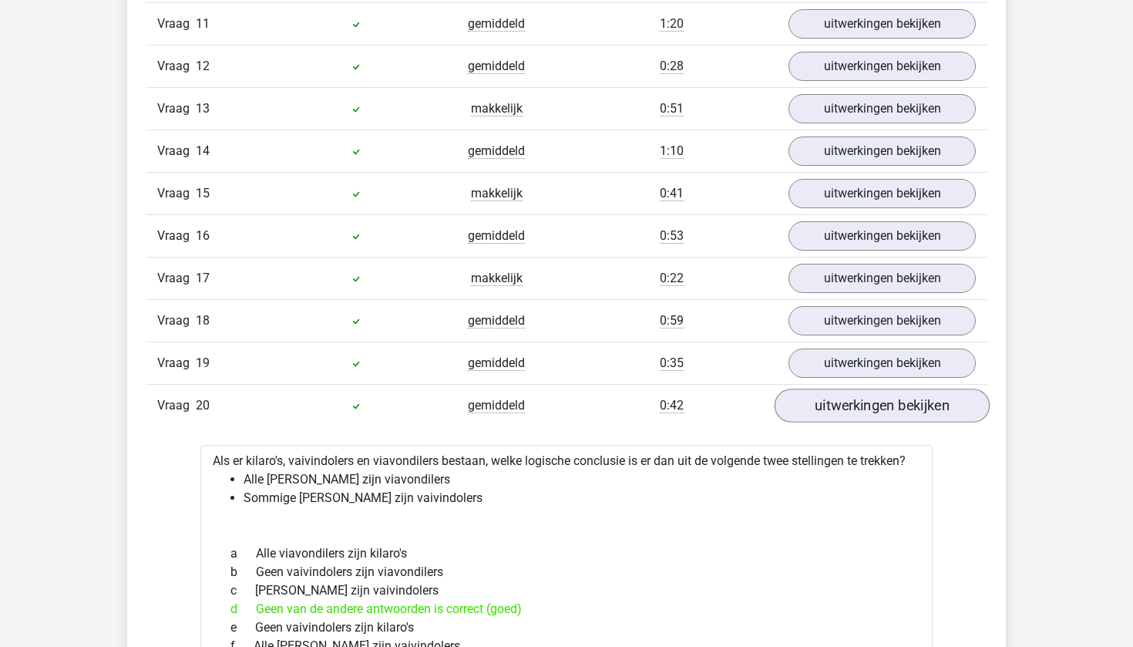
click at [826, 422] on link "uitwerkingen bekijken" at bounding box center [882, 406] width 215 height 34
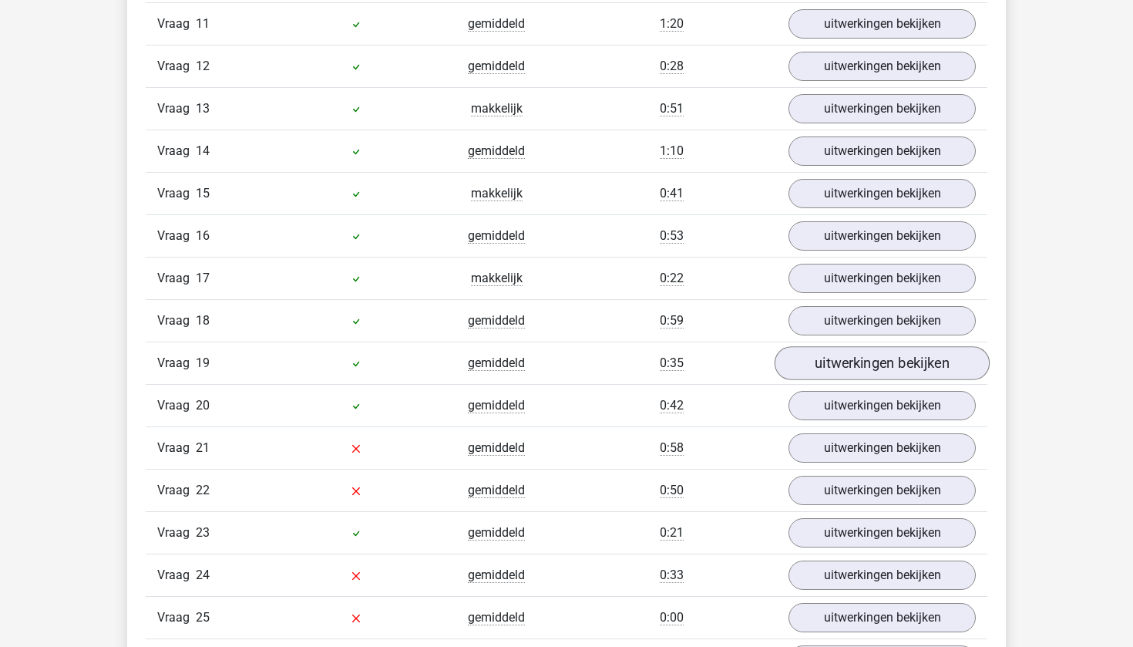
click at [827, 369] on link "uitwerkingen bekijken" at bounding box center [882, 363] width 215 height 34
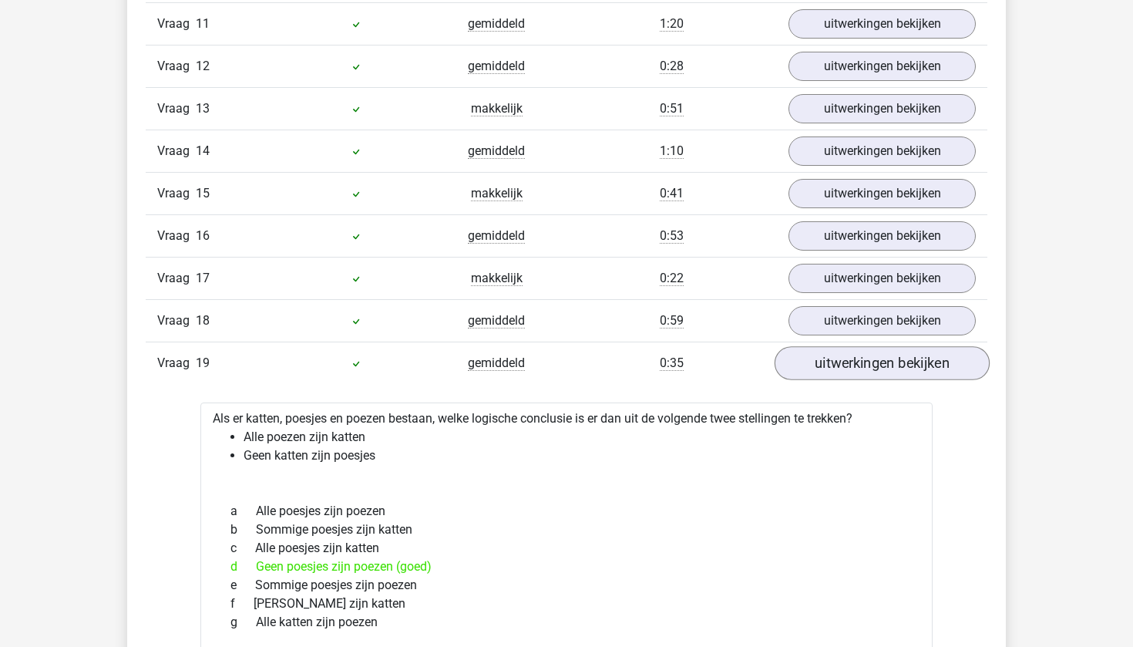
click at [827, 369] on link "uitwerkingen bekijken" at bounding box center [882, 363] width 215 height 34
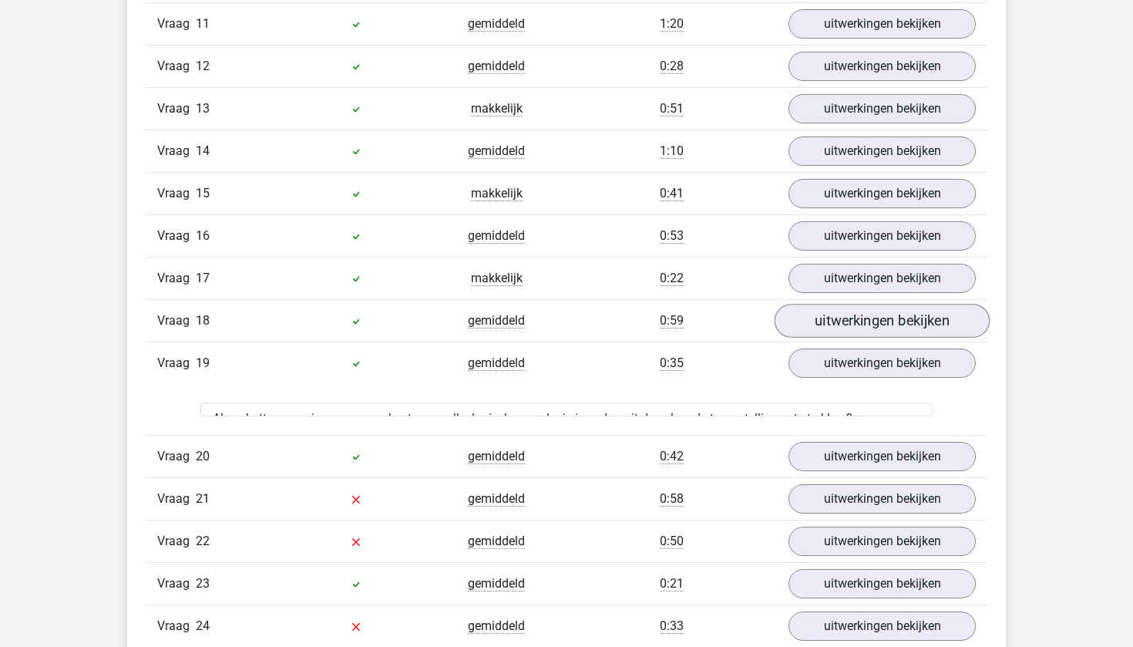
click at [827, 338] on link "uitwerkingen bekijken" at bounding box center [882, 321] width 215 height 34
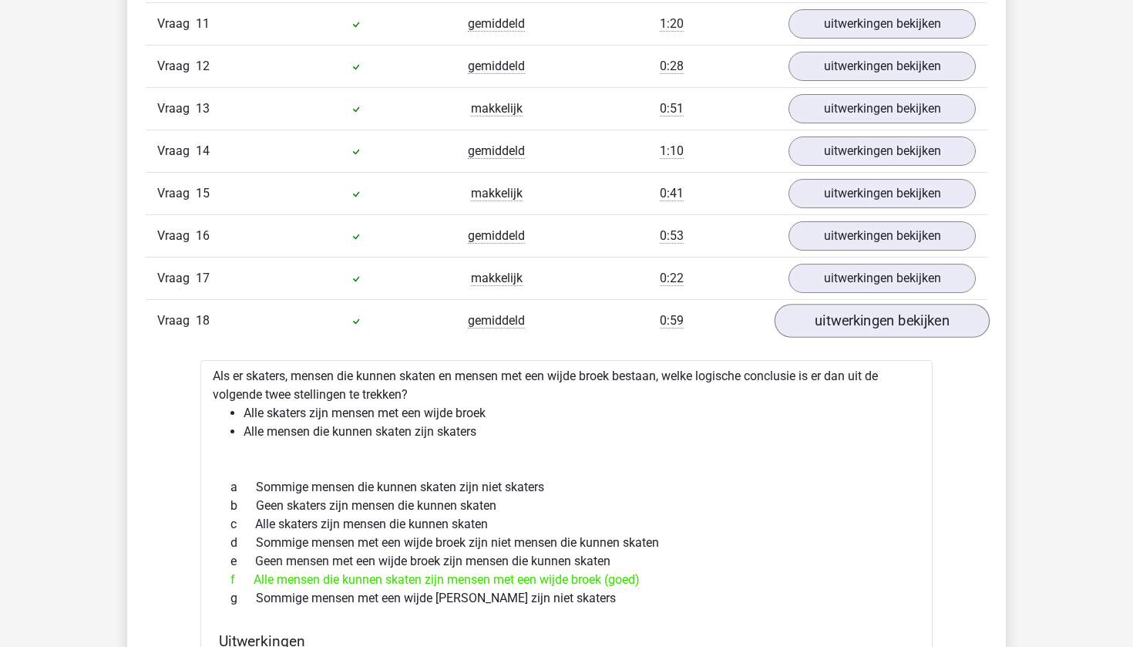
click at [827, 338] on link "uitwerkingen bekijken" at bounding box center [882, 321] width 215 height 34
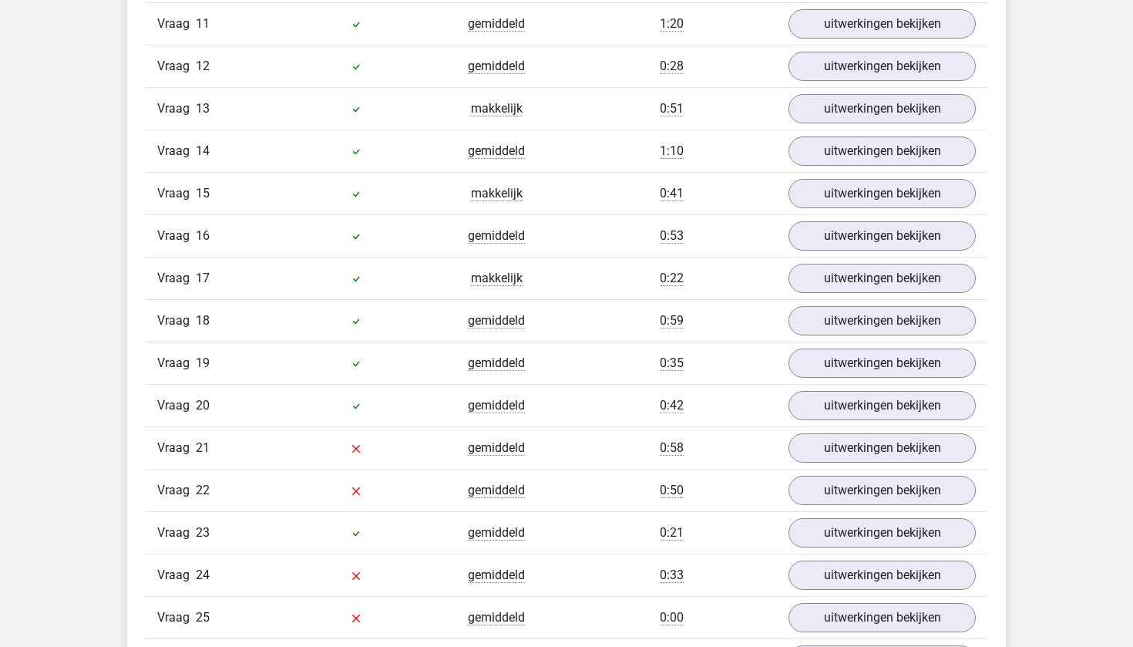
scroll to position [6360, 0]
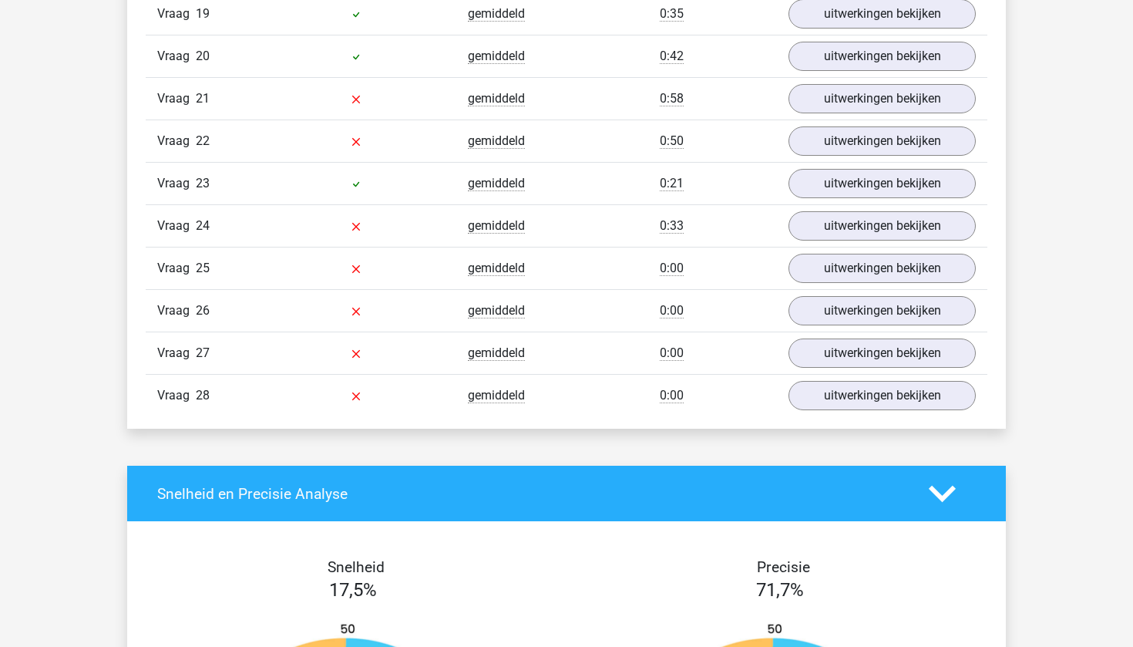
click at [816, 247] on div "Vraag 24 gemiddeld 0:33 uitwerkingen bekijken" at bounding box center [567, 225] width 842 height 42
click at [817, 279] on link "uitwerkingen bekijken" at bounding box center [882, 268] width 215 height 34
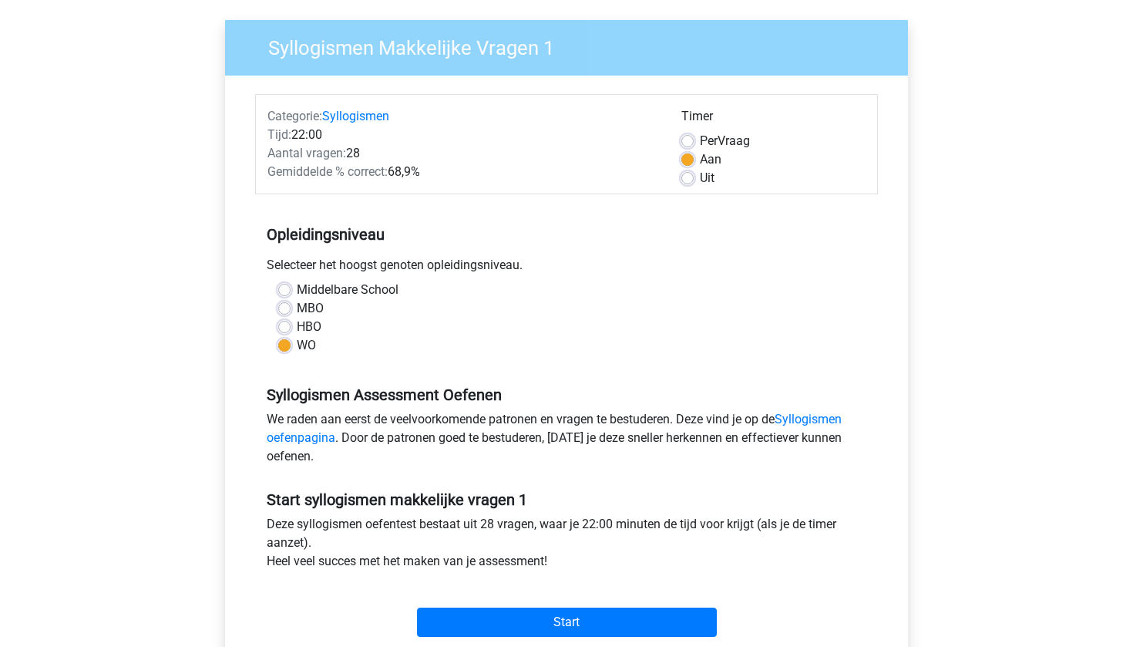
scroll to position [54, 0]
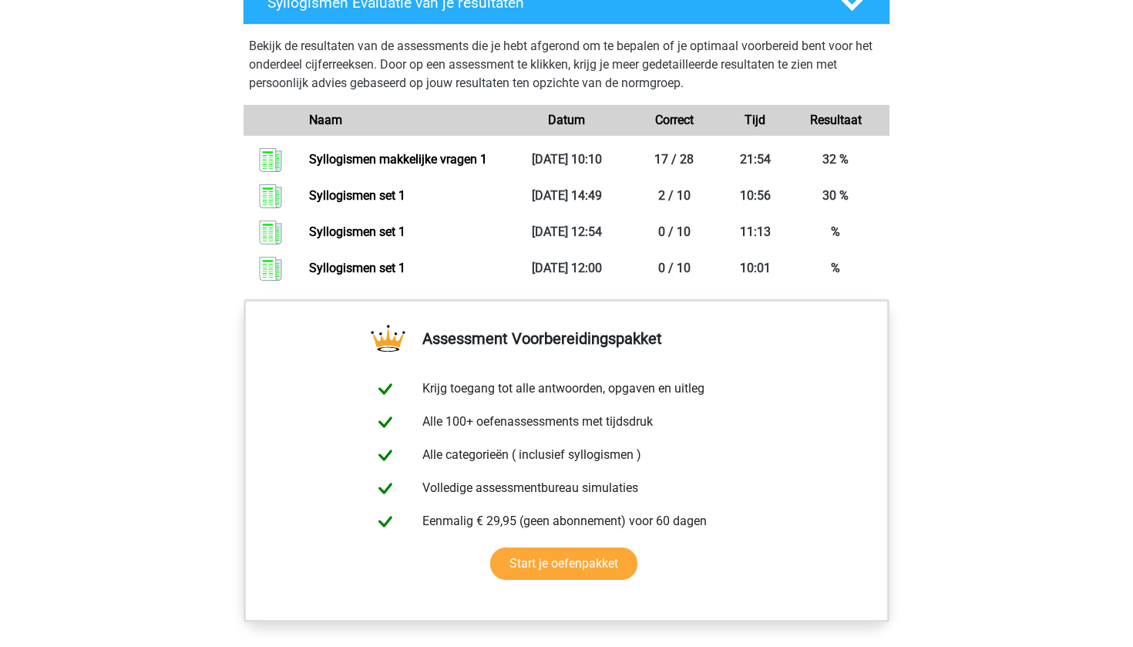
scroll to position [1034, 0]
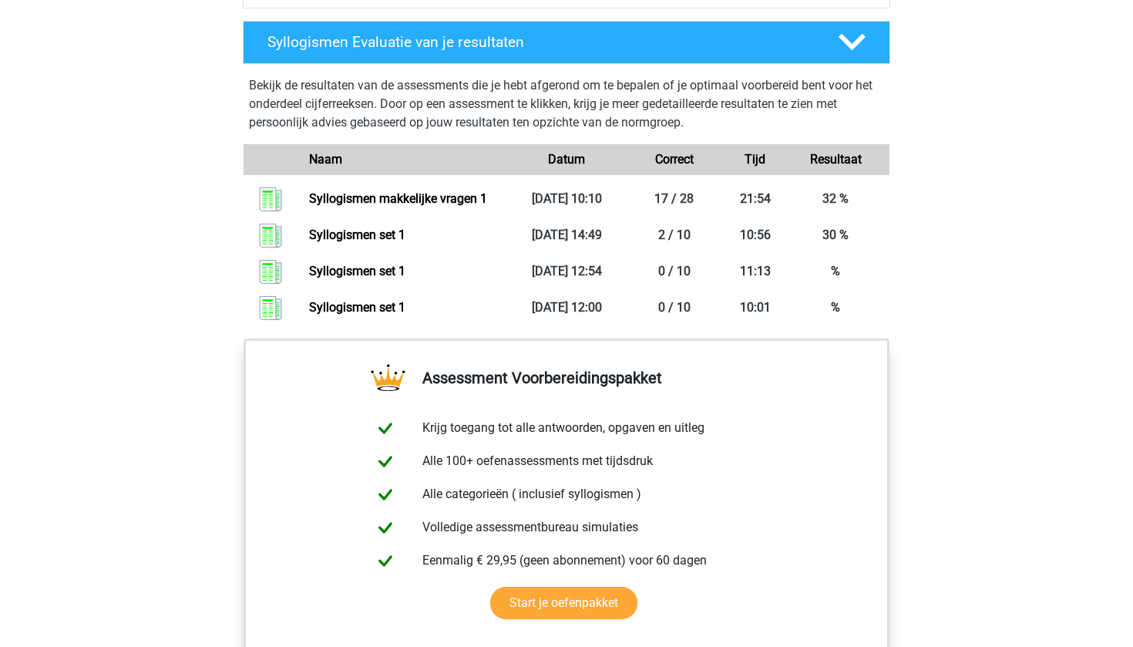
click at [349, 113] on p "Bekijk de resultaten van de assessments die je hebt afgerond om te bepalen of j…" at bounding box center [566, 104] width 635 height 56
click at [340, 73] on div "Bekijk de resultaten van de assessments die je hebt afgerond om te bepalen of j…" at bounding box center [567, 198] width 660 height 256
click at [338, 56] on div "Syllogismen Evaluatie van je resultaten" at bounding box center [567, 42] width 648 height 43
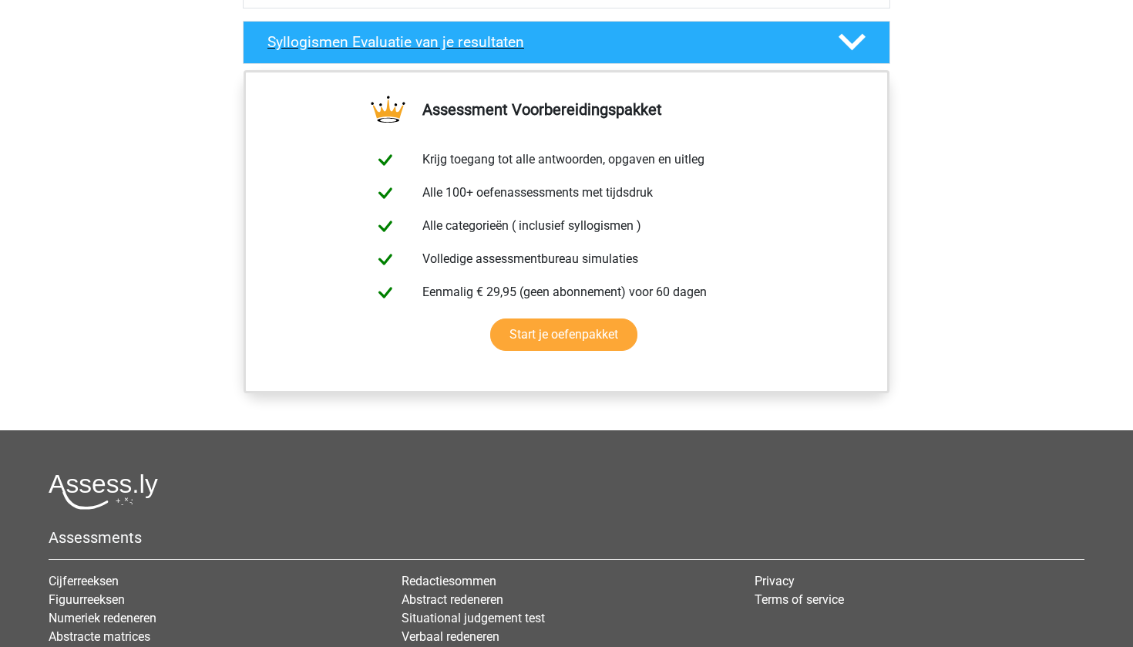
click at [338, 56] on div "Syllogismen Evaluatie van je resultaten" at bounding box center [567, 42] width 648 height 43
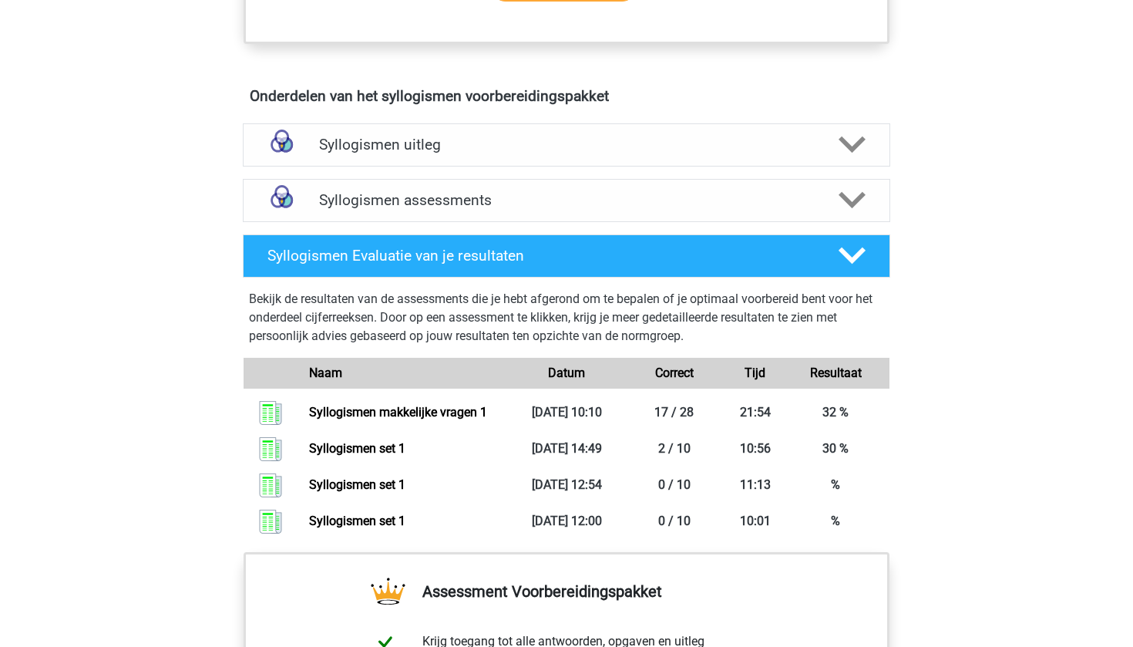
scroll to position [802, 0]
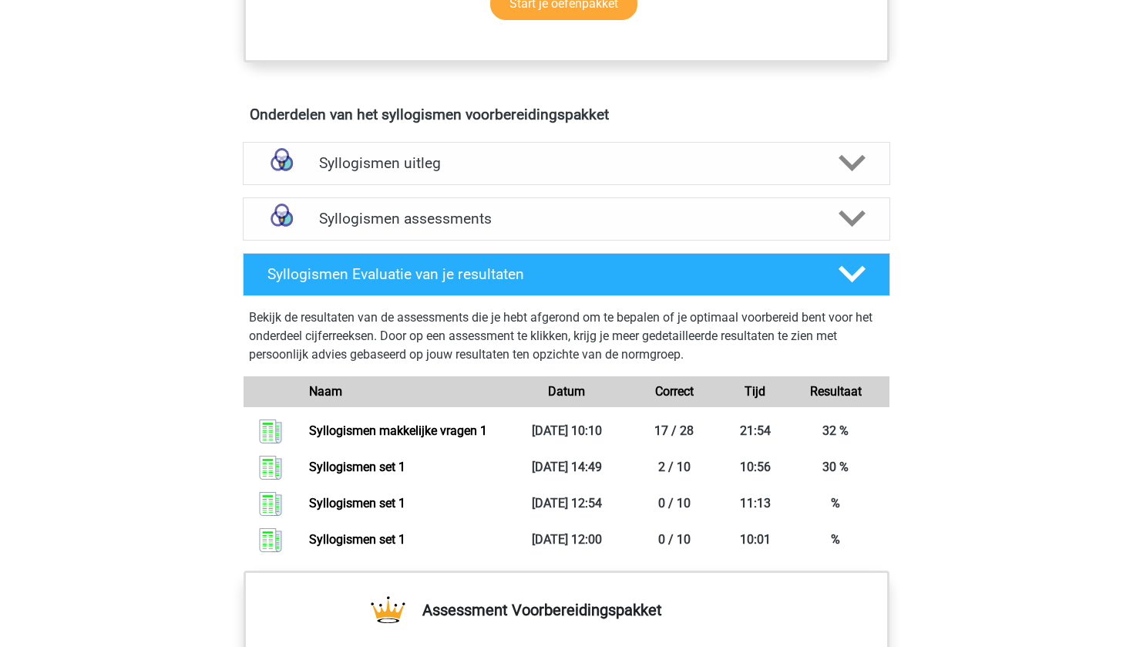
click at [393, 194] on div "Syllogismen assessments We raden aan om minimaal 3 oefensets te doen met tijdsd…" at bounding box center [567, 219] width 708 height 56
click at [393, 212] on h4 "Syllogismen assessments" at bounding box center [566, 219] width 495 height 18
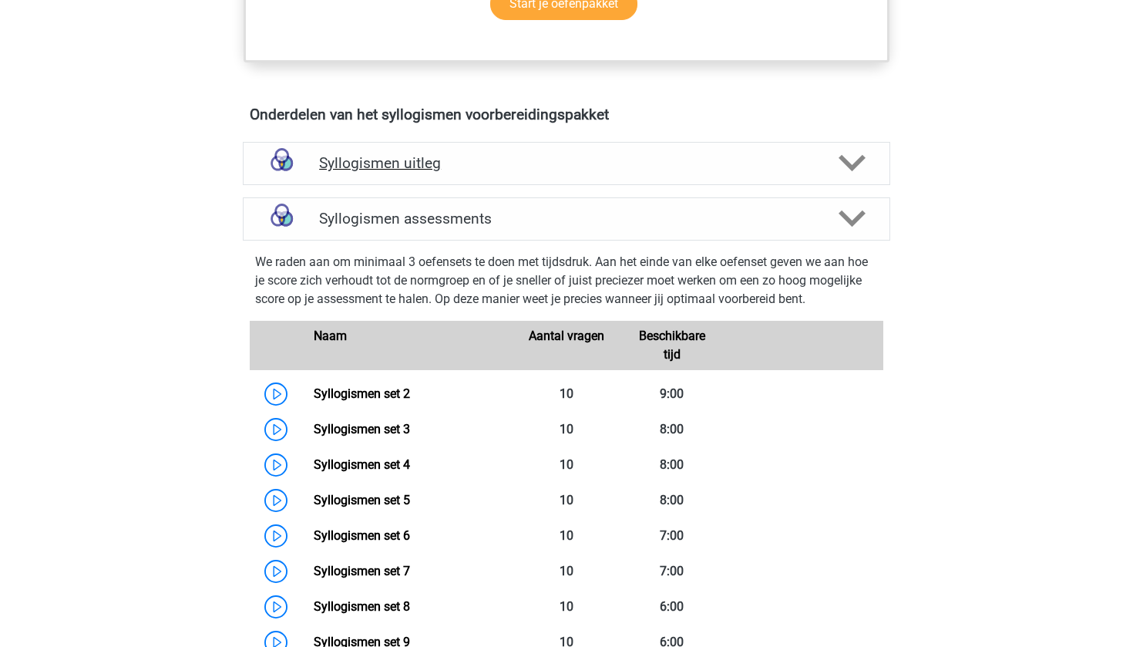
click at [382, 160] on h4 "Syllogismen uitleg" at bounding box center [566, 163] width 495 height 18
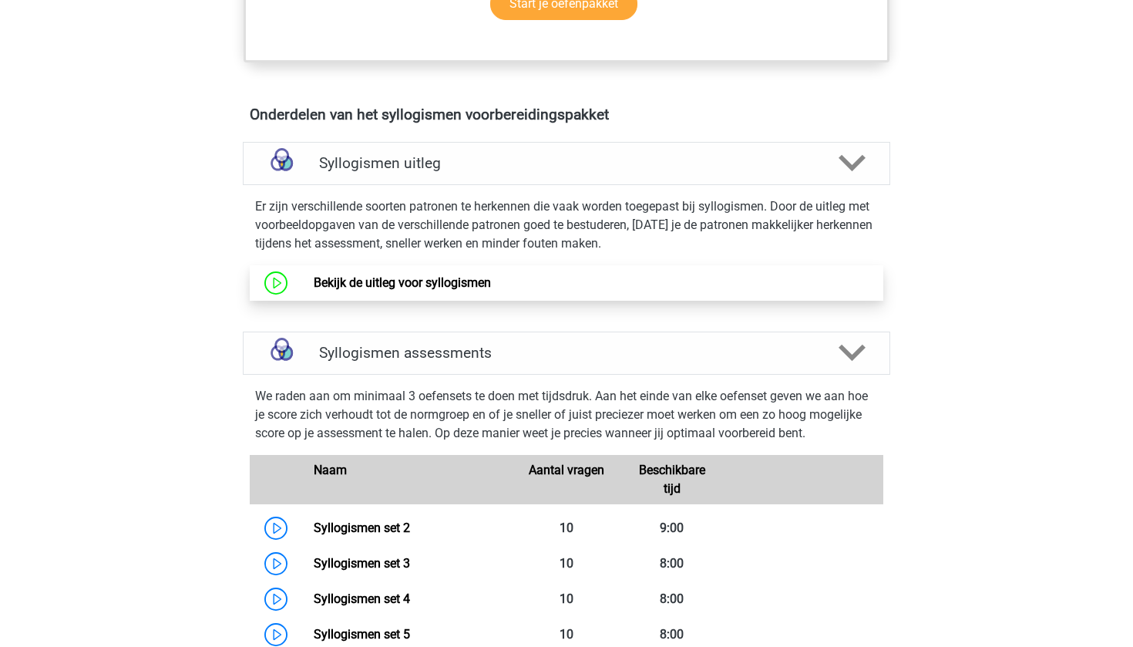
click at [390, 283] on link "Bekijk de uitleg voor syllogismen" at bounding box center [402, 282] width 177 height 15
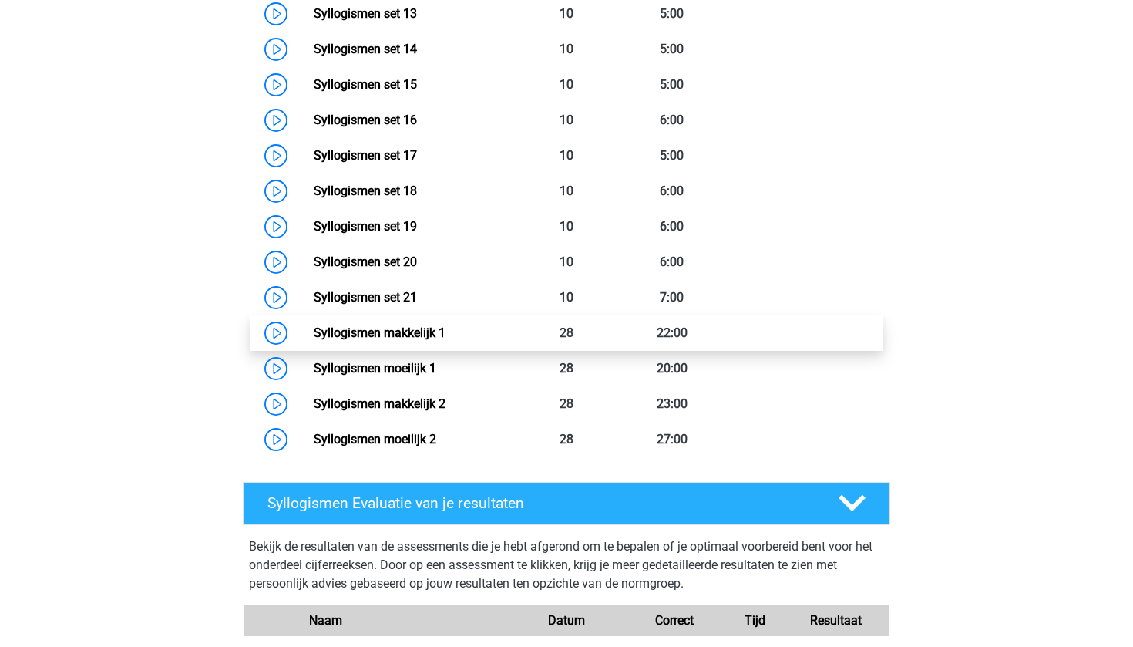
scroll to position [1712, 0]
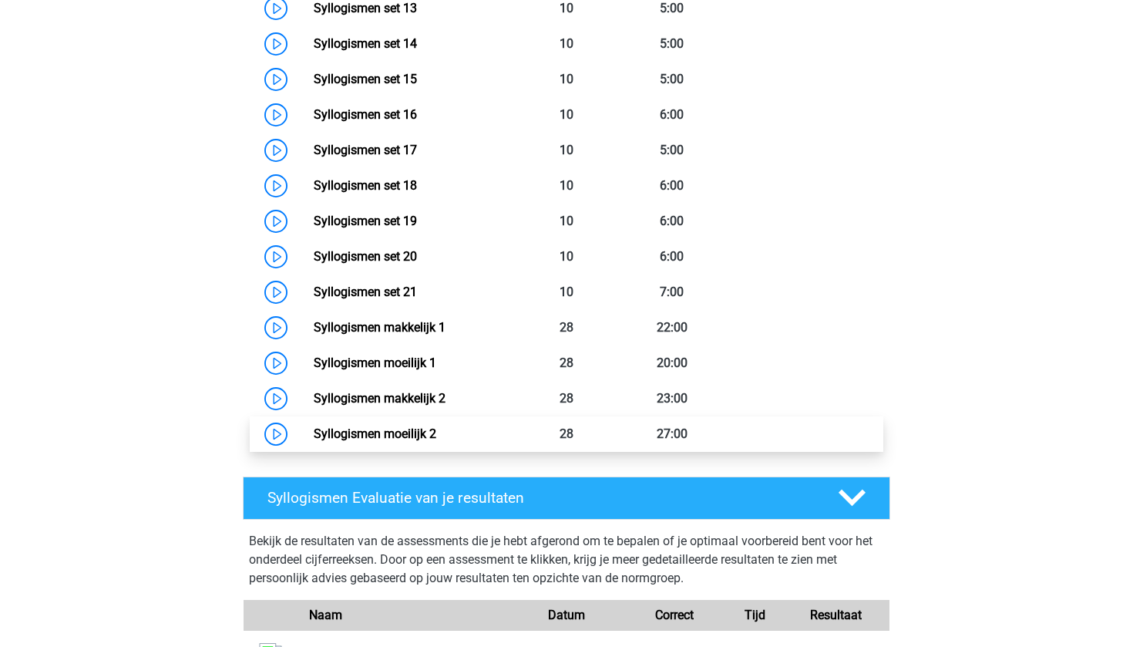
click at [345, 426] on link "Syllogismen moeilijk 2" at bounding box center [375, 433] width 123 height 15
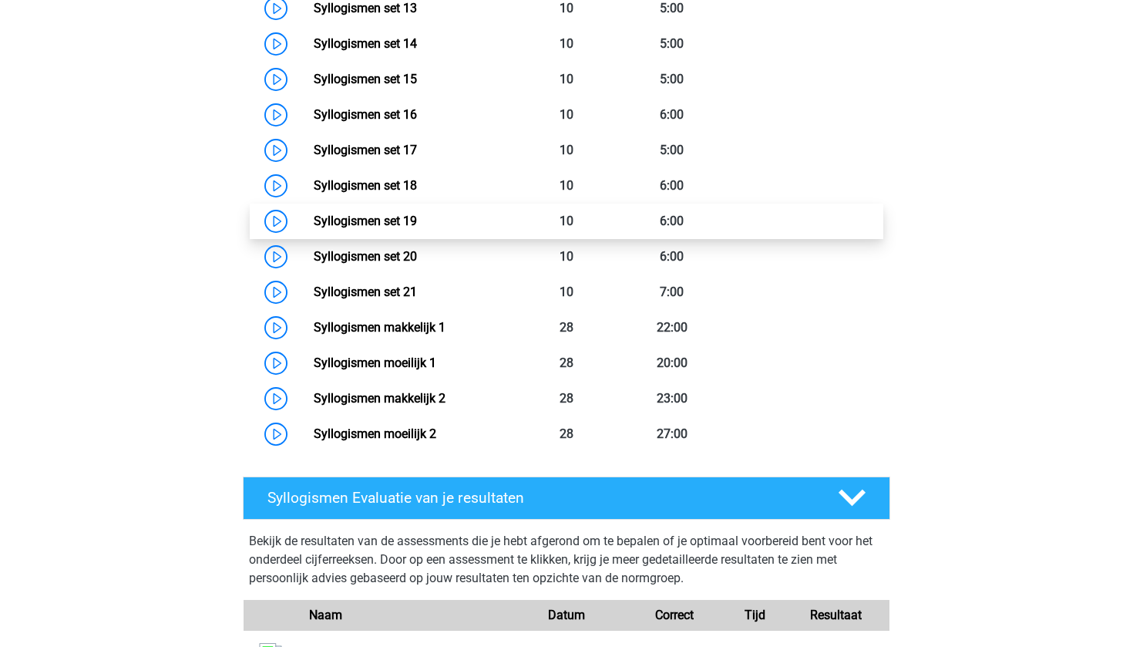
click at [399, 220] on link "Syllogismen set 19" at bounding box center [365, 221] width 103 height 15
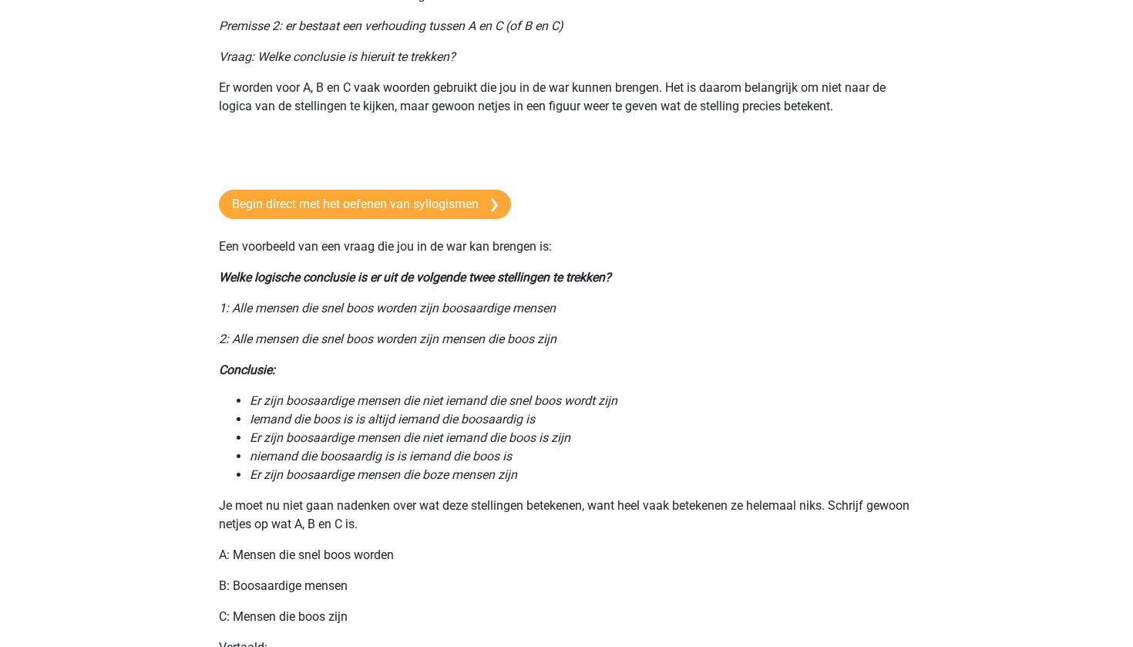
scroll to position [287, 0]
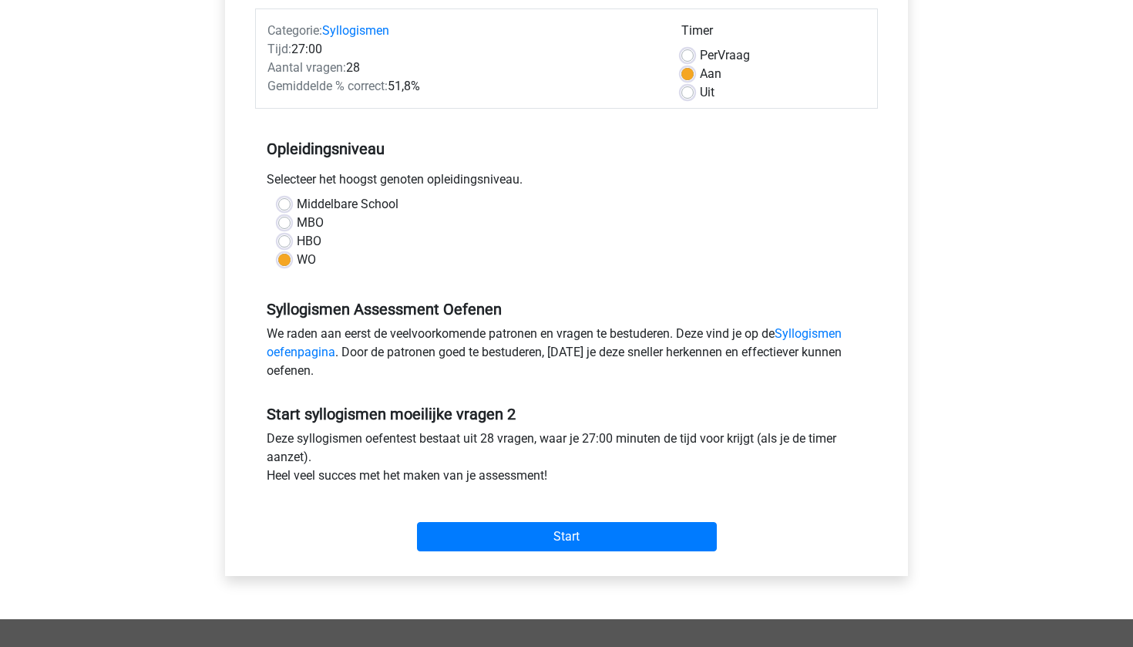
scroll to position [69, 0]
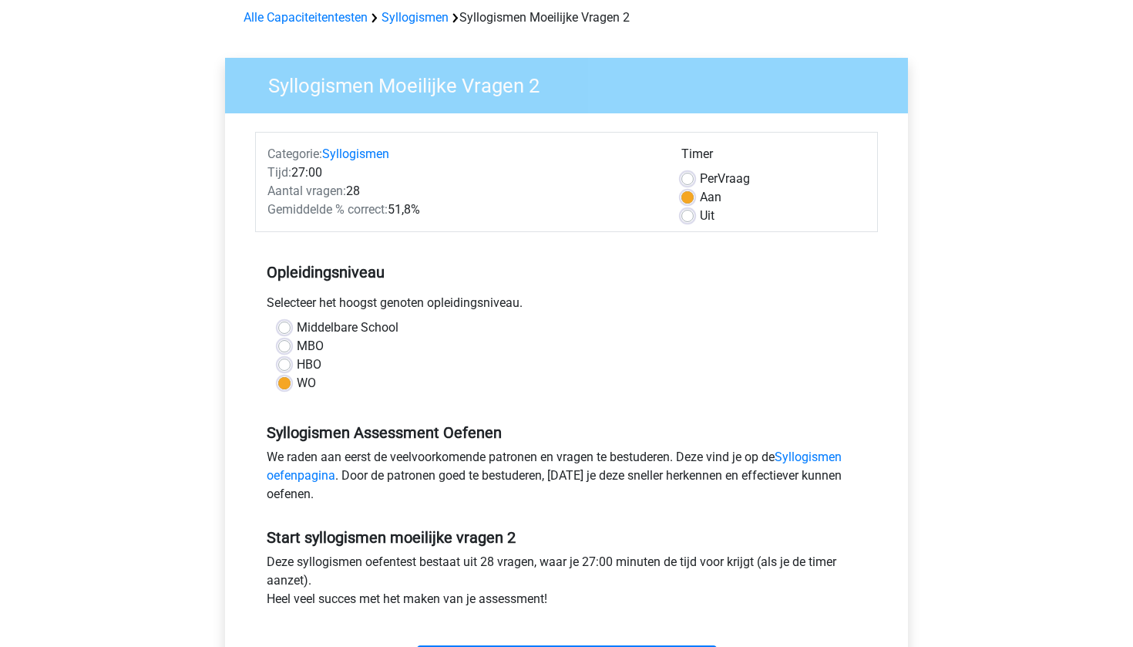
click at [700, 180] on label "Per Vraag" at bounding box center [725, 179] width 50 height 19
click at [683, 180] on input "Per Vraag" at bounding box center [688, 177] width 12 height 15
radio input "true"
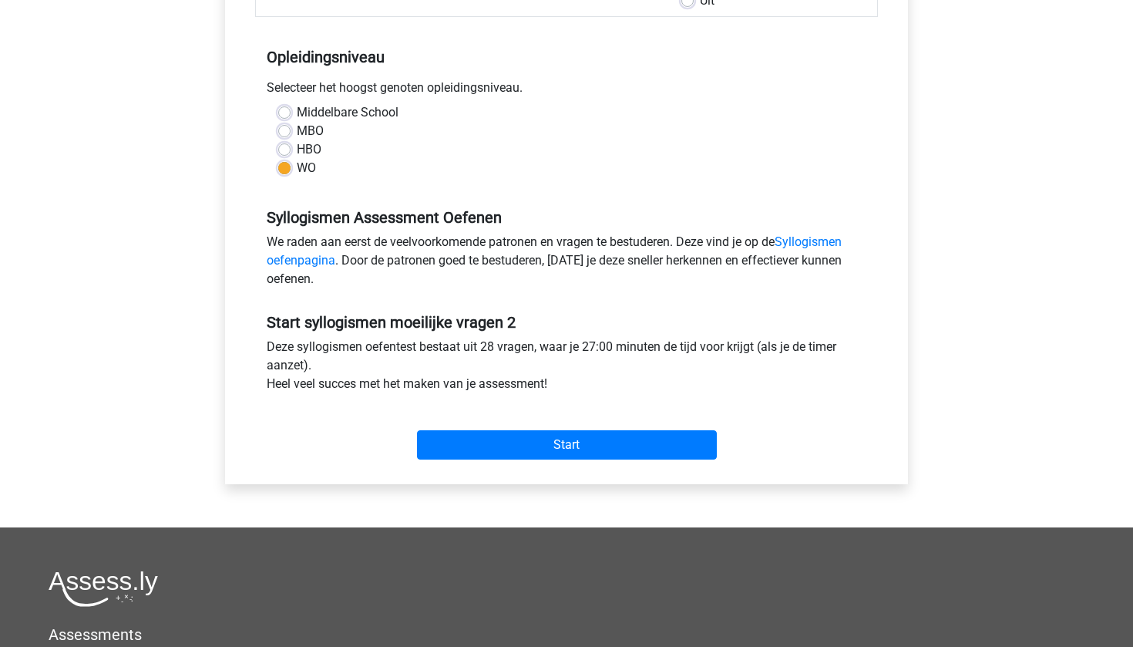
scroll to position [489, 0]
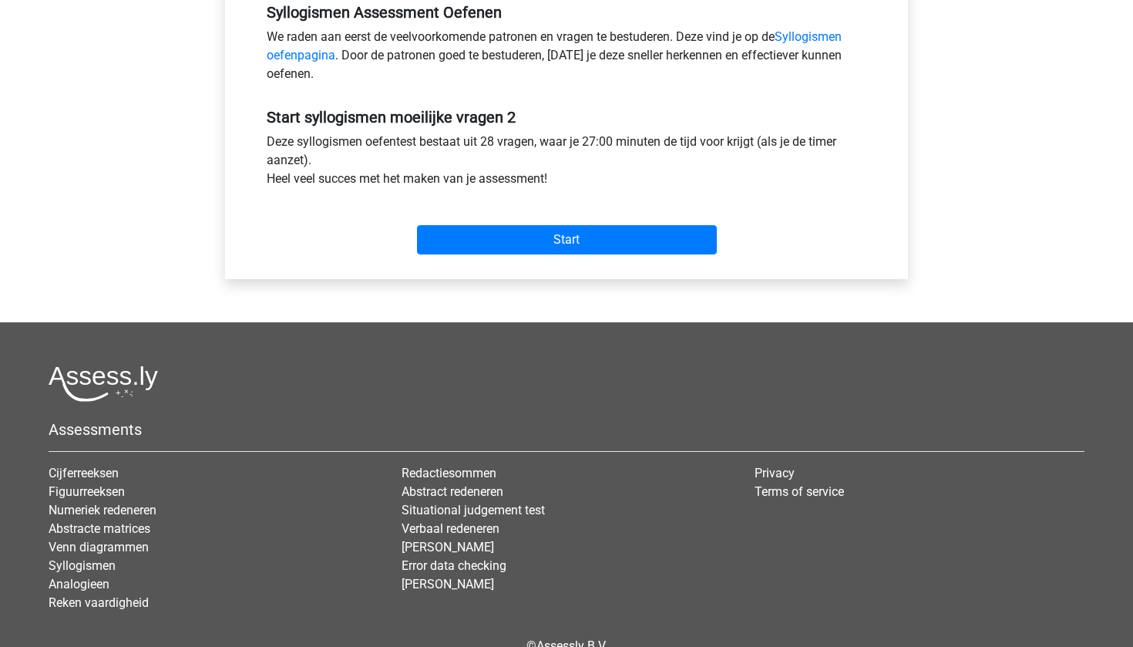
click at [638, 247] on input "Start" at bounding box center [567, 239] width 300 height 29
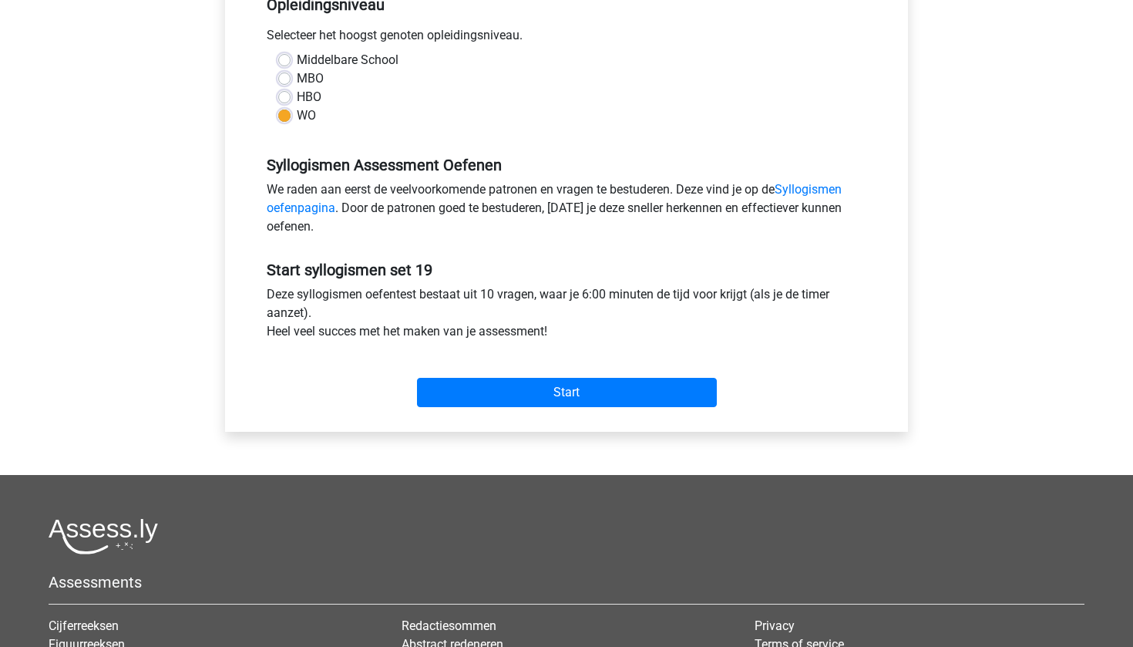
scroll to position [333, 0]
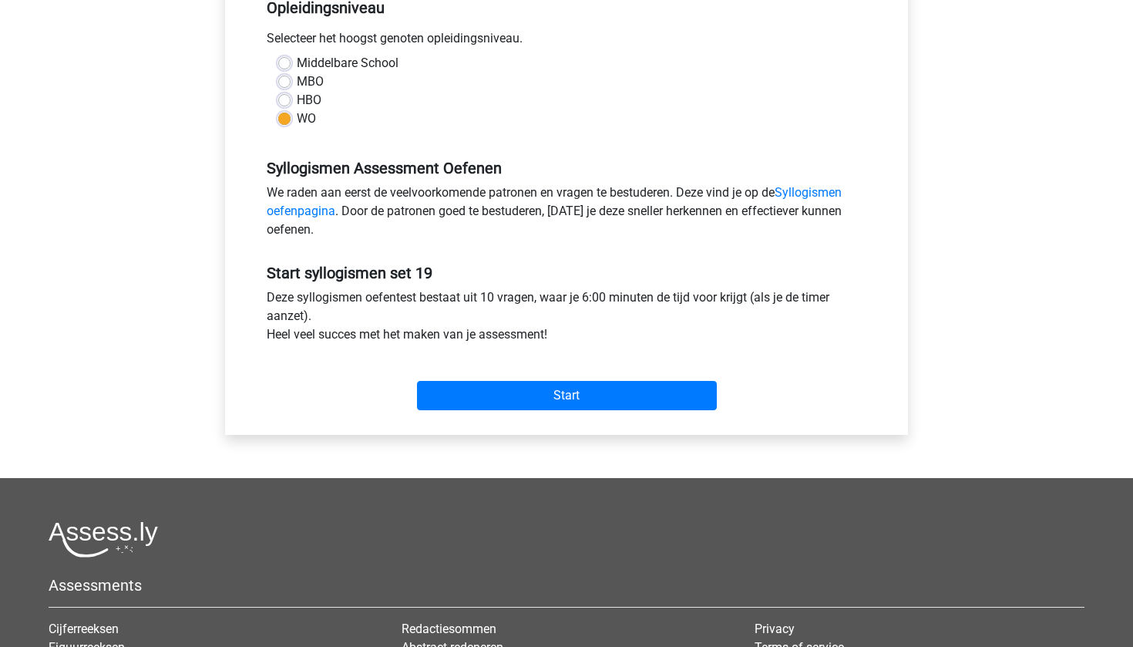
click at [608, 379] on div "Start" at bounding box center [566, 383] width 623 height 54
click at [611, 395] on input "Start" at bounding box center [567, 395] width 300 height 29
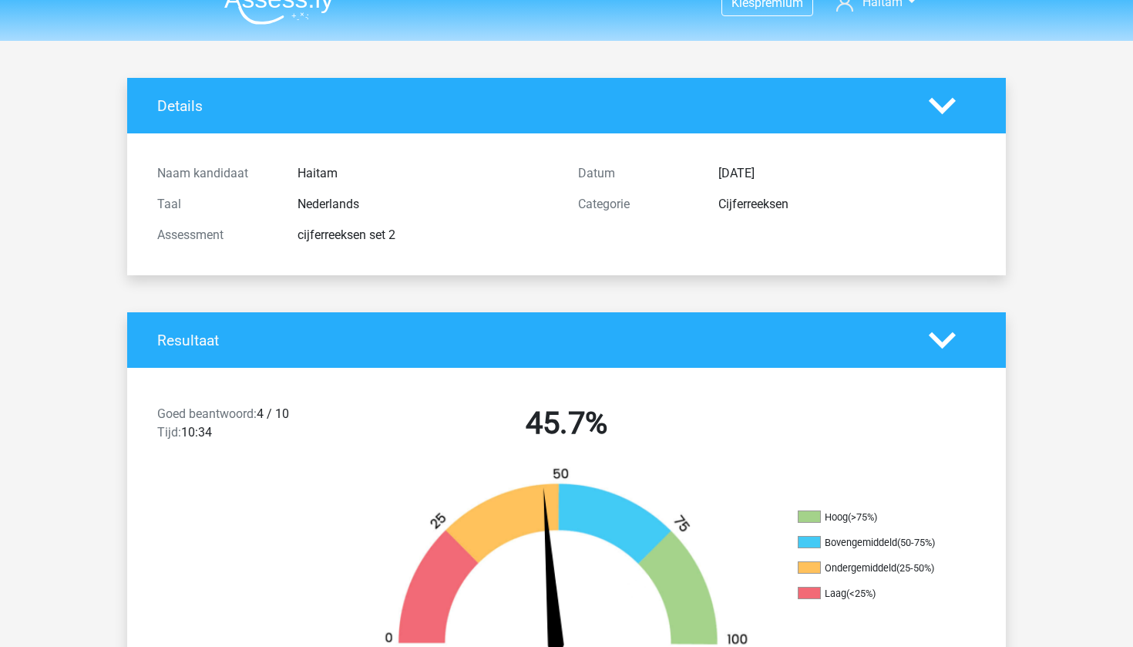
scroll to position [14, 0]
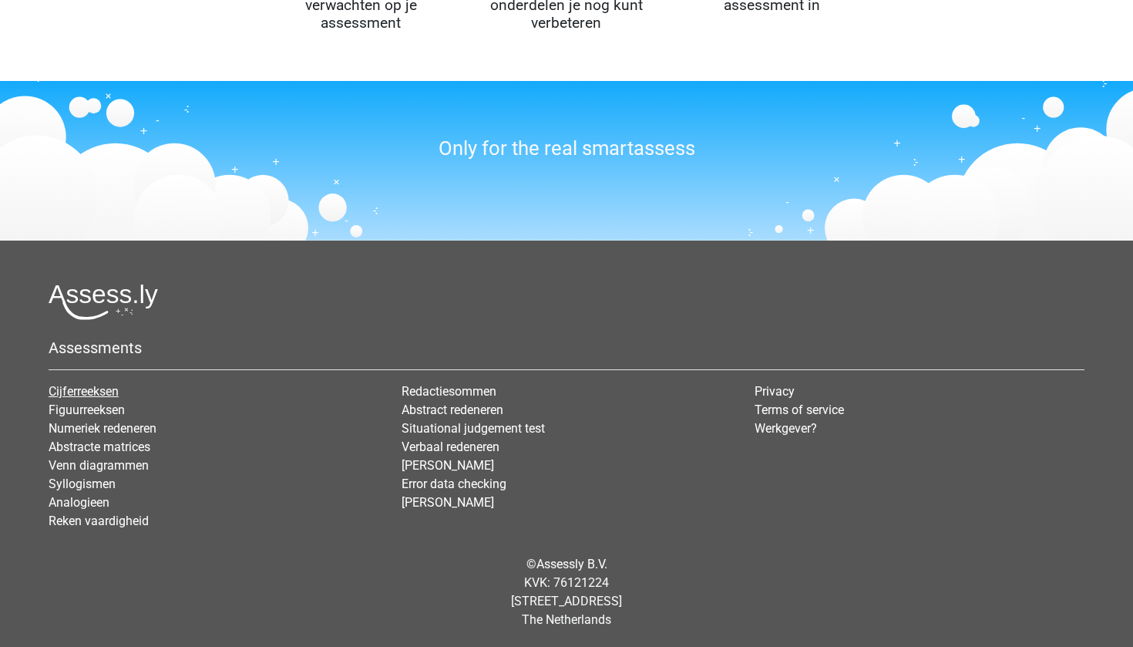
scroll to position [1797, 0]
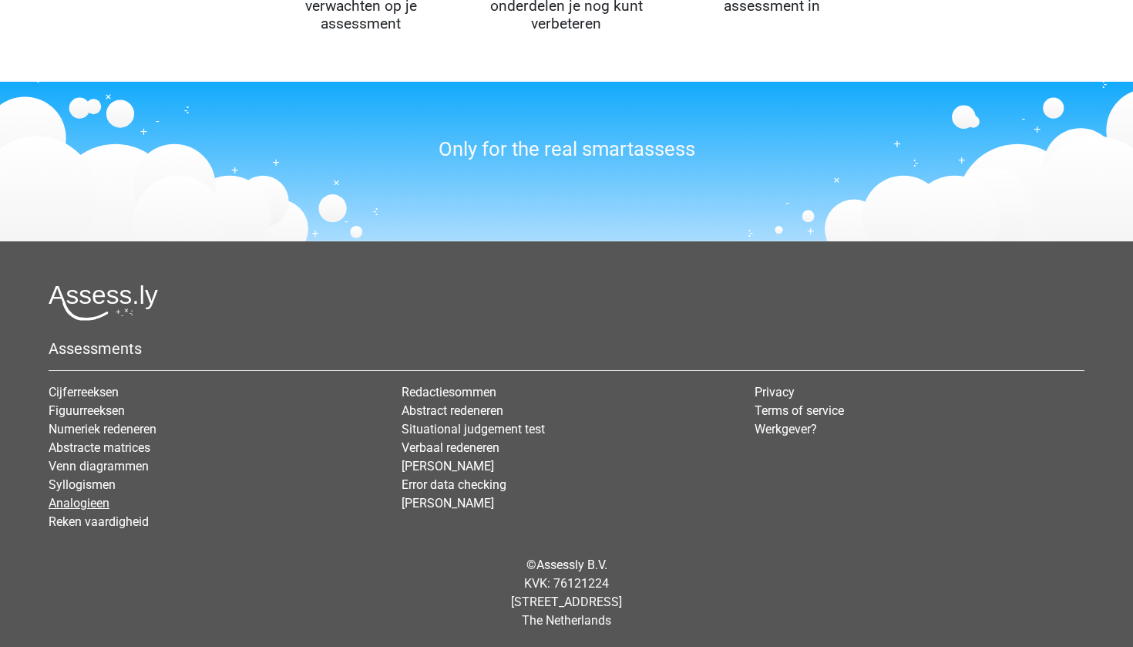
click at [76, 497] on link "Analogieen" at bounding box center [79, 503] width 61 height 15
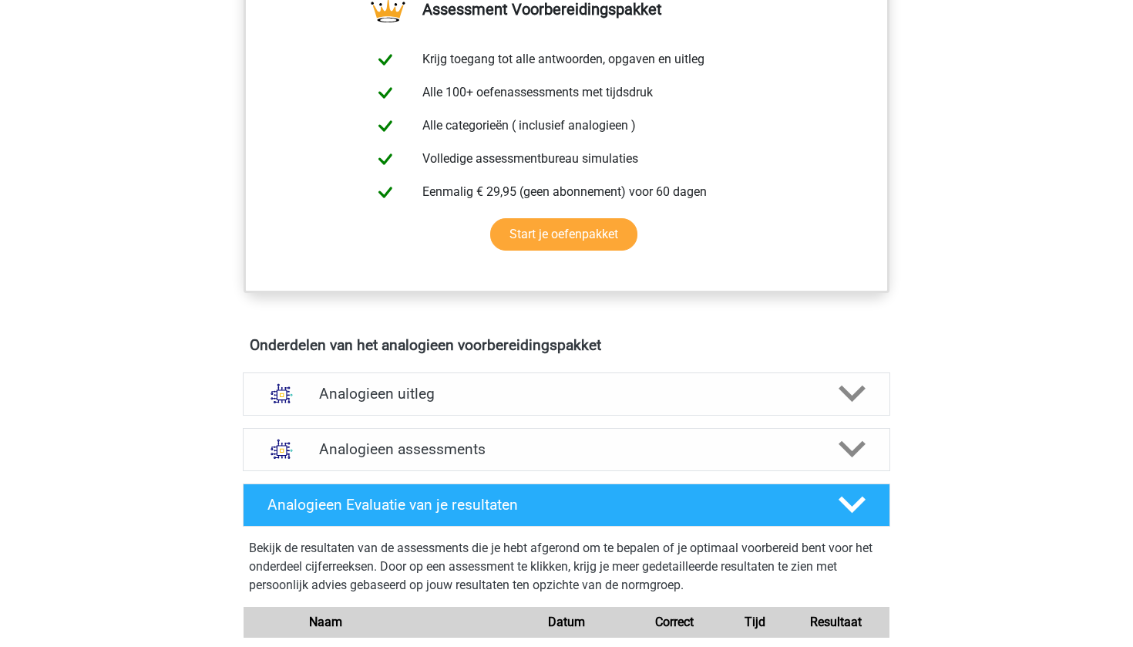
scroll to position [572, 0]
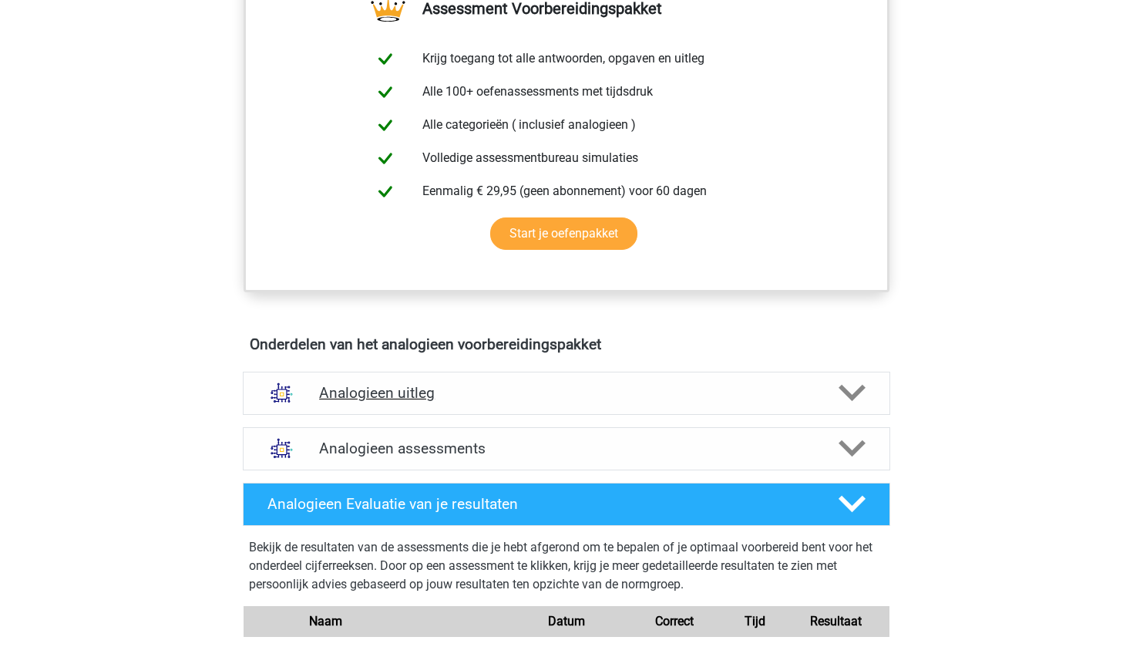
click at [375, 393] on h4 "Analogieen uitleg" at bounding box center [566, 393] width 495 height 18
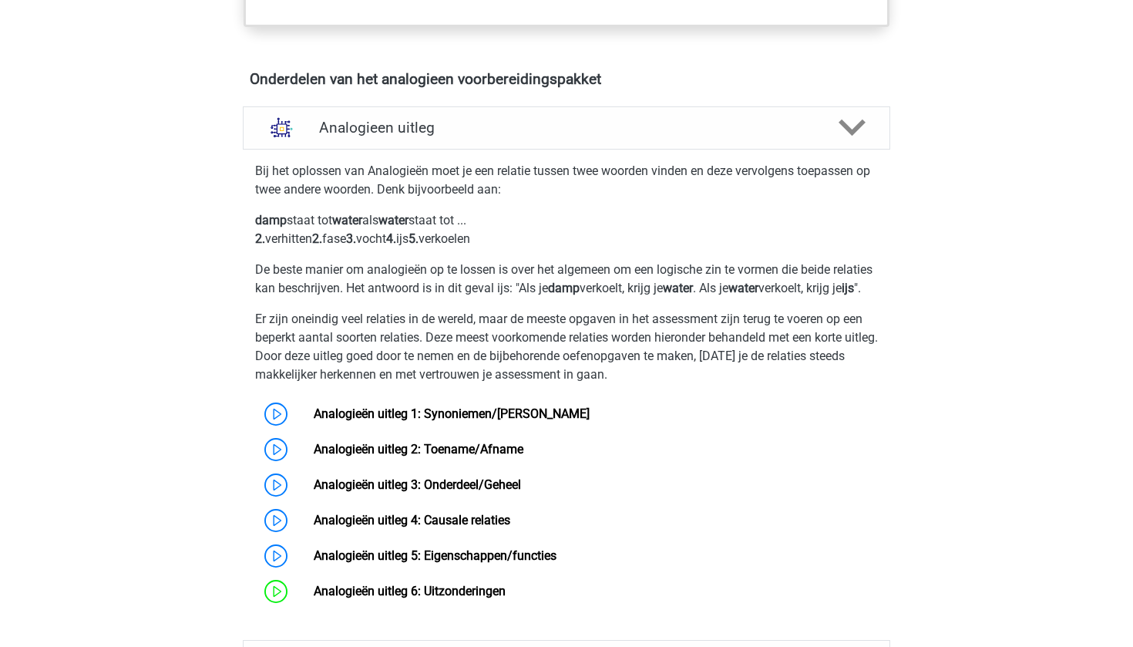
scroll to position [854, 0]
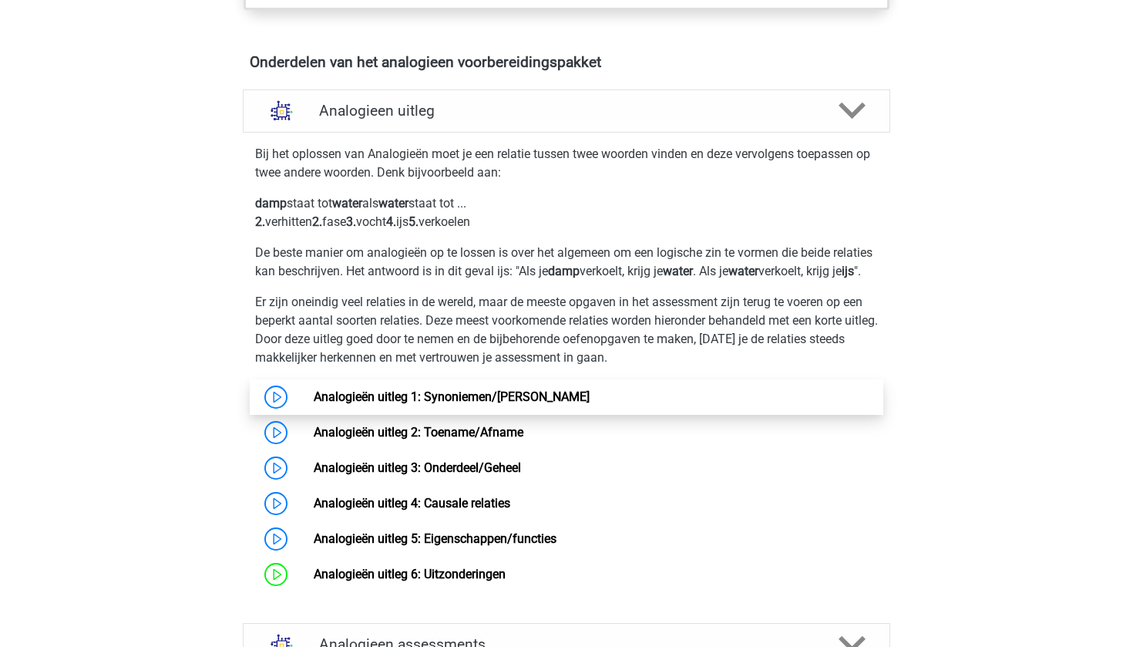
click at [314, 404] on link "Analogieën uitleg 1: Synoniemen/Antoniemen" at bounding box center [452, 396] width 276 height 15
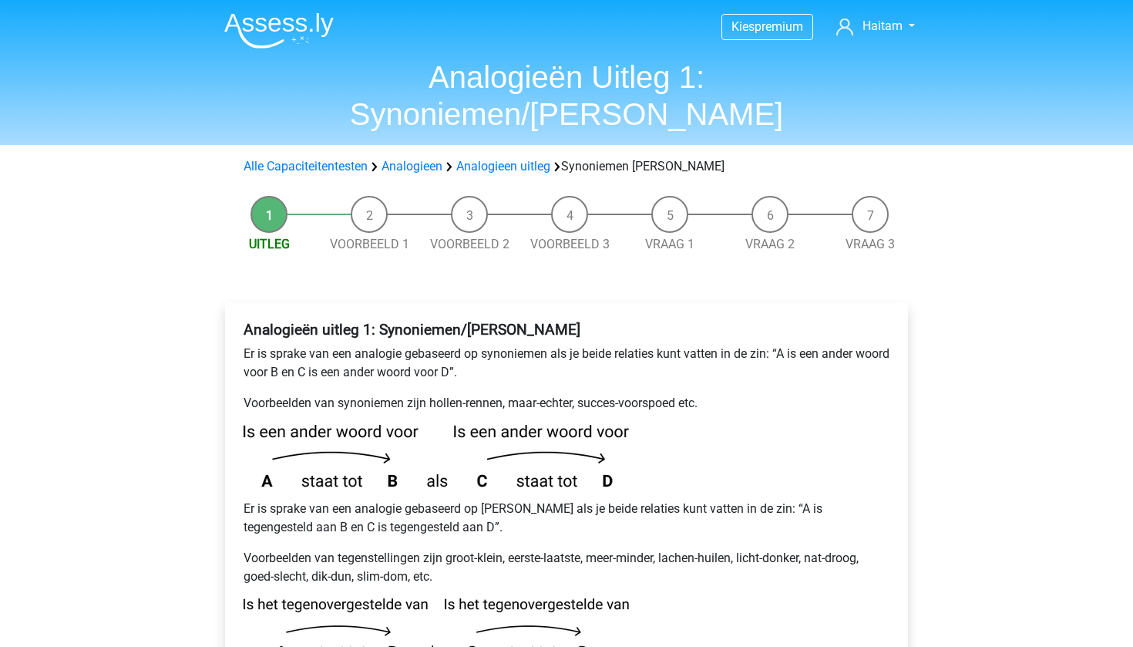
click at [279, 345] on p "Er is sprake van een analogie gebaseerd op synoniemen als je beide relaties kun…" at bounding box center [567, 363] width 646 height 37
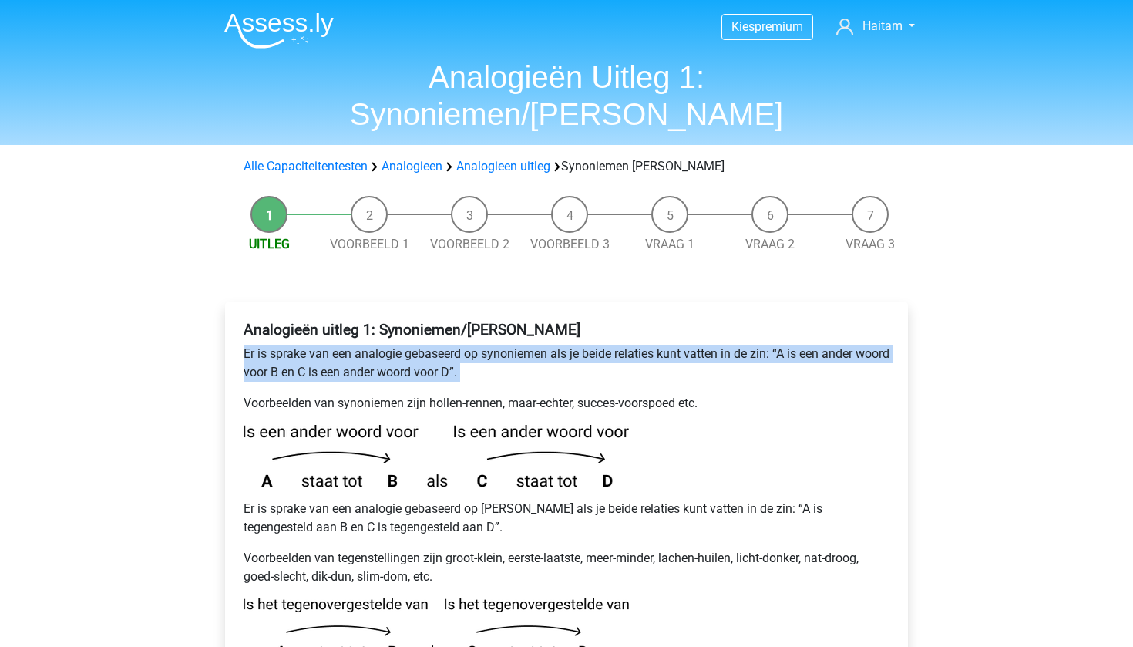
click at [279, 345] on p "Er is sprake van een analogie gebaseerd op synoniemen als je beide relaties kun…" at bounding box center [567, 363] width 646 height 37
click at [260, 394] on p "Voorbeelden van synoniemen zijn hollen-rennen, maar-echter, succes-voorspoed et…" at bounding box center [567, 403] width 646 height 19
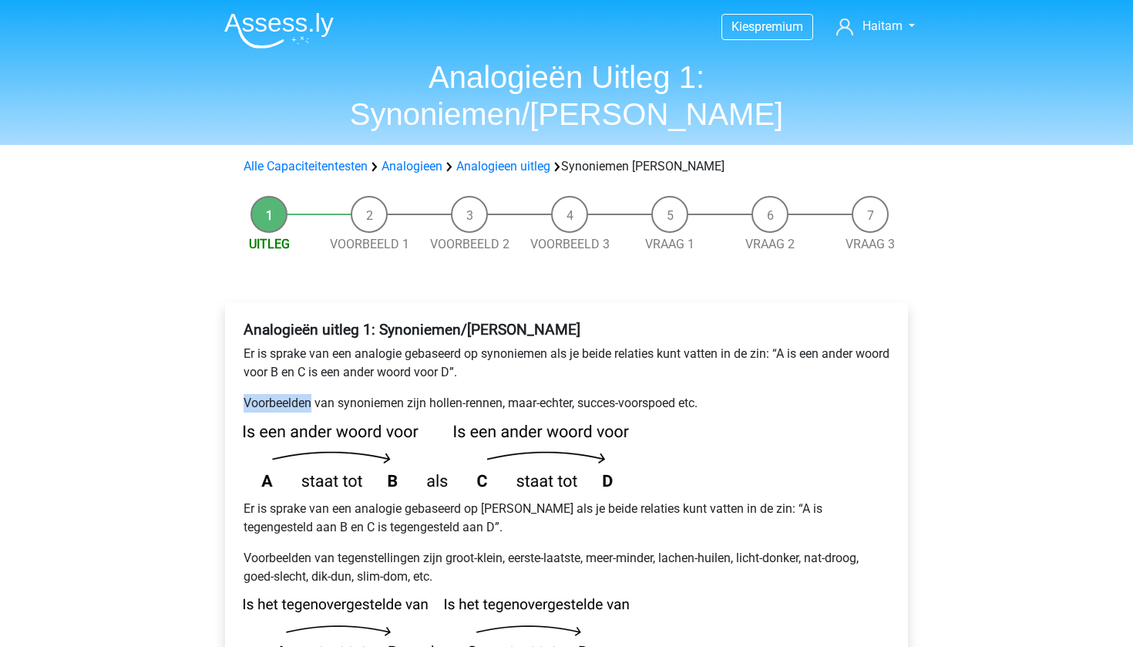
click at [260, 394] on p "Voorbeelden van synoniemen zijn hollen-rennen, maar-echter, succes-voorspoed et…" at bounding box center [567, 403] width 646 height 19
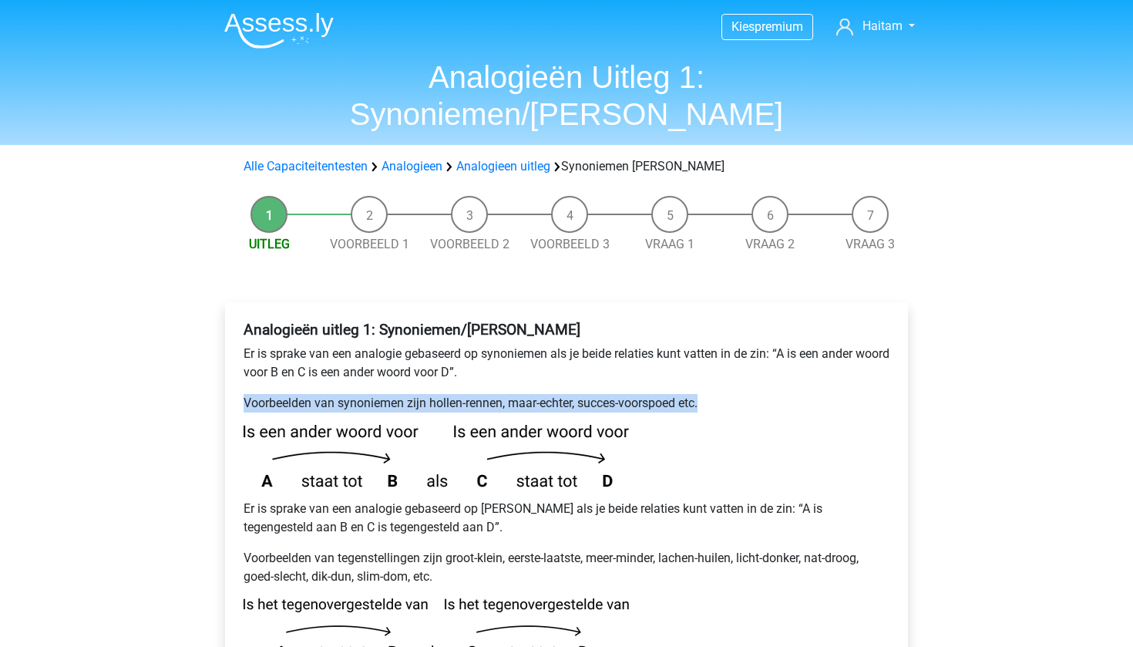
click at [260, 394] on p "Voorbeelden van synoniemen zijn hollen-rennen, maar-echter, succes-voorspoed et…" at bounding box center [567, 403] width 646 height 19
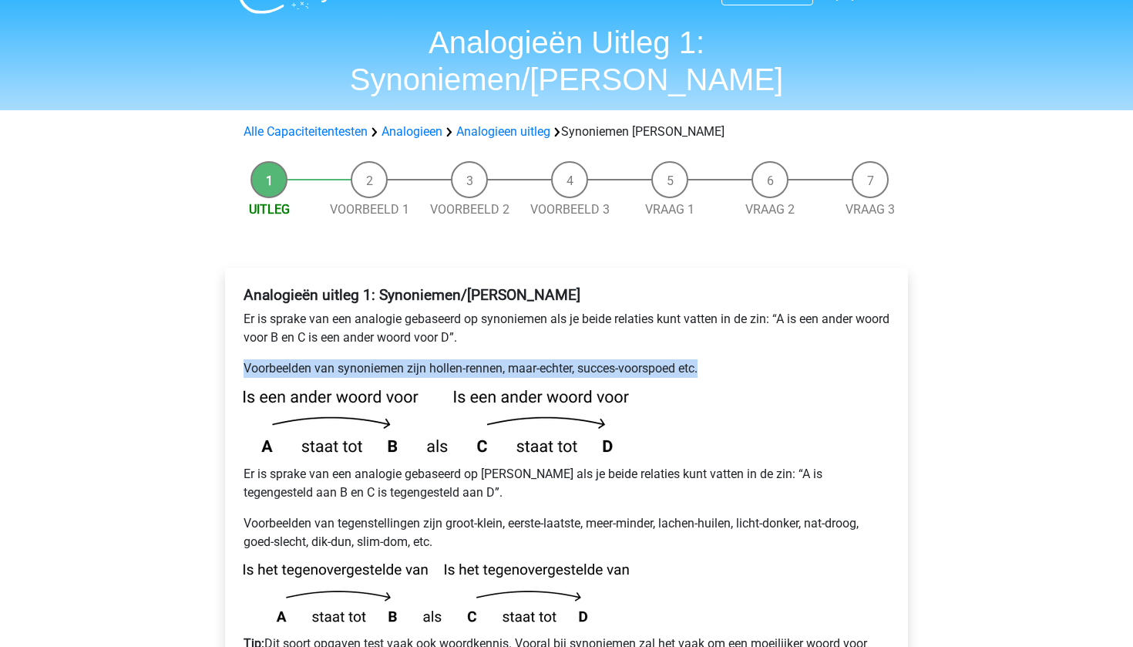
scroll to position [40, 0]
